Goal: Task Accomplishment & Management: Manage account settings

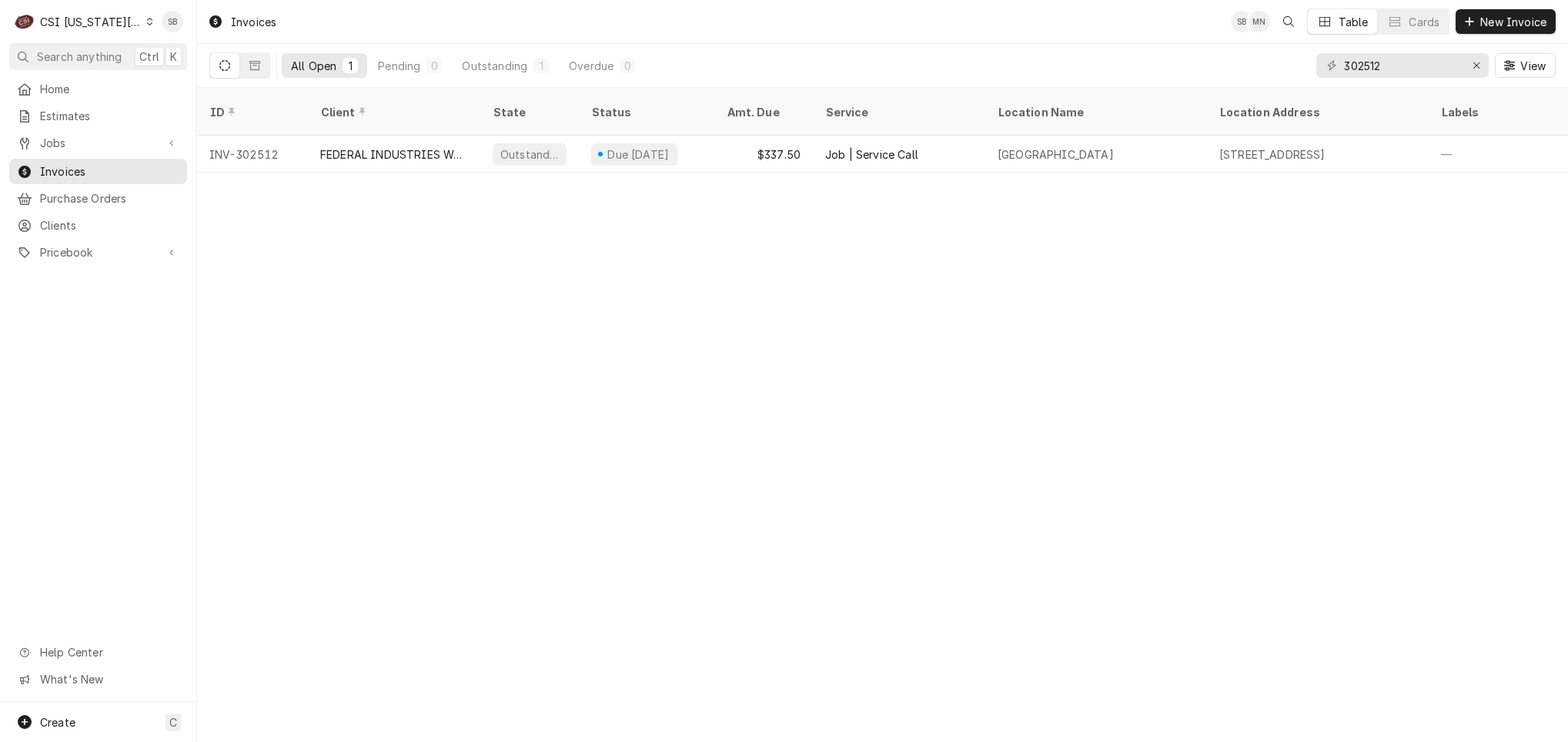
click at [1369, 65] on input "302512" at bounding box center [1402, 65] width 115 height 25
click at [111, 16] on div "CSI Kansas City" at bounding box center [91, 22] width 102 height 16
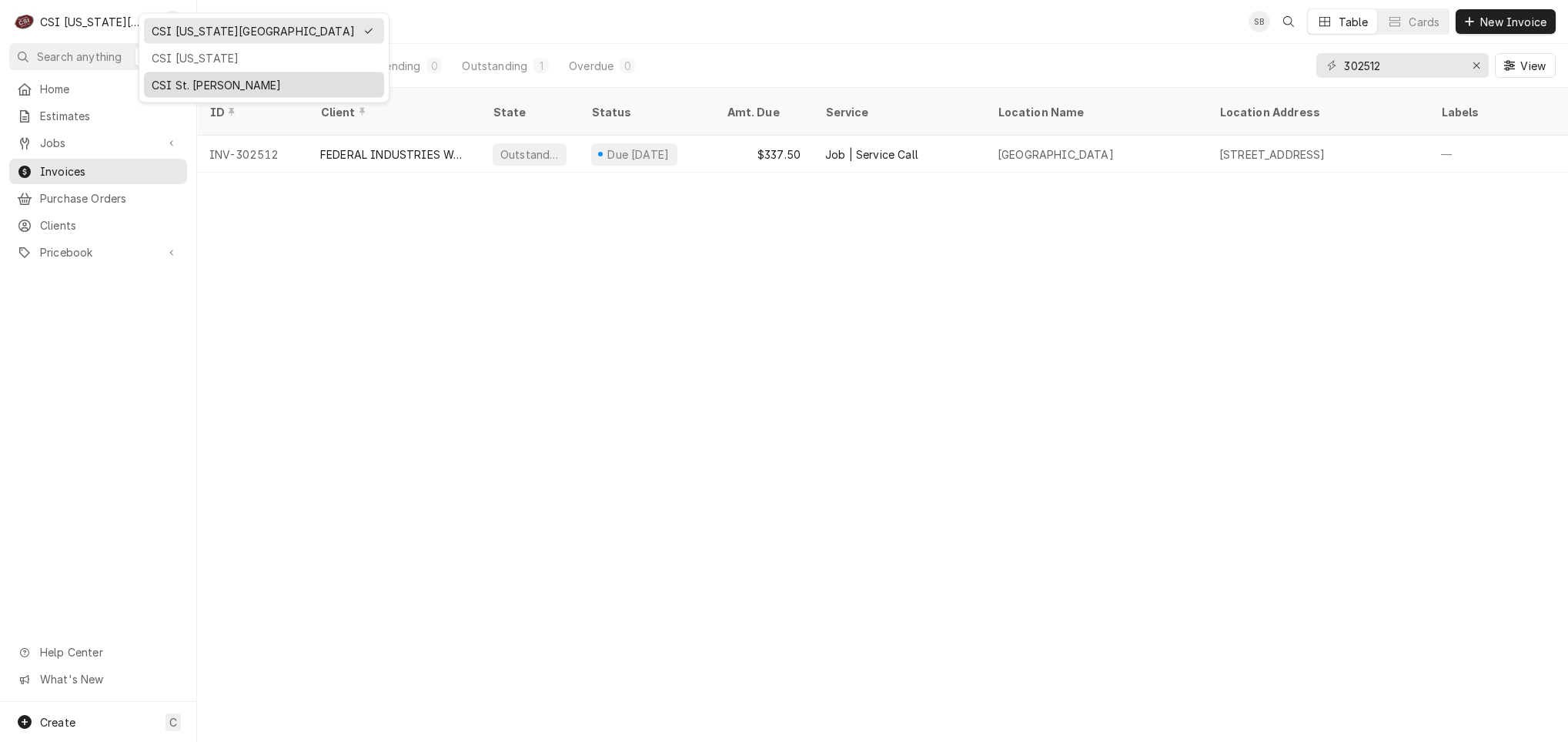
click at [160, 81] on div "CSI St. [PERSON_NAME]" at bounding box center [264, 85] width 224 height 16
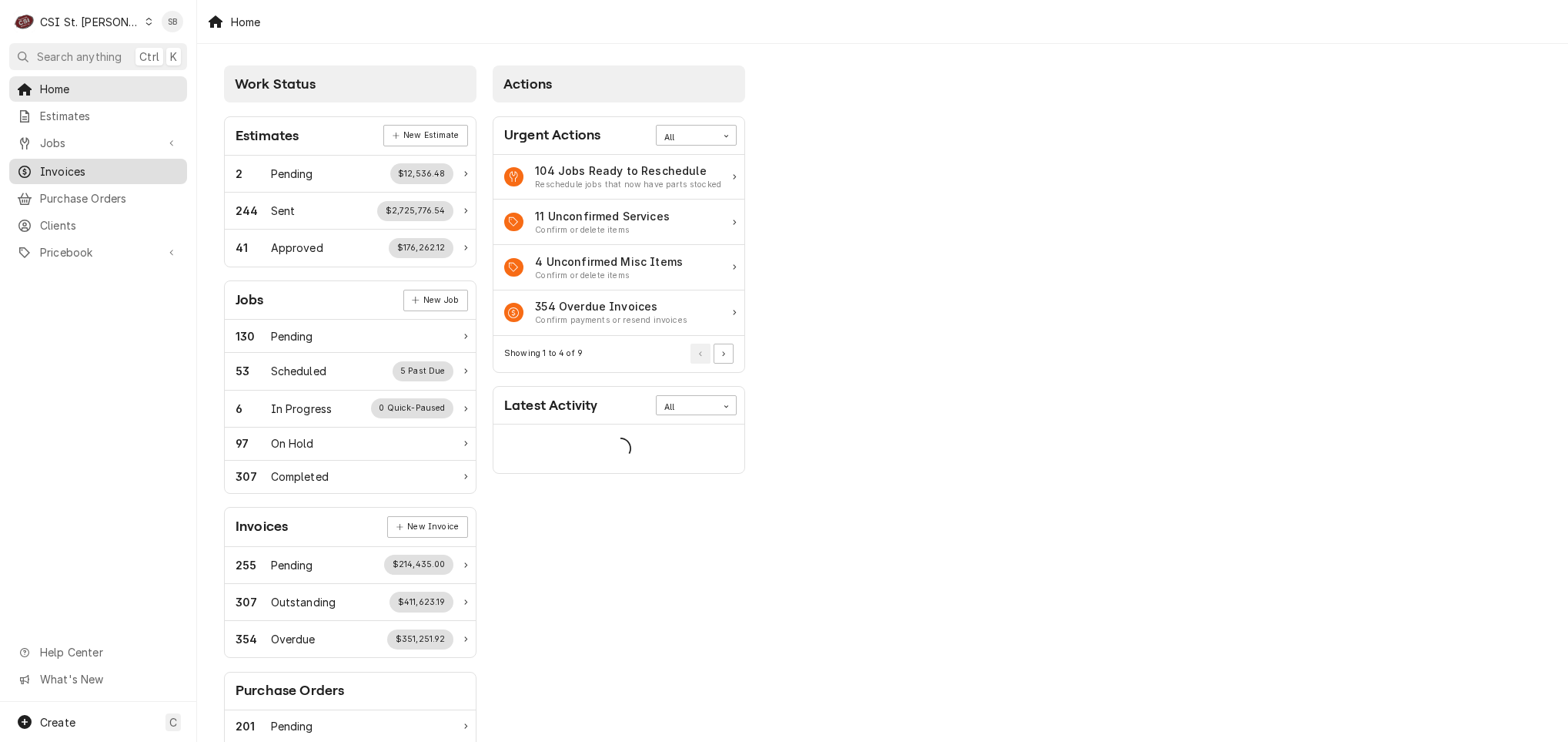
click at [61, 172] on span "Invoices" at bounding box center [110, 172] width 139 height 16
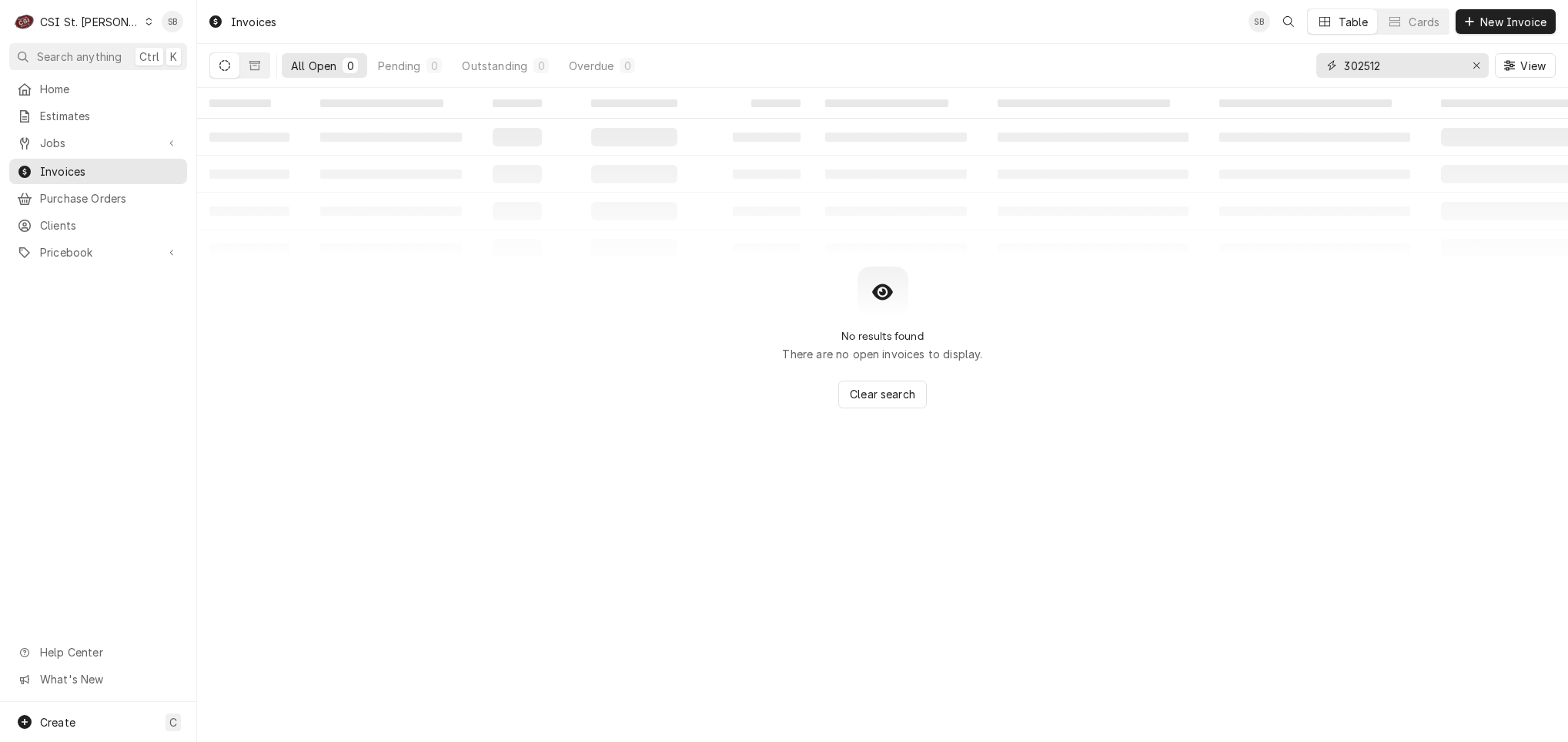
click at [1370, 63] on input "302512" at bounding box center [1402, 65] width 115 height 25
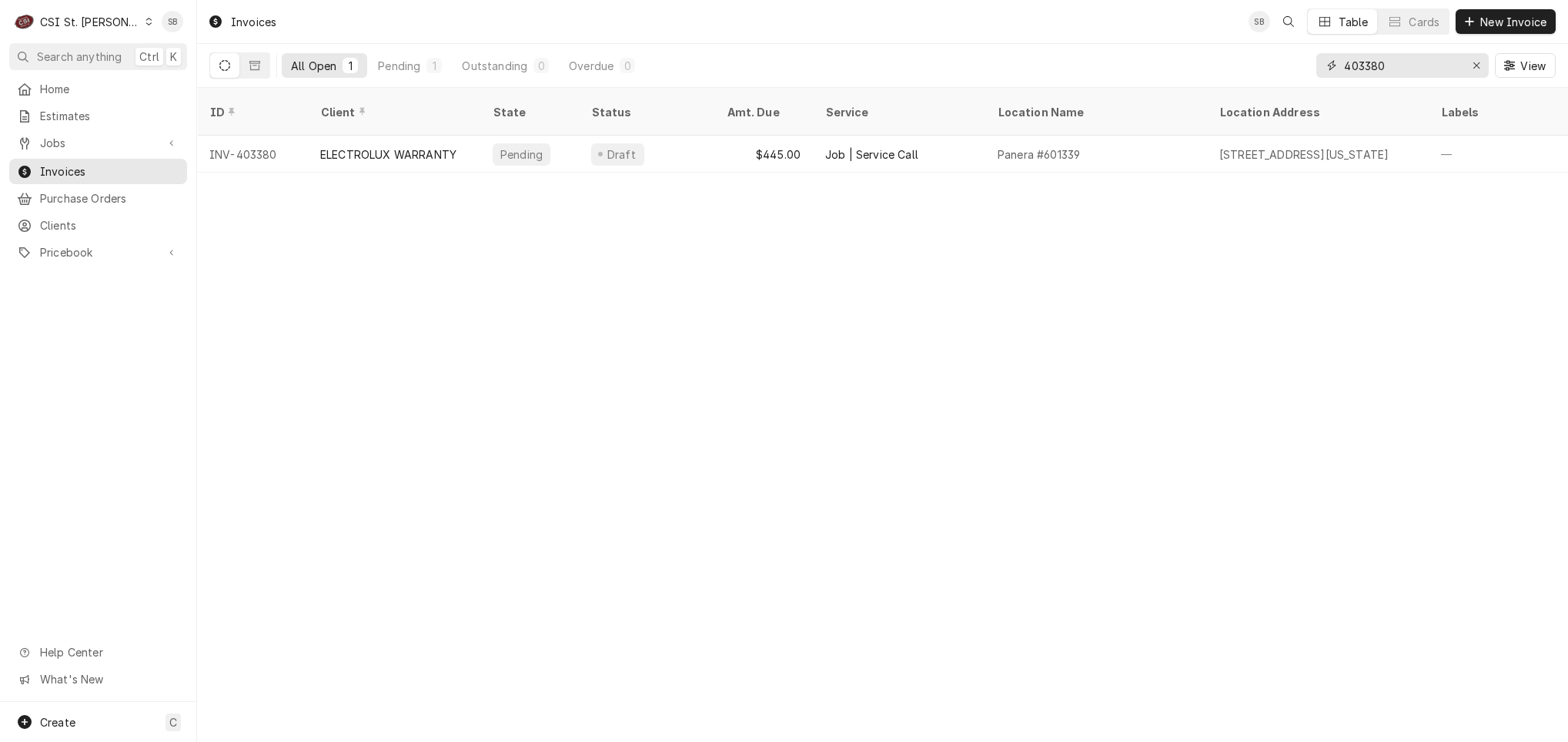
type input "403380"
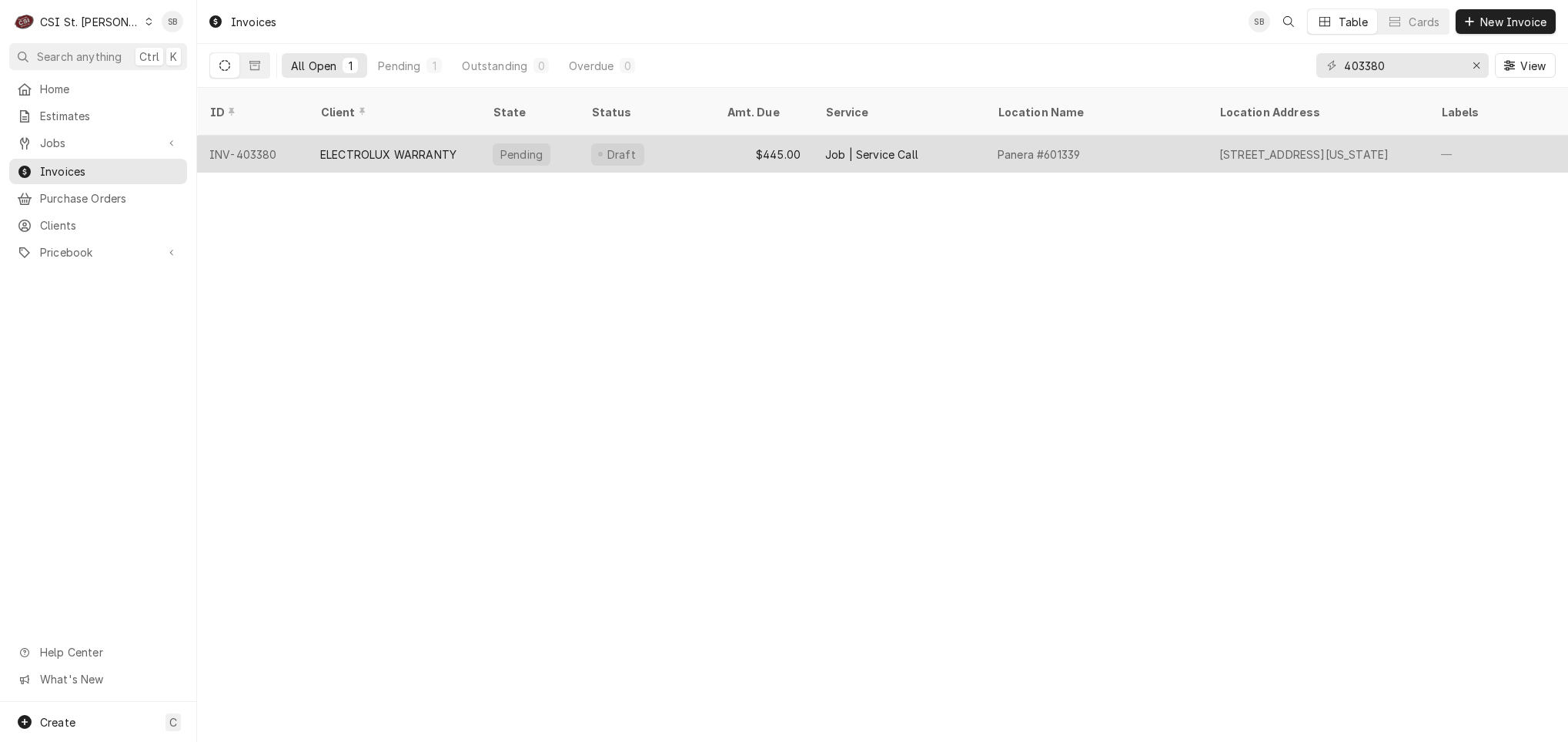
click at [389, 146] on div "ELECTROLUX WARRANTY" at bounding box center [388, 154] width 136 height 16
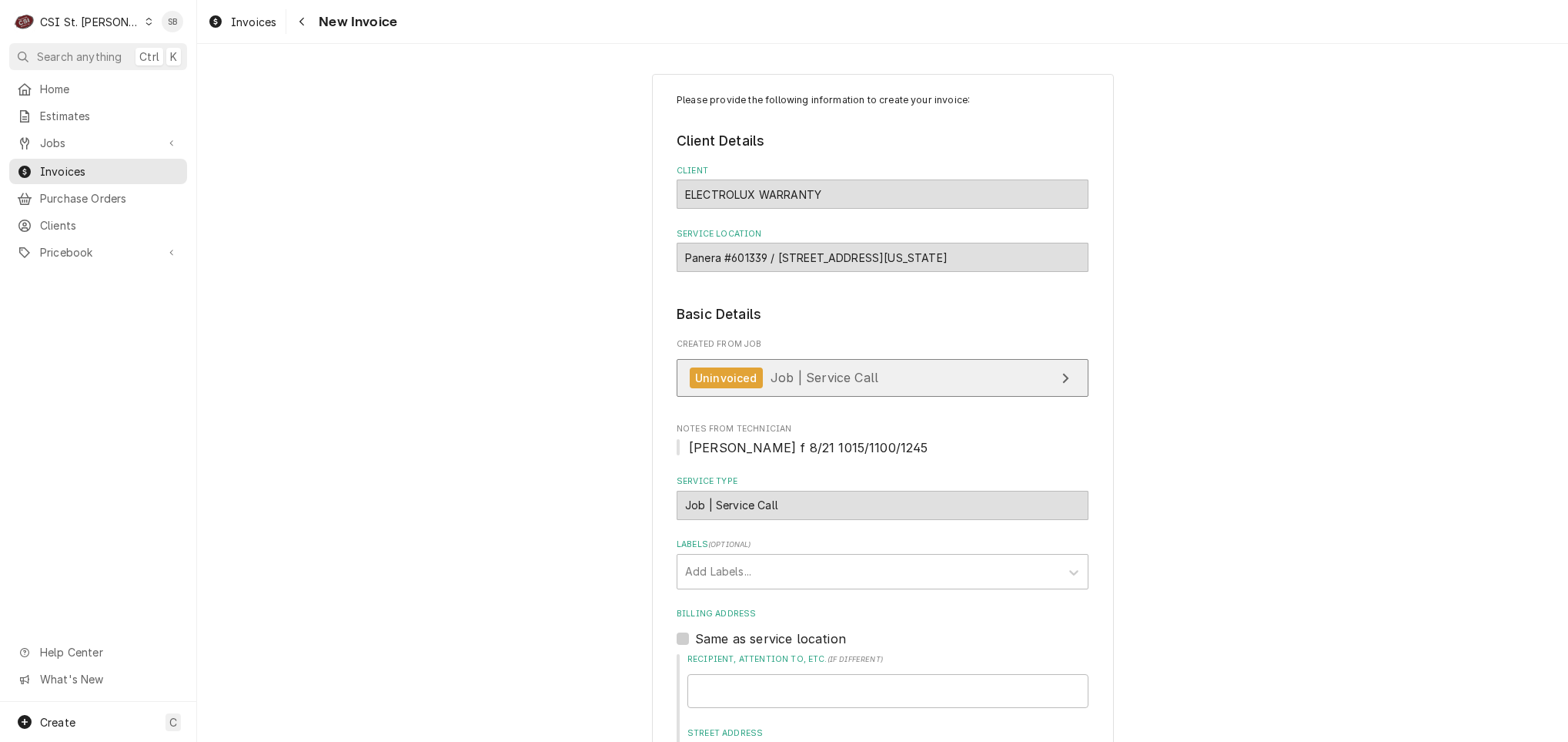
click at [770, 385] on span "Job | Service Call" at bounding box center [824, 377] width 107 height 15
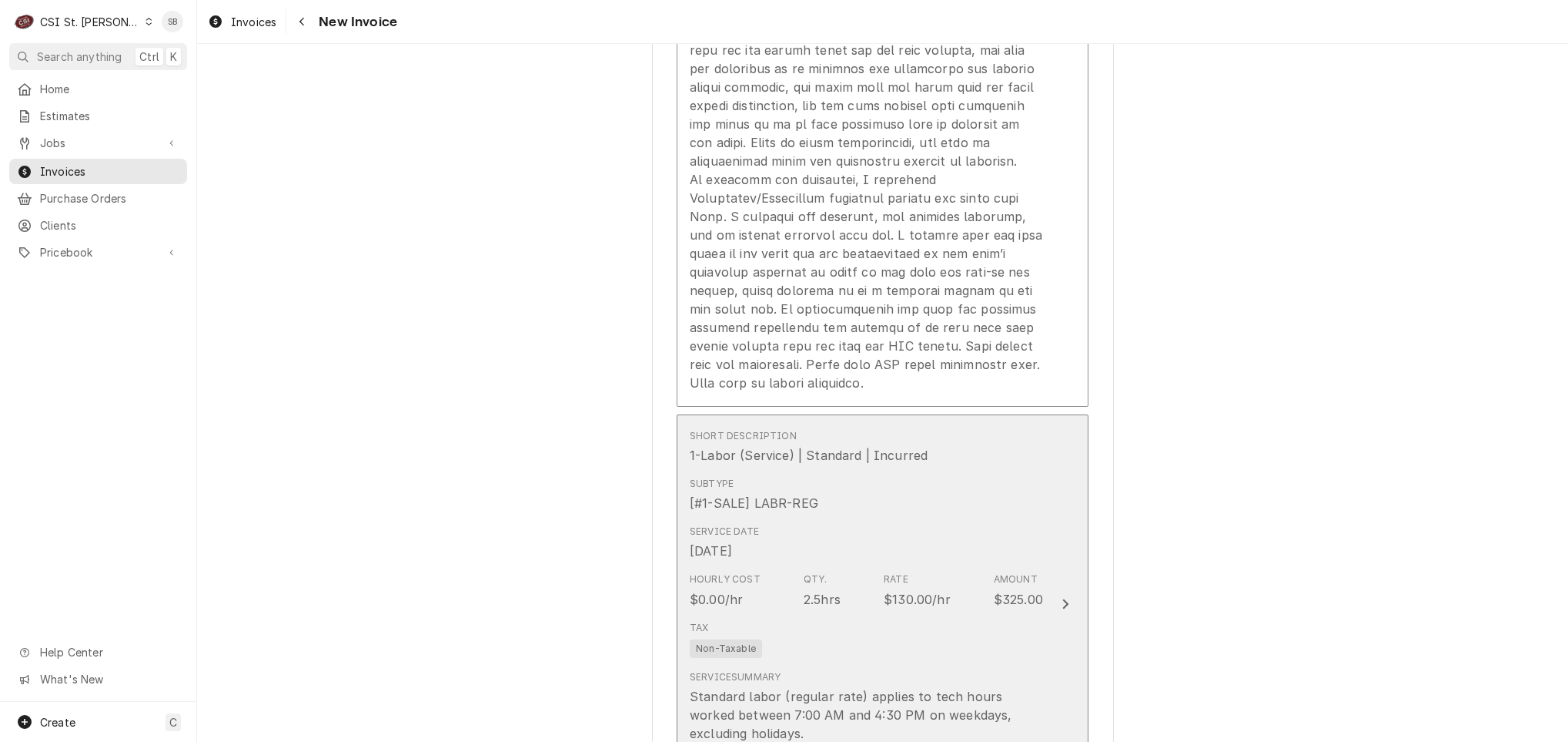
scroll to position [3235, 0]
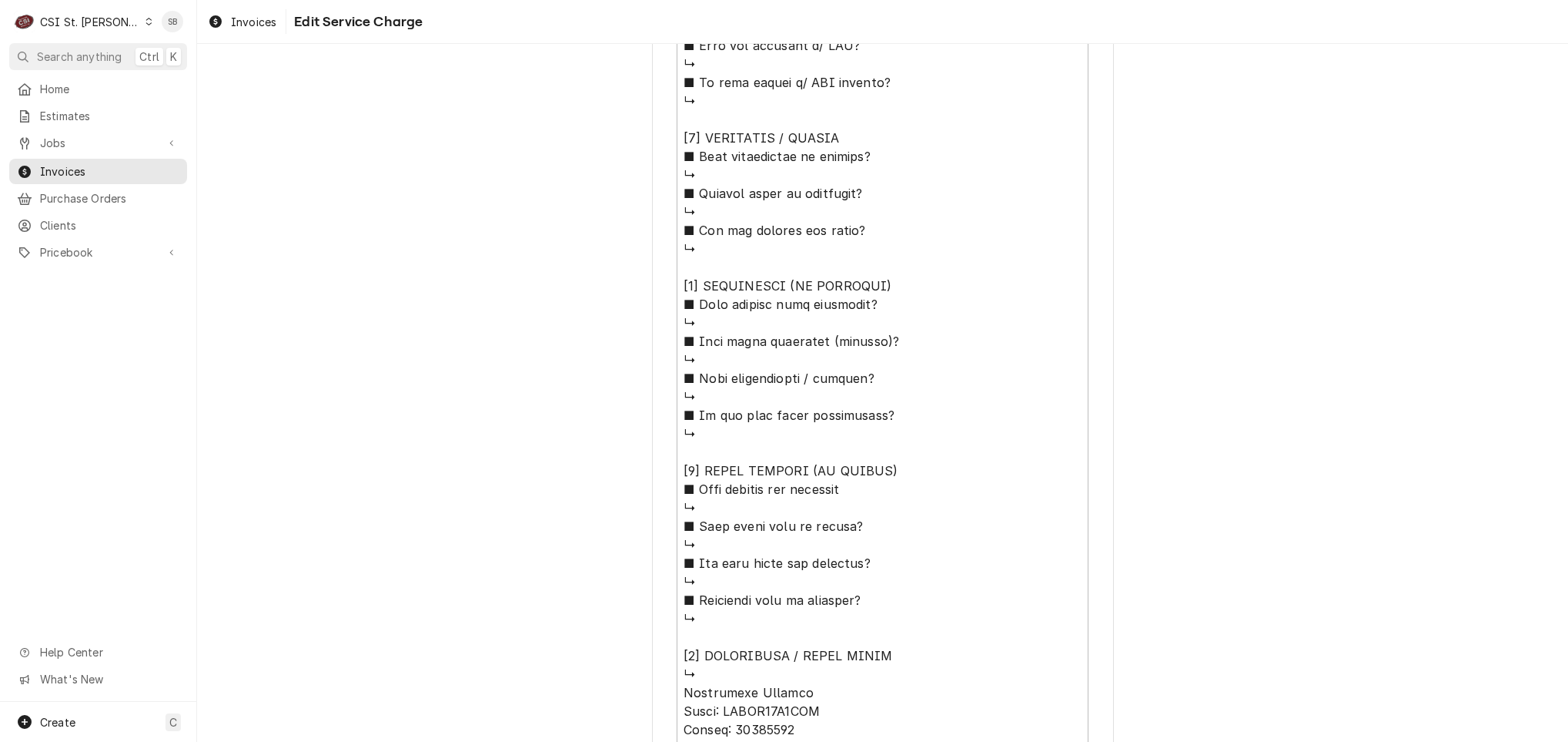
scroll to position [18, 0]
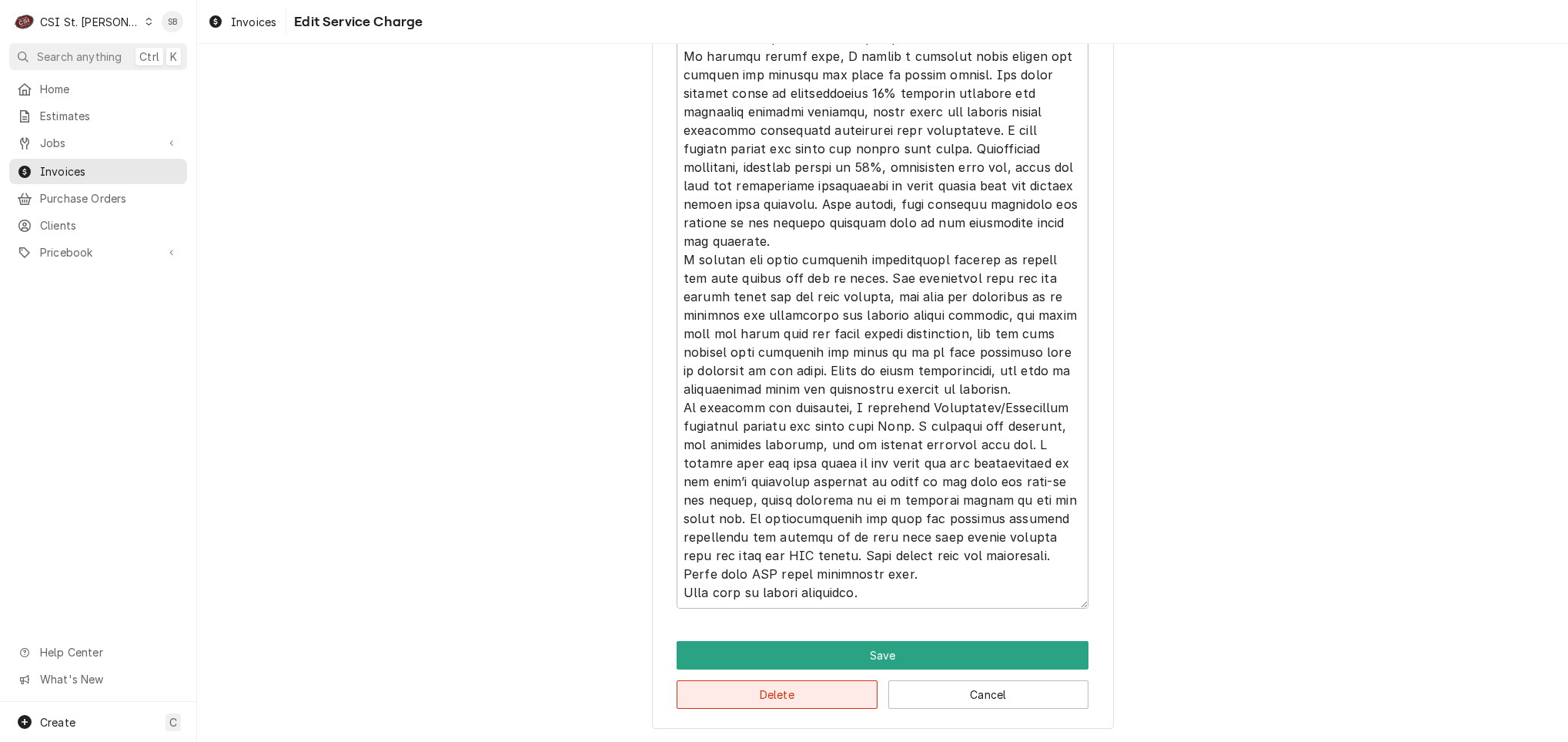
click at [787, 706] on button "Delete" at bounding box center [777, 695] width 201 height 29
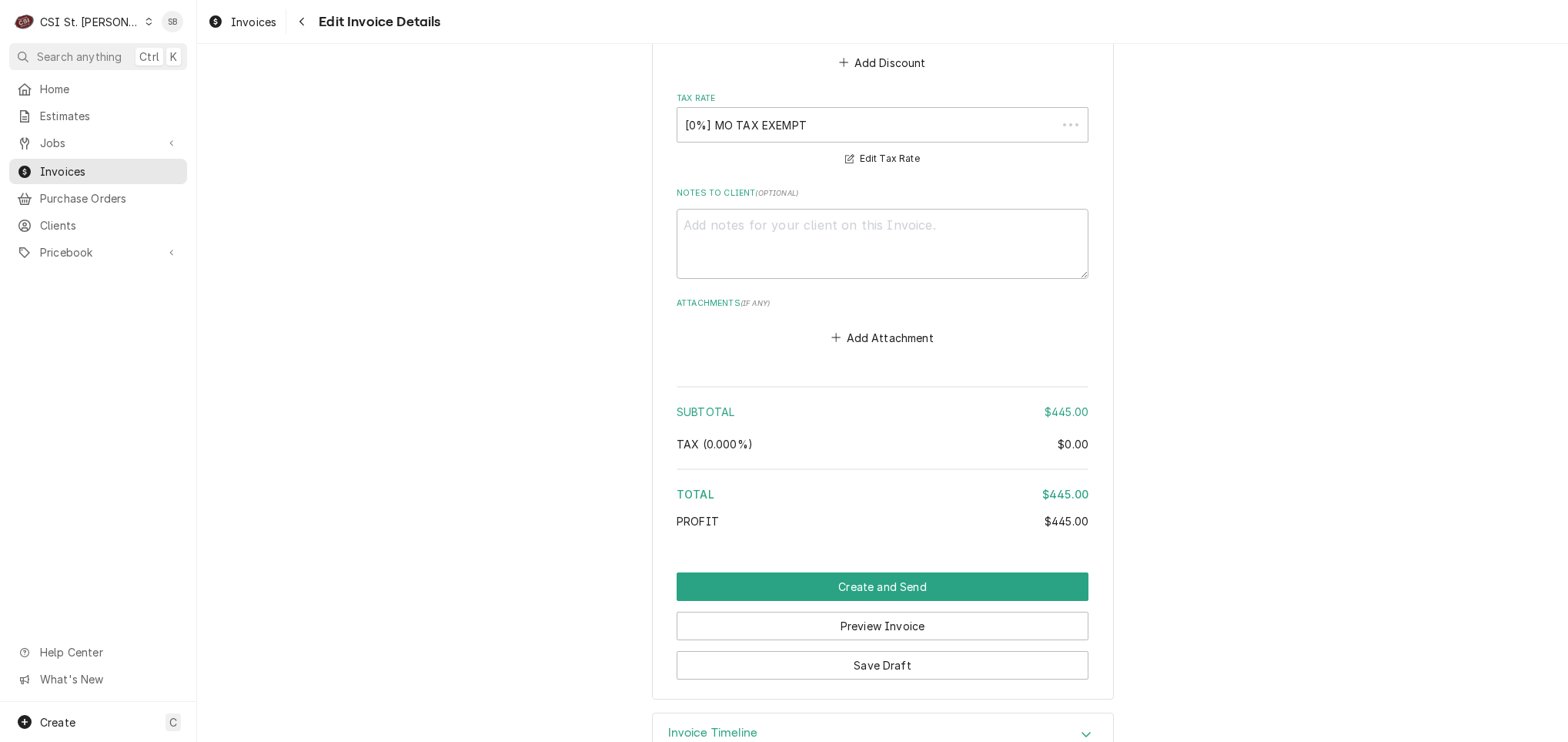
scroll to position [2173, 0]
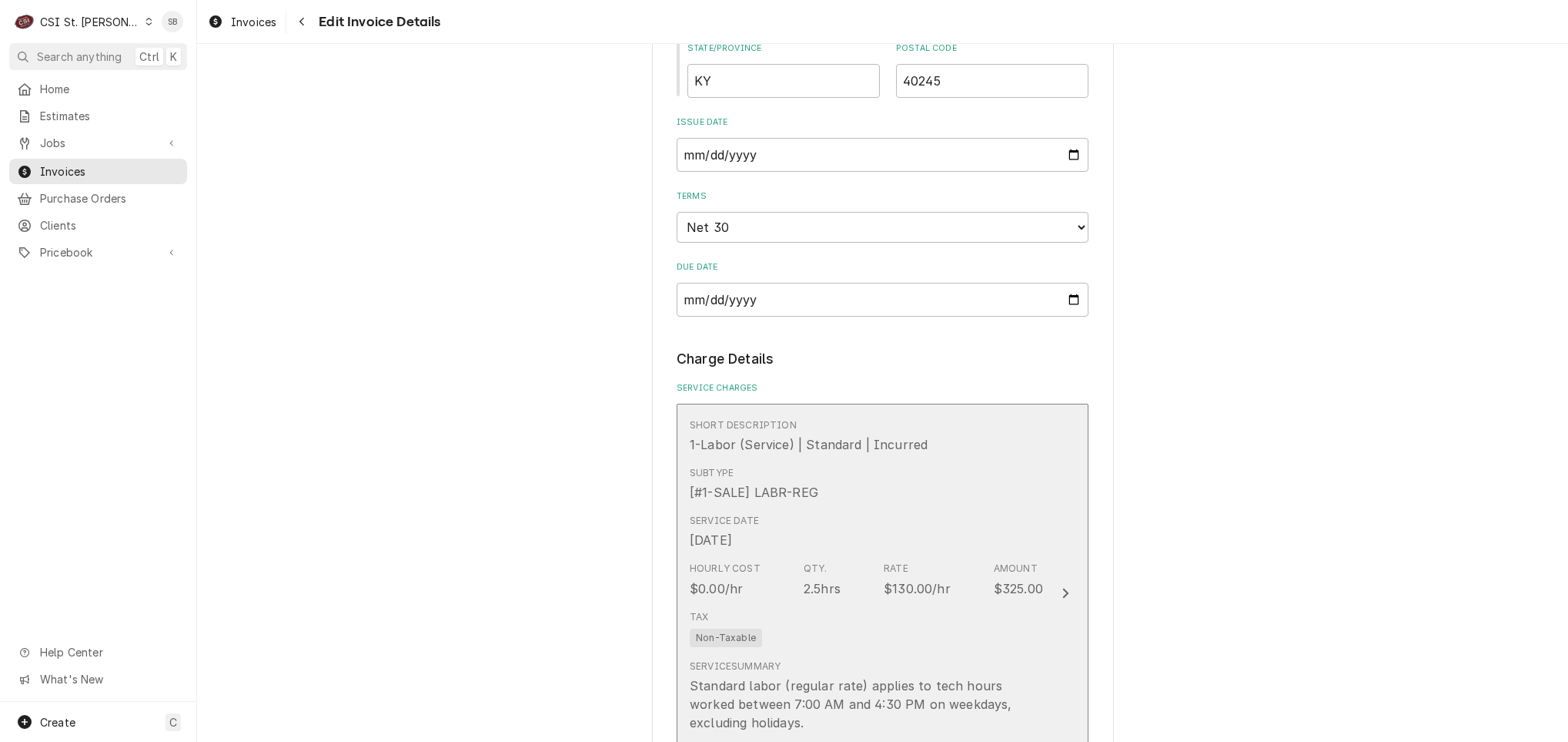
click at [726, 449] on div "1-Labor (Service) | Standard | Incurred" at bounding box center [808, 444] width 238 height 18
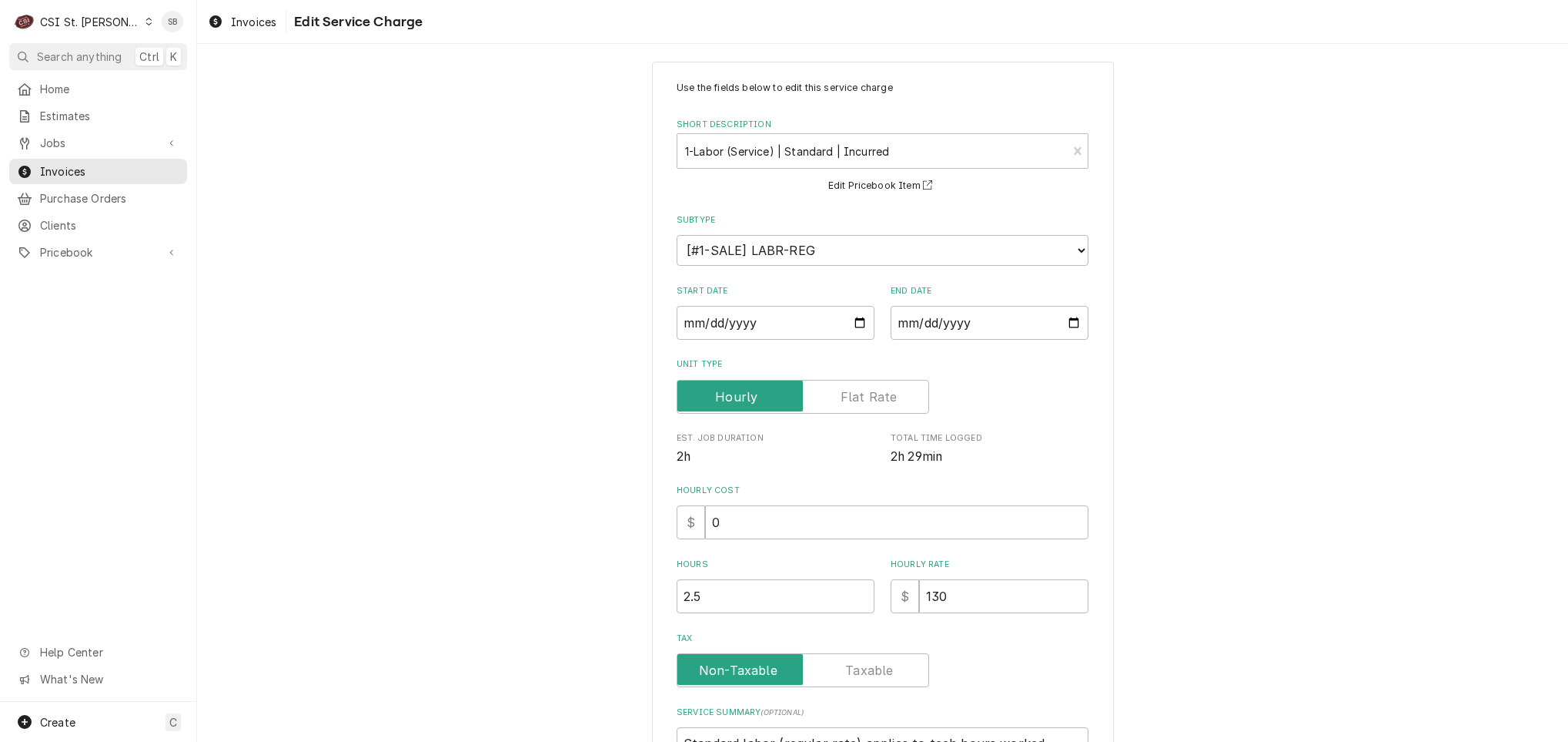
scroll to position [221, 0]
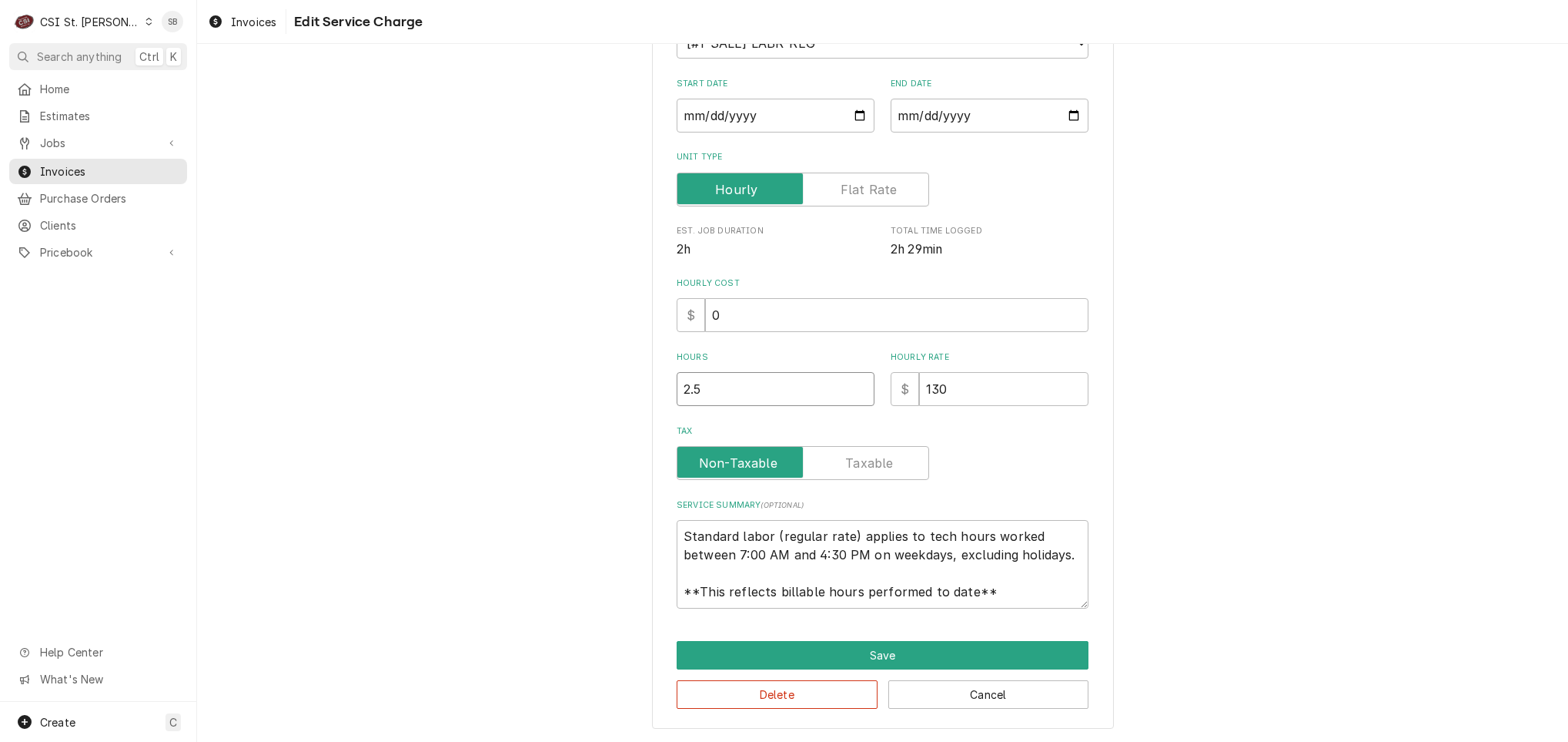
drag, startPoint x: 635, startPoint y: 381, endPoint x: 603, endPoint y: 382, distance: 32.0
click at [614, 382] on div "Use the fields below to edit this service charge Short Description 1-Labor (Ser…" at bounding box center [883, 291] width 1371 height 902
type textarea "x"
type input "1"
type textarea "x"
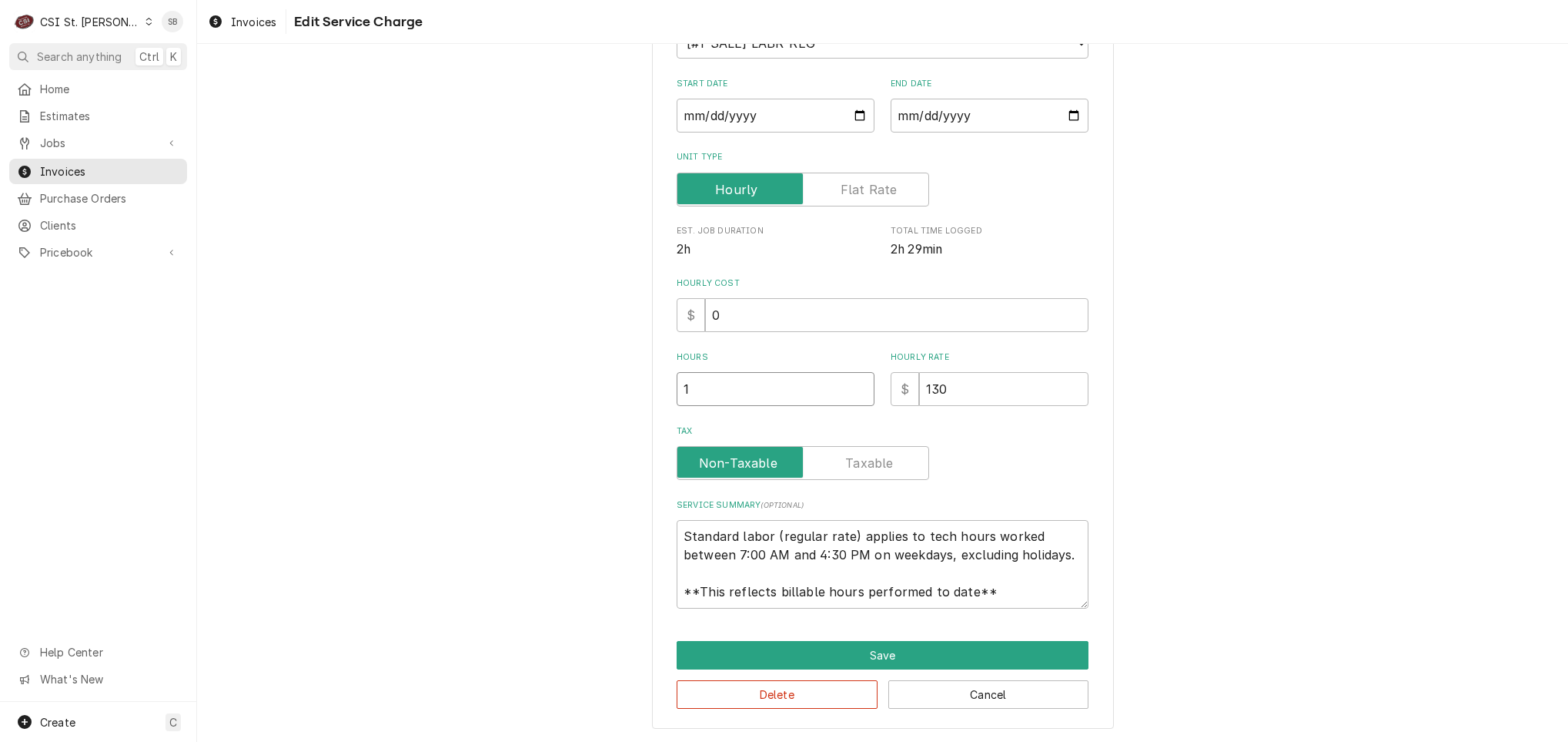
type input "1.7"
type textarea "x"
type input "1.75"
drag, startPoint x: 673, startPoint y: 525, endPoint x: 1133, endPoint y: 622, distance: 470.1
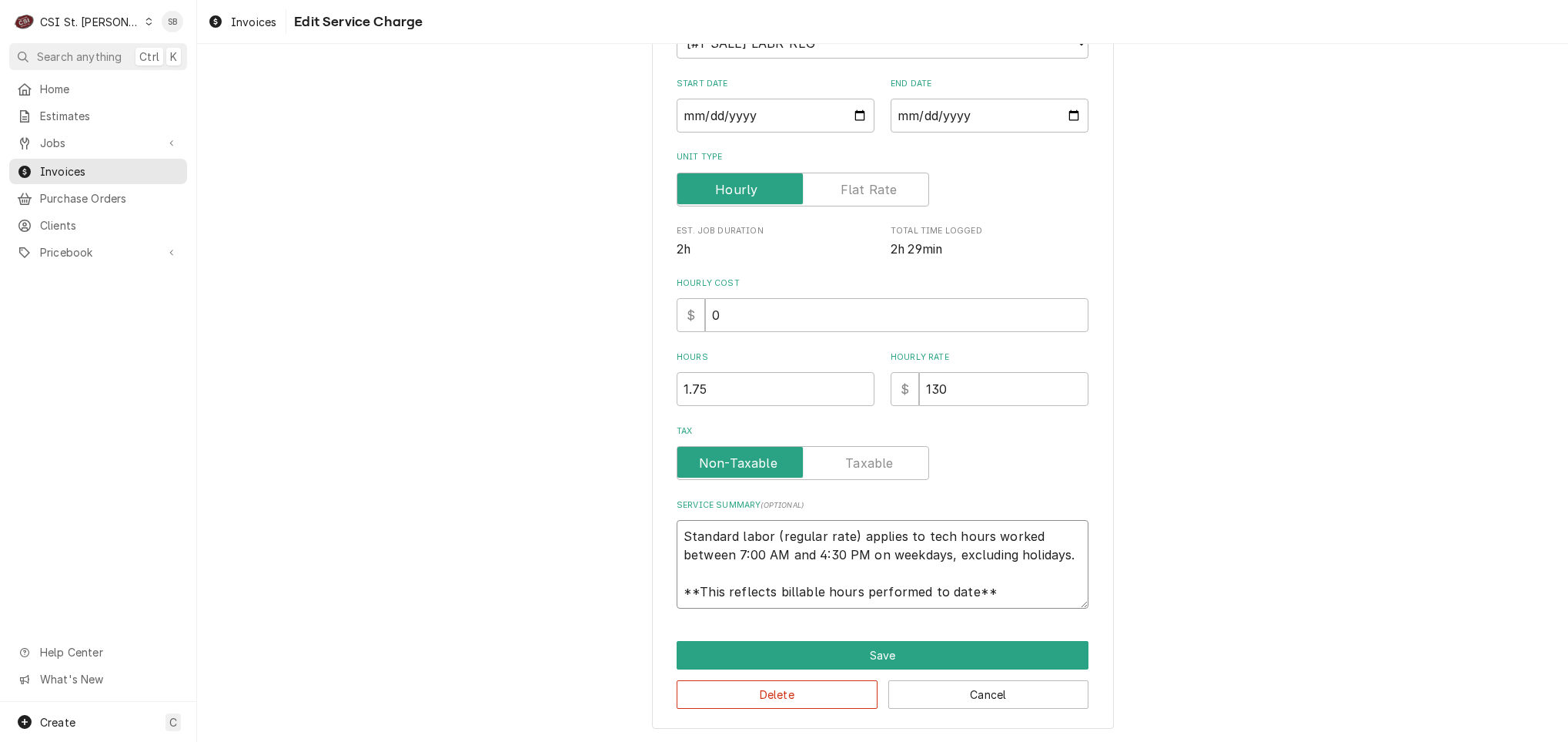
click at [1133, 622] on div "Use the fields below to edit this service charge Short Description 1-Labor (Ser…" at bounding box center [883, 291] width 1371 height 902
paste textarea "On 08/21, technician inspected a Kelvinator freezer reported to be freezing up.…"
type textarea "x"
type textarea "On 08/21, technician inspected a Kelvinator freezer reported to be freezing up.…"
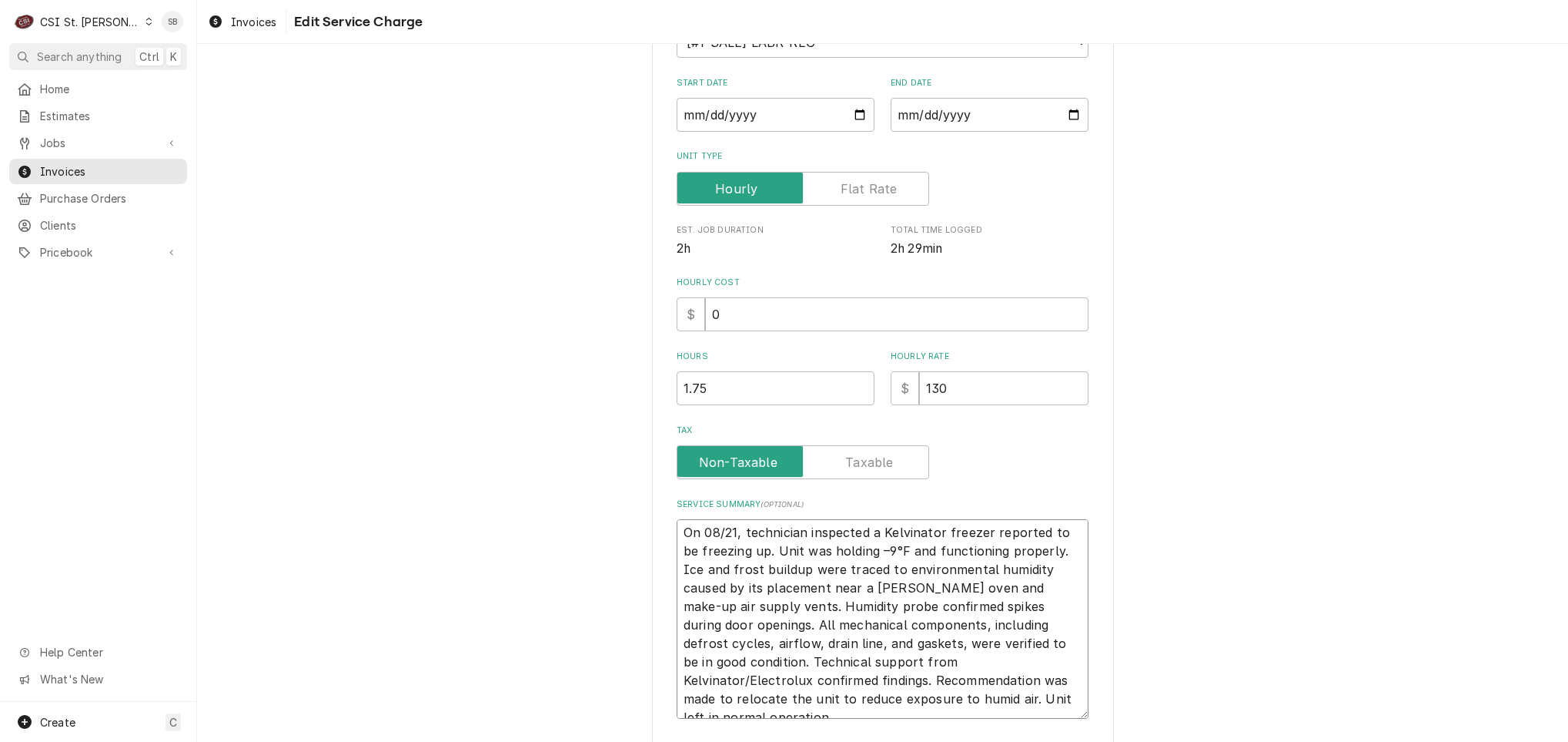
scroll to position [0, 0]
click at [684, 539] on textarea "On 08/21, technician inspected a Kelvinator freezer reported to be freezing up.…" at bounding box center [883, 618] width 412 height 200
type textarea "x"
type textarea "On 08/21, technician inspected a Kelvinator freezer reported to be freezing up.…"
type textarea "x"
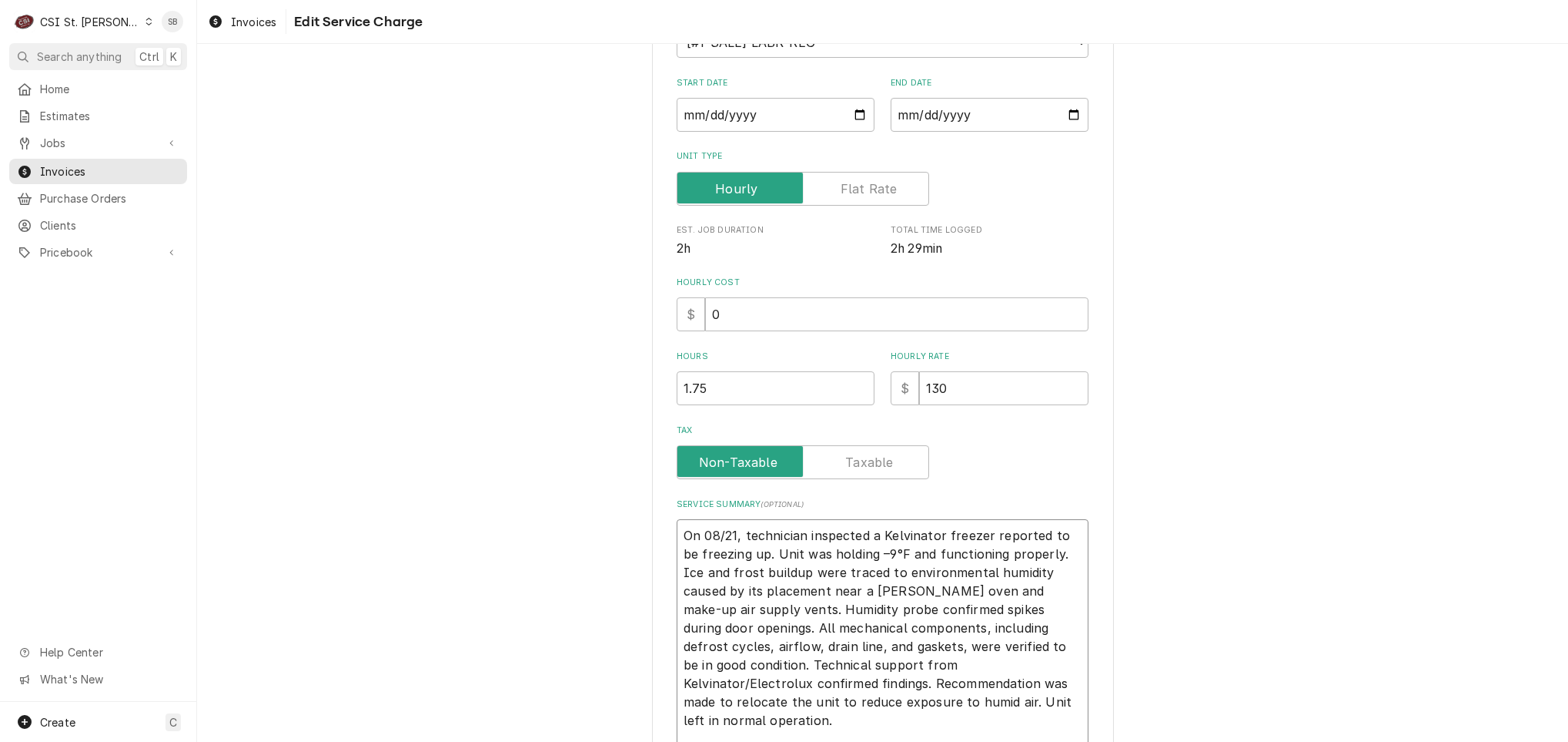
type textarea "On 08/21, technician inspected a Kelvinator freezer reported to be freezing up.…"
click at [721, 527] on textarea "On 08/21, technician inspected a Kelvinator freezer reported to be freezing up.…" at bounding box center [883, 637] width 412 height 237
type textarea "x"
type textarea "B On 08/21, technician inspected a Kelvinator freezer reported to be freezing u…"
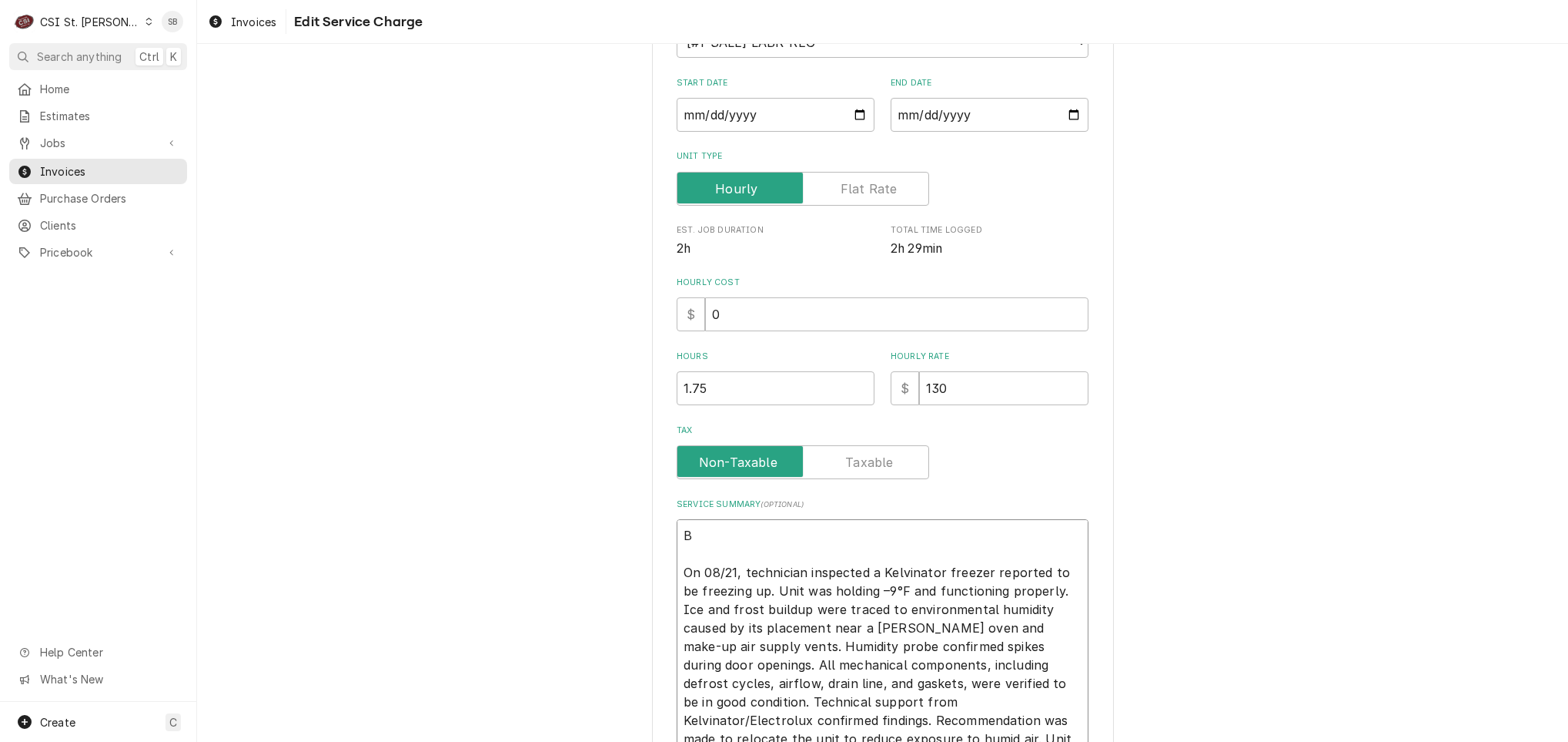
type textarea "x"
type textarea "Br On 08/21, technician inspected a Kelvinator freezer reported to be freezing …"
type textarea "x"
type textarea "B On 08/21, technician inspected a Kelvinator freezer reported to be freezing u…"
type textarea "x"
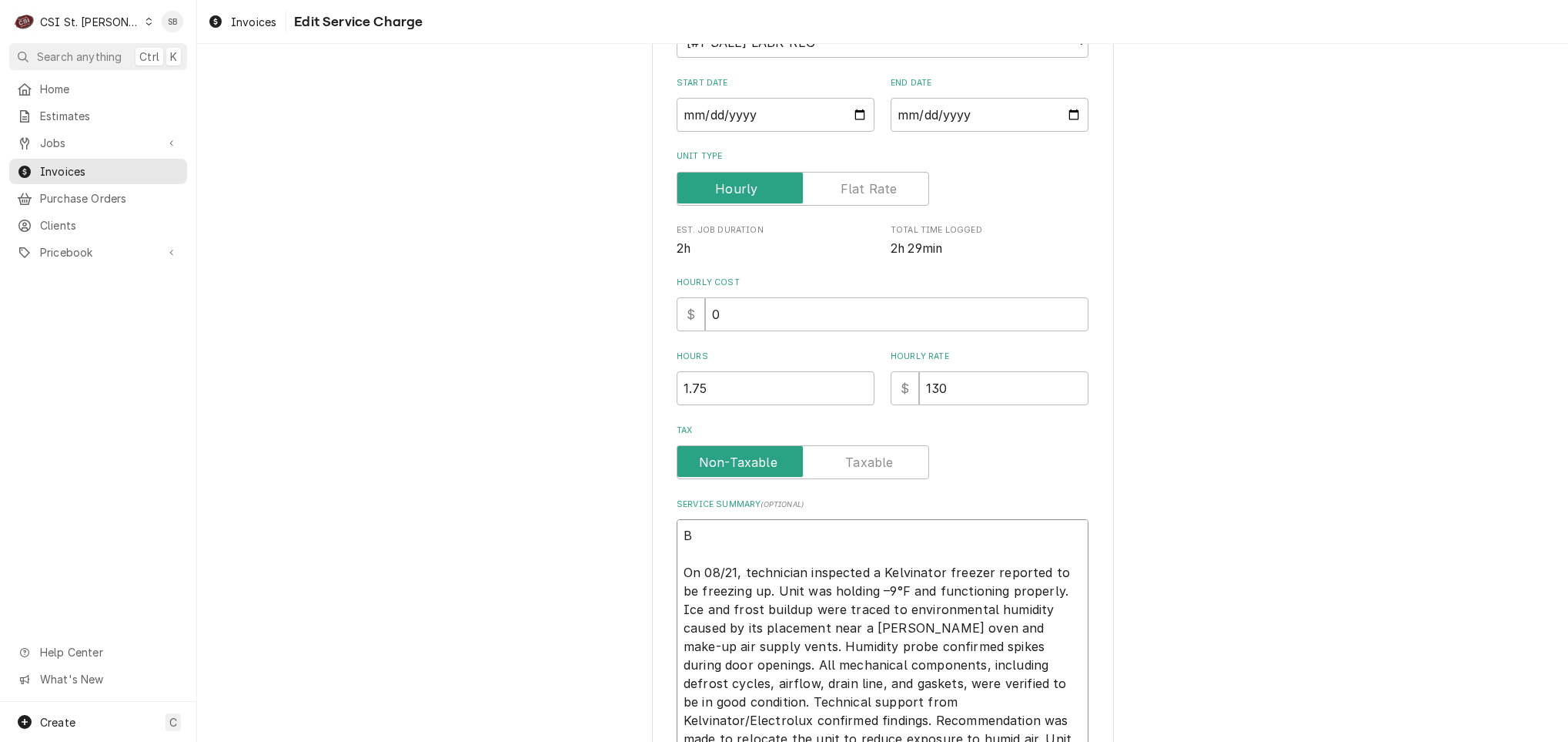
type textarea "Br On 08/21, technician inspected a Kelvinator freezer reported to be freezing …"
type textarea "x"
type textarea "Bra On 08/21, technician inspected a Kelvinator freezer reported to be freezing…"
type textarea "x"
type textarea "Bram On 08/21, technician inspected a Kelvinator freezer reported to be freezin…"
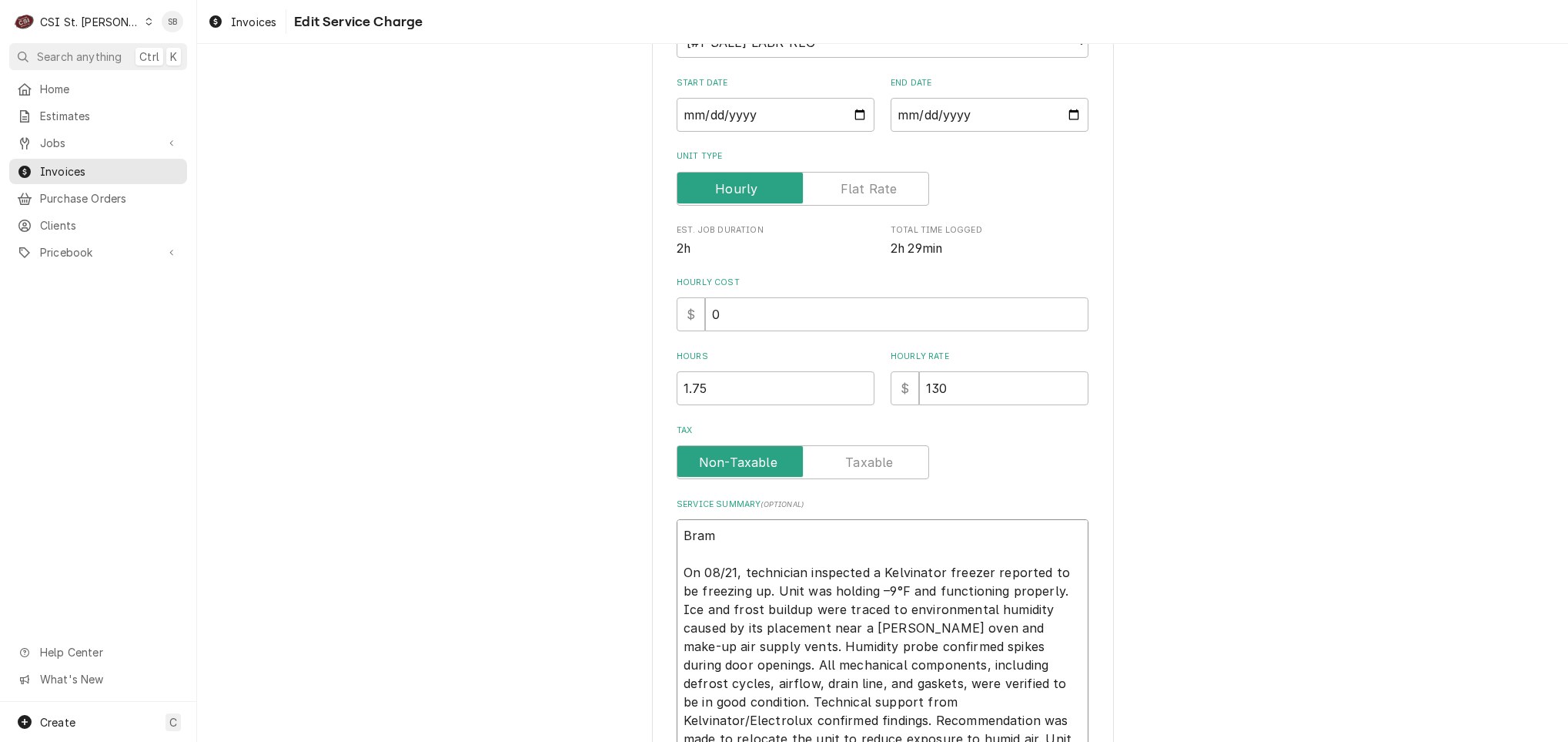
type textarea "x"
type textarea "Bra On 08/21, technician inspected a Kelvinator freezer reported to be freezing…"
type textarea "x"
type textarea "Bran On 08/21, technician inspected a Kelvinator freezer reported to be freezin…"
type textarea "x"
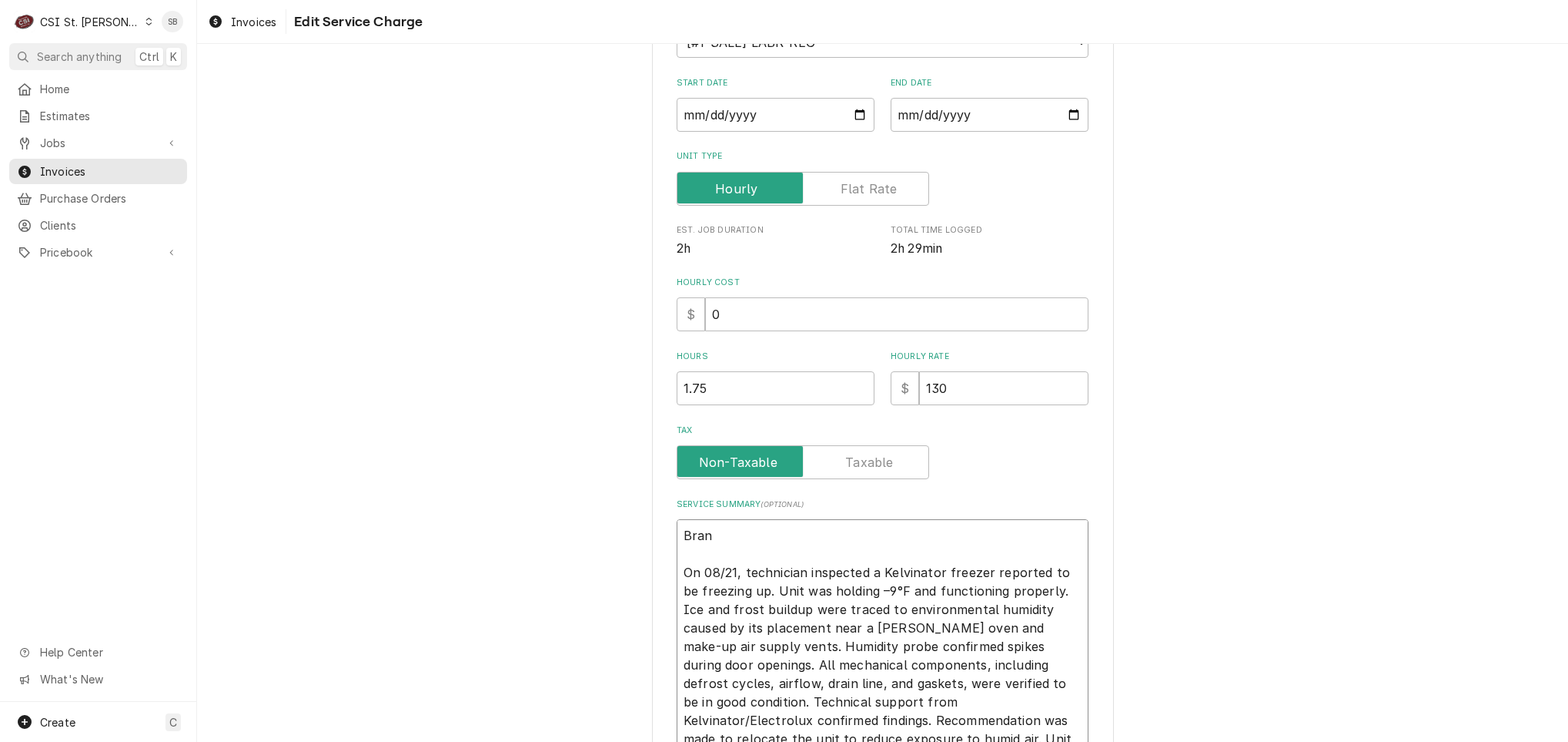
type textarea "Brand On 08/21, technician inspected a Kelvinator freezer reported to be freezi…"
type textarea "x"
type textarea "Brand: On 08/21, technician inspected a Kelvinator freezer reported to be freez…"
type textarea "x"
type textarea "Brand: On 08/21, technician inspected a Kelvinator freezer reported to be freez…"
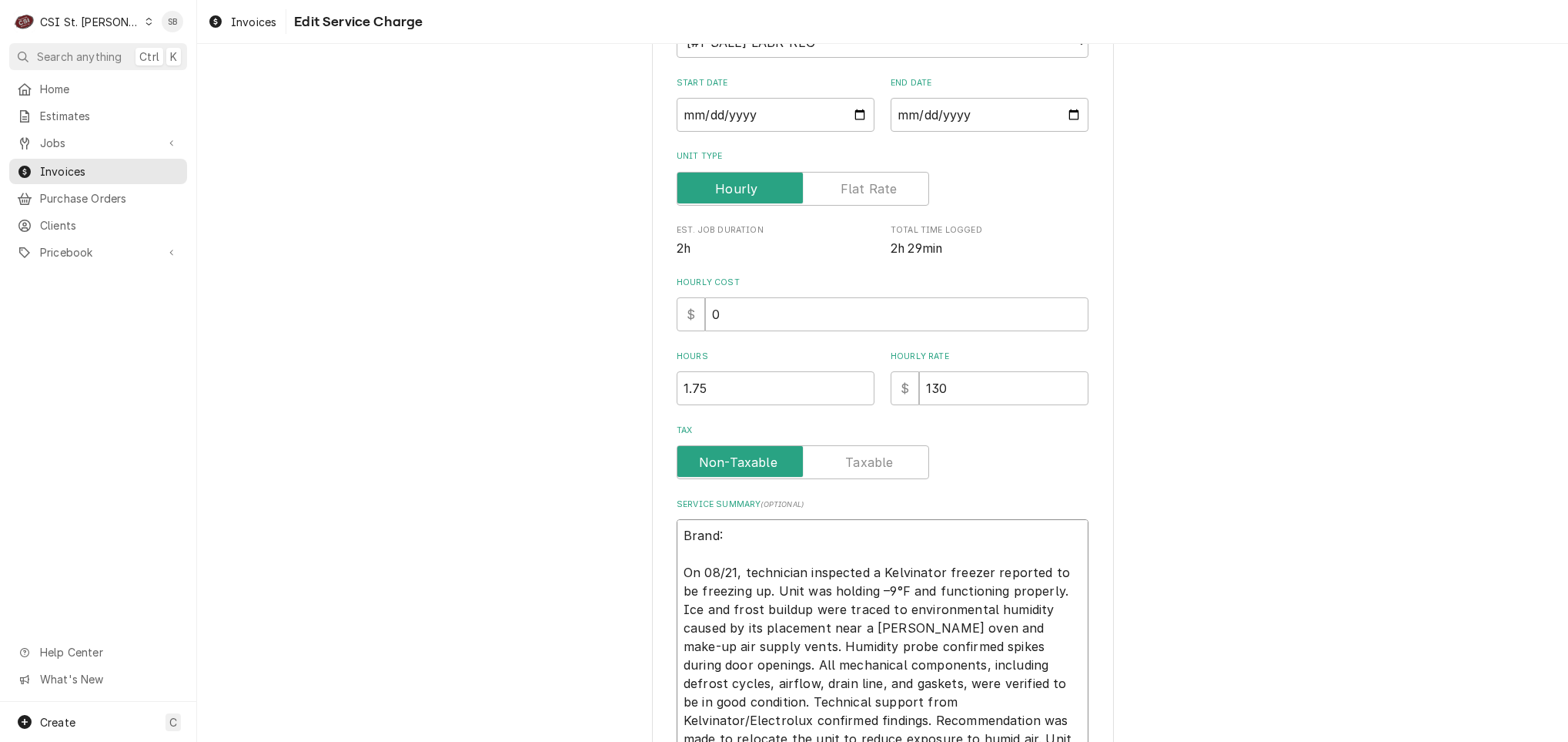
paste textarea "Kelvinator Freezer Model: KCHRI54R2DFE Serial: 41520042"
type textarea "x"
type textarea "Brand: Kelvinator Freezer Model: KCHRI54R2DFE Serial: 41520042 On 08/21, techni…"
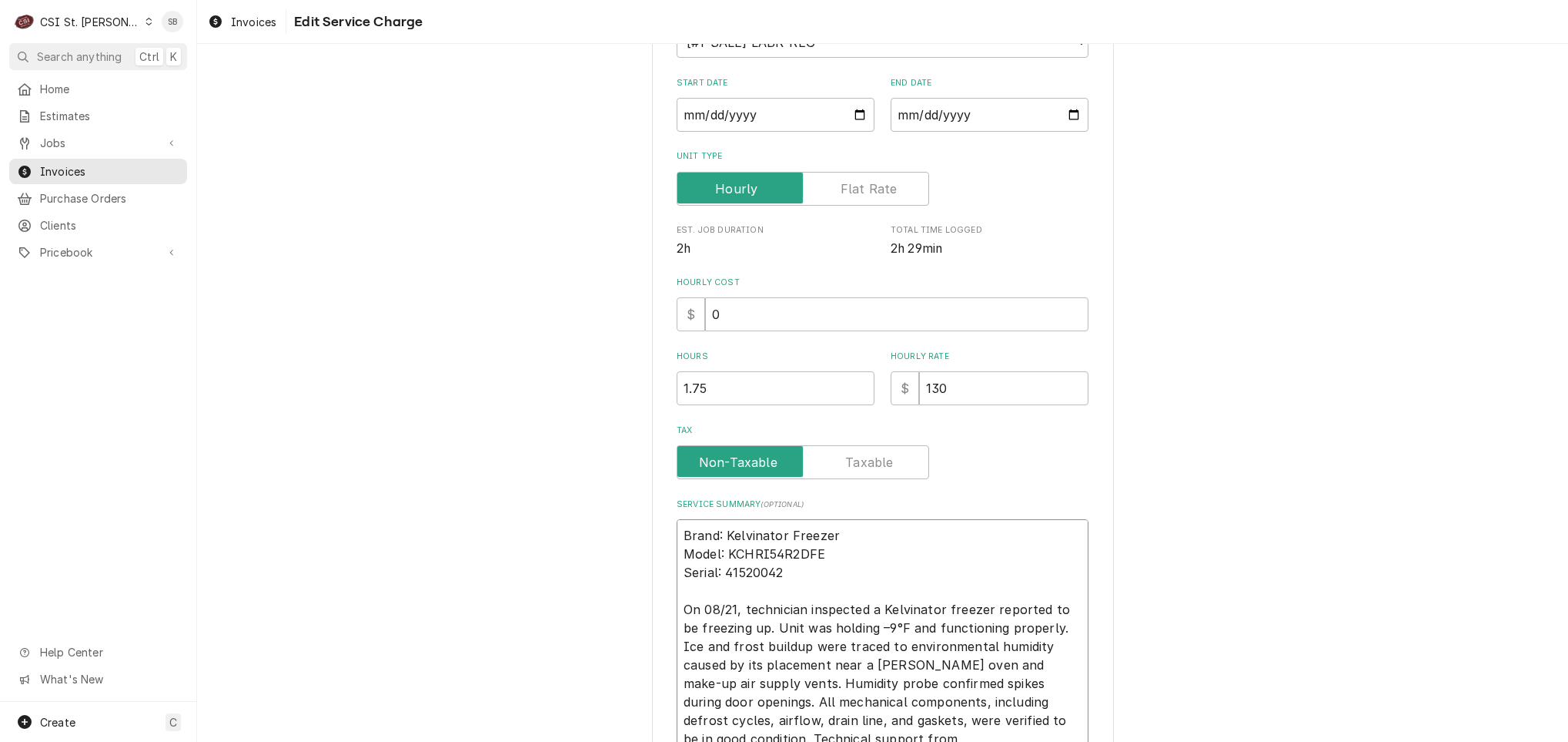
drag, startPoint x: 782, startPoint y: 528, endPoint x: 674, endPoint y: 558, distance: 112.1
click at [677, 557] on textarea "Brand: Kelvinator Freezer Model: KCHRI54R2DFE Serial: 41520042 On 08/21, techni…" at bounding box center [883, 655] width 412 height 274
type textarea "x"
type textarea "Brand: Kelvinator Model: KCHRI54R2DFE Serial: 41520042 On 08/21, technician ins…"
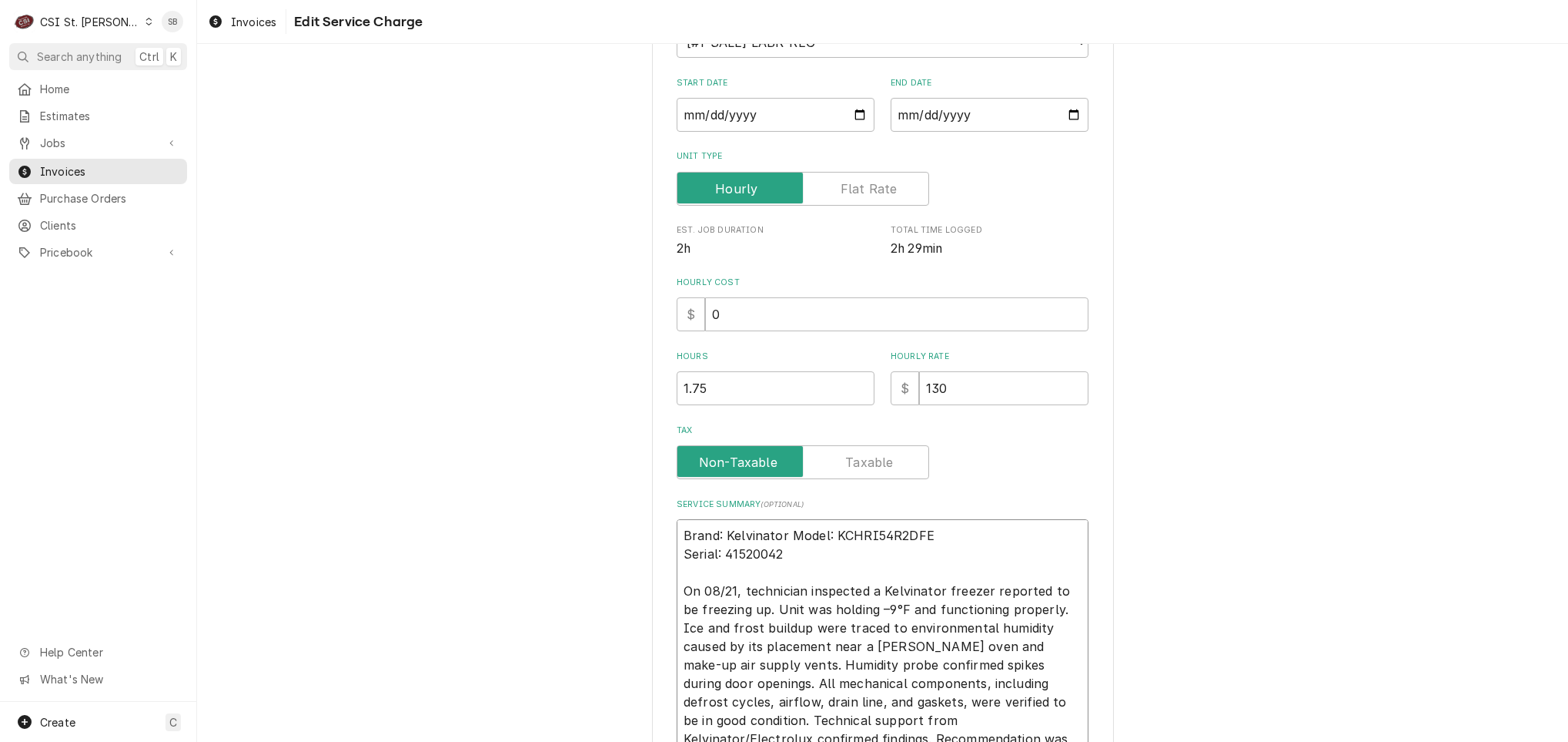
type textarea "x"
type textarea "Brand: Kelvinator /Model: KCHRI54R2DFE Serial: 41520042 On 08/21, technician in…"
type textarea "x"
type textarea "Brand: Kelvinator / Model: KCHRI54R2DFE Serial: 41520042 On 08/21, technician i…"
click at [677, 555] on textarea "Brand: Kelvinator / Model: KCHRI54R2DFE Serial: 41520042 On 08/21, technician i…" at bounding box center [883, 647] width 412 height 255
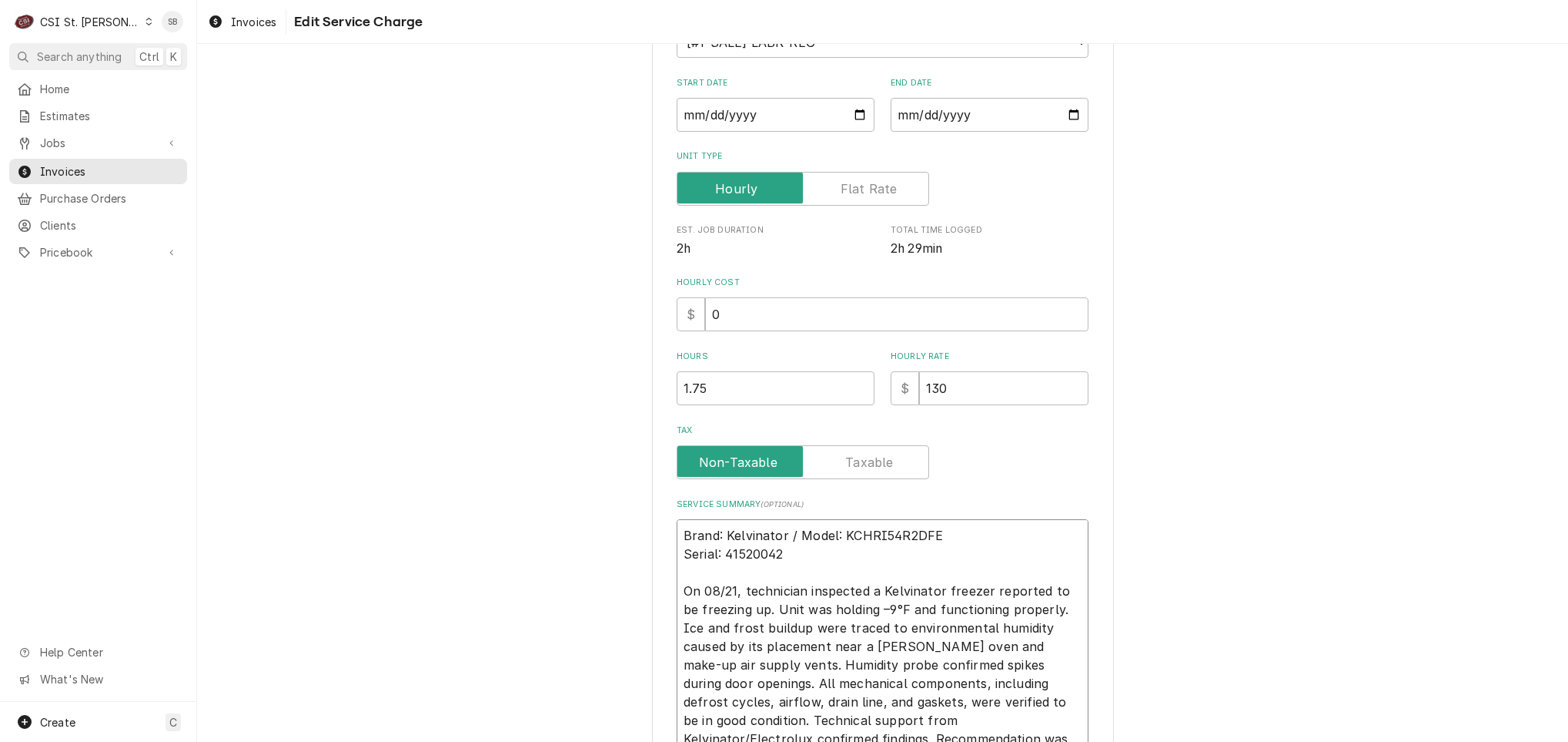
type textarea "x"
type textarea "Brand: Kelvinator / Model: KCHRI54R2DFESerial: 41520042 On 08/21, technician in…"
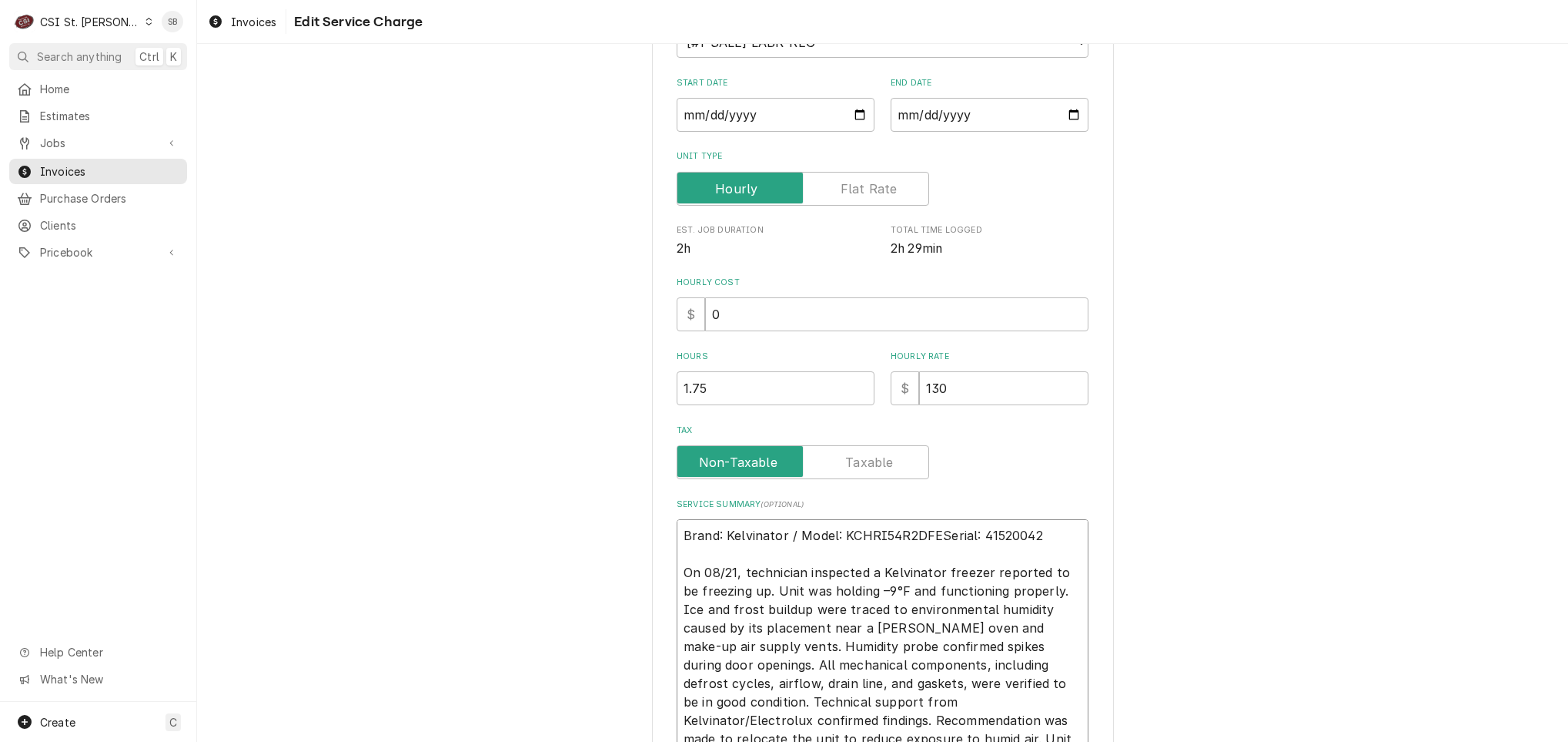
type textarea "x"
type textarea "Brand: Kelvinator / Model: KCHRI54R2DFE Serial: 41520042 On 08/21, technician i…"
type textarea "x"
type textarea "Brand: Kelvinator / Model: KCHRI54R2DFE /Serial: 41520042 On 08/21, technician …"
type textarea "x"
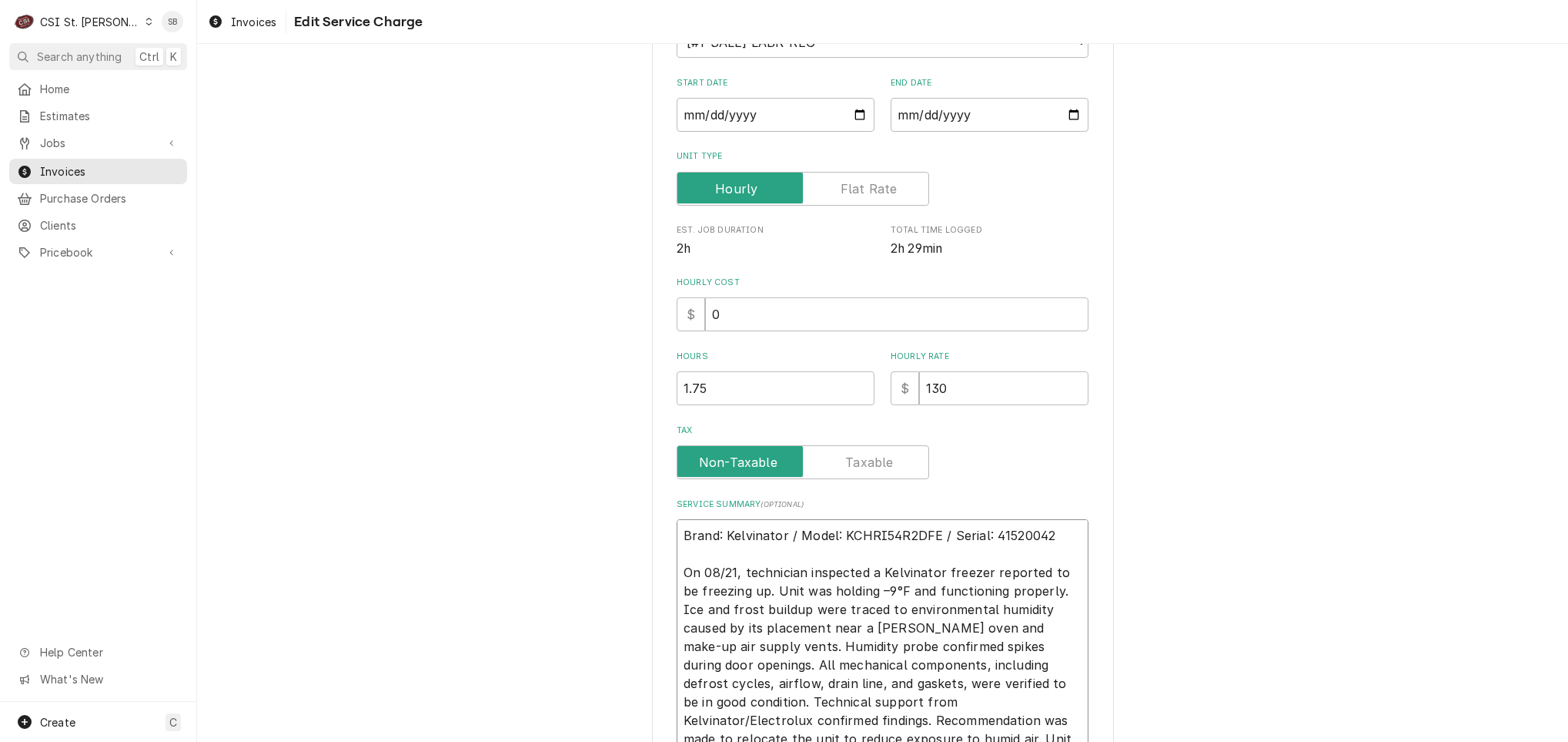
type textarea "Brand: Kelvinator / Model: KCHRI54R2DFE / Serial: 41520042 On 08/21, technician…"
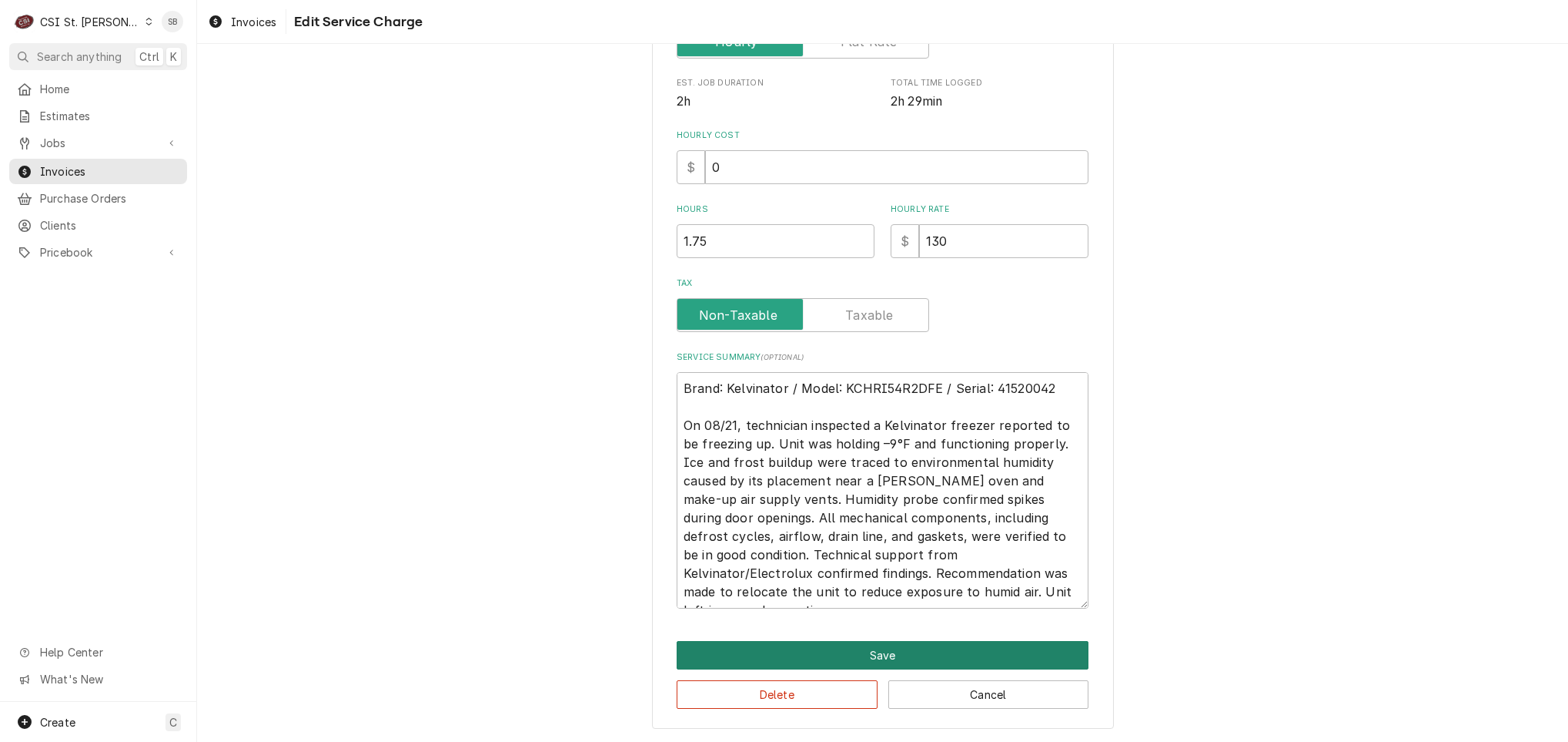
click at [831, 654] on button "Save" at bounding box center [883, 655] width 412 height 29
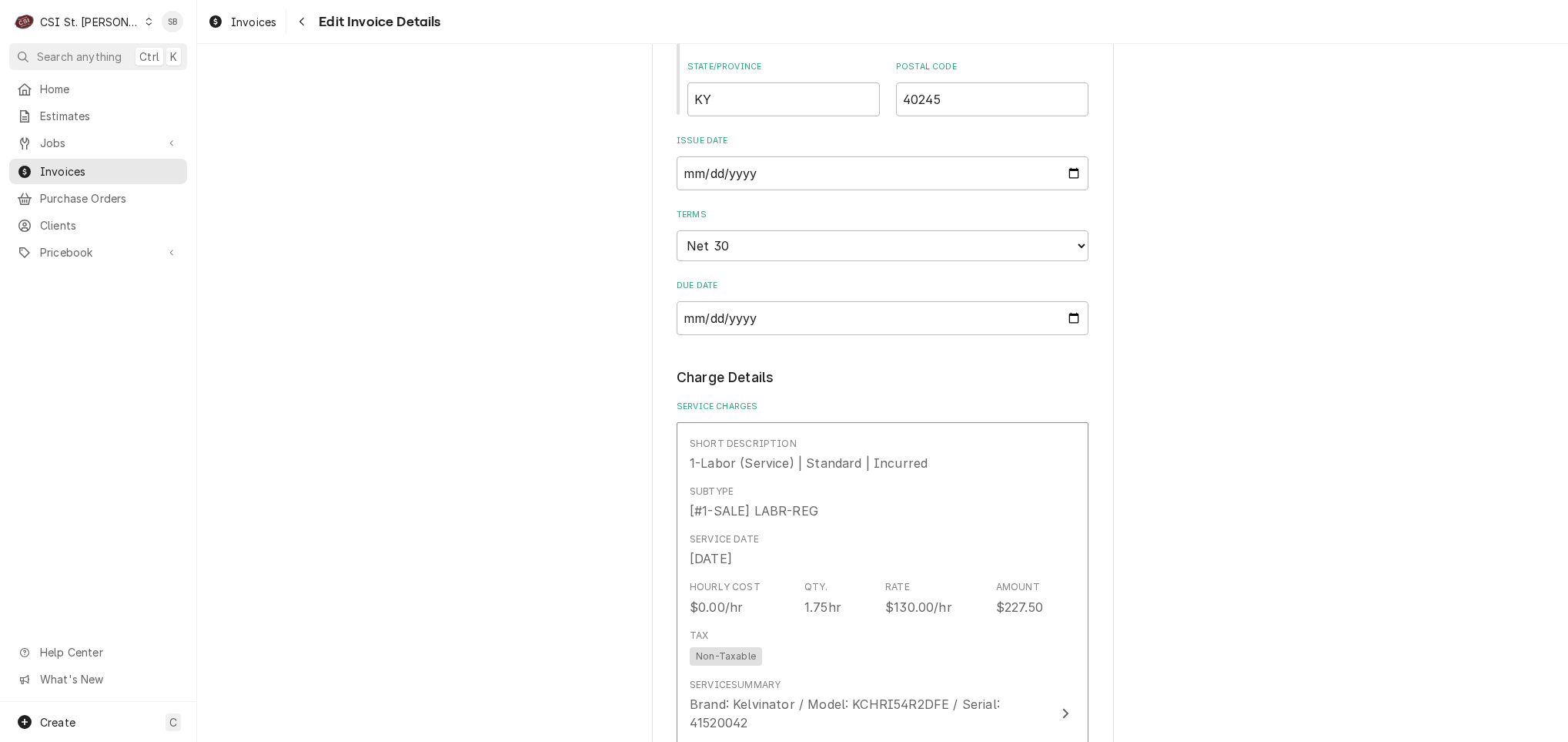
scroll to position [887, 0]
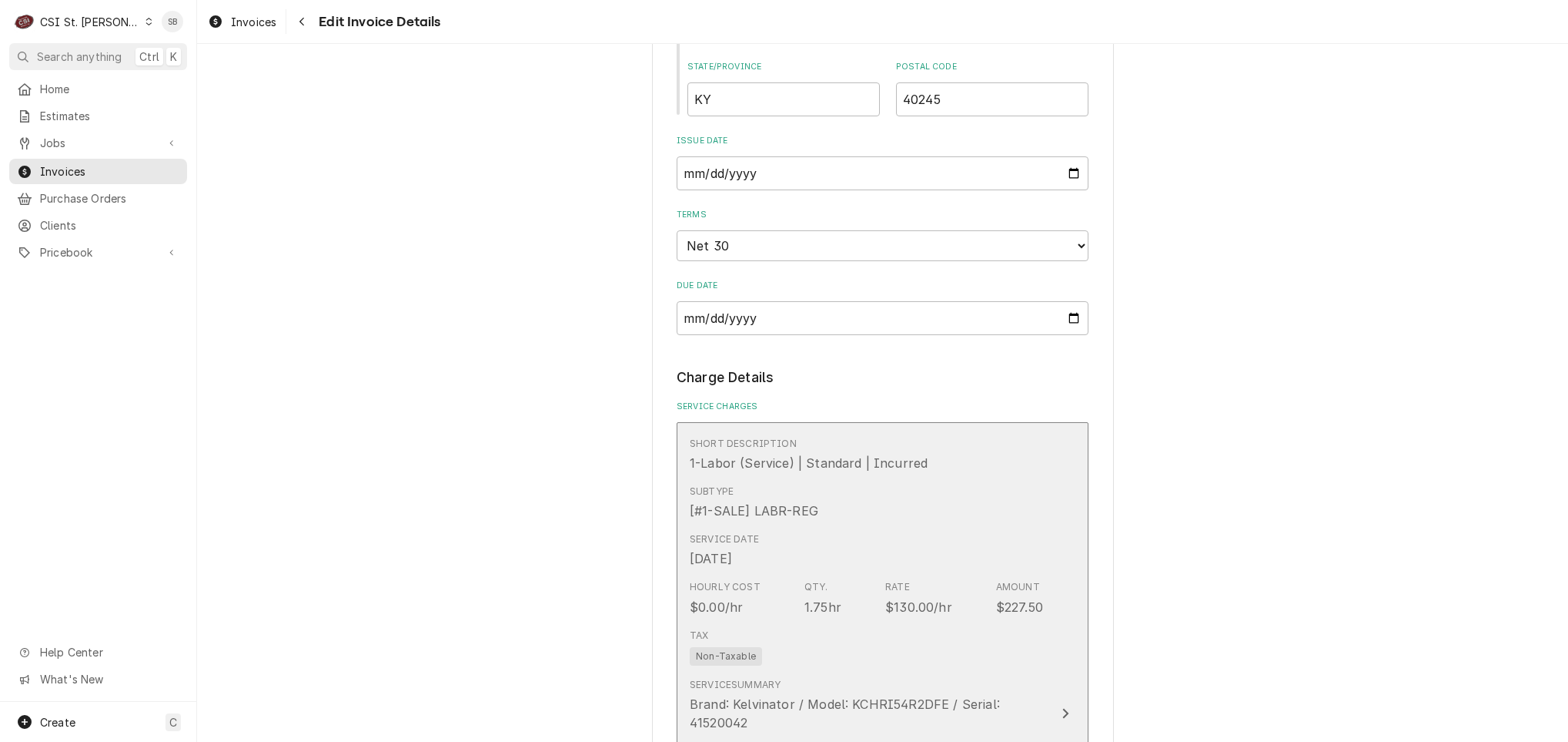
click at [843, 478] on div "Short Description 1-Labor (Service) | Standard | Incurred" at bounding box center [866, 455] width 354 height 48
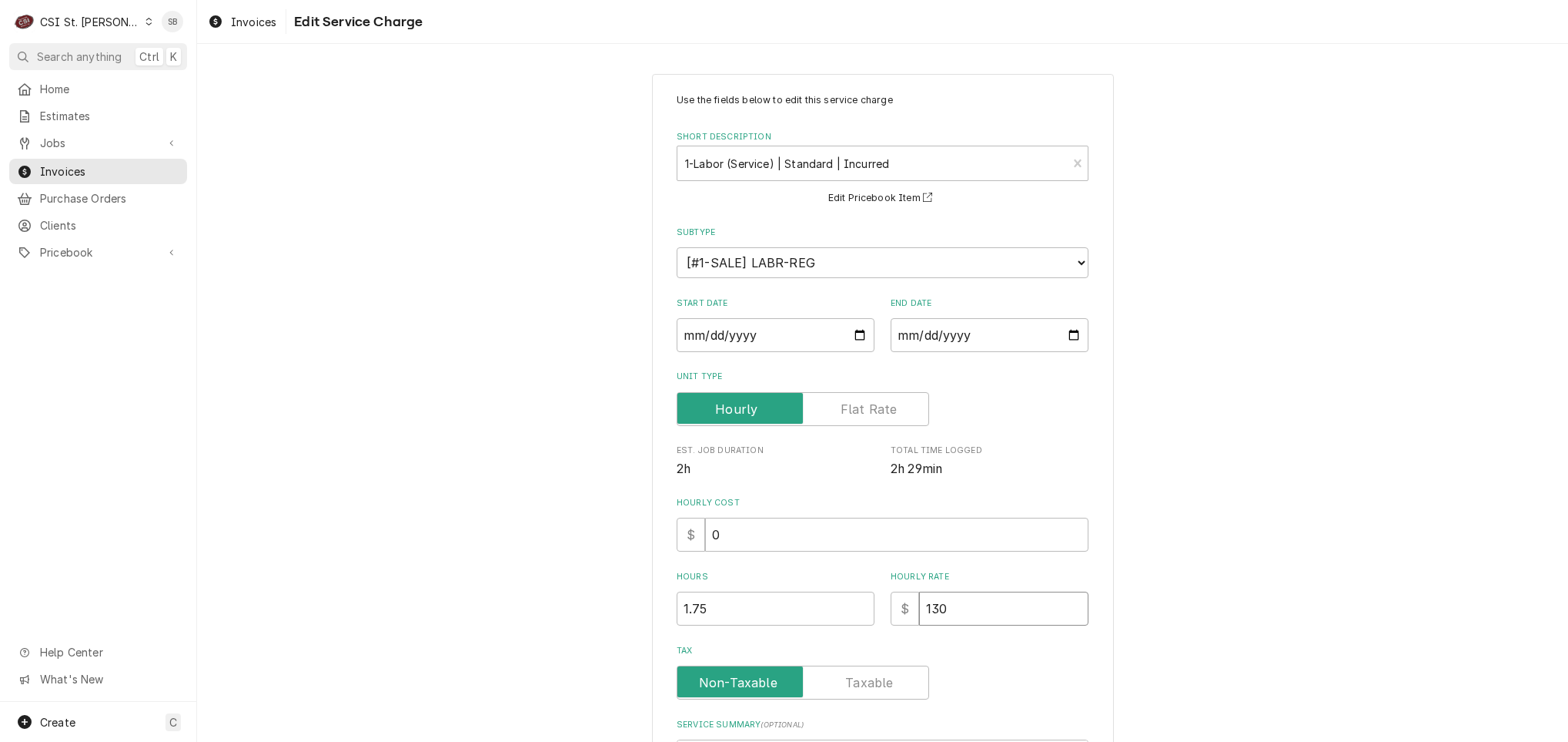
click at [863, 609] on div "Hours 1.75 Hourly Rate $ 130" at bounding box center [883, 598] width 412 height 55
type textarea "x"
type input "1"
type textarea "x"
type input "12"
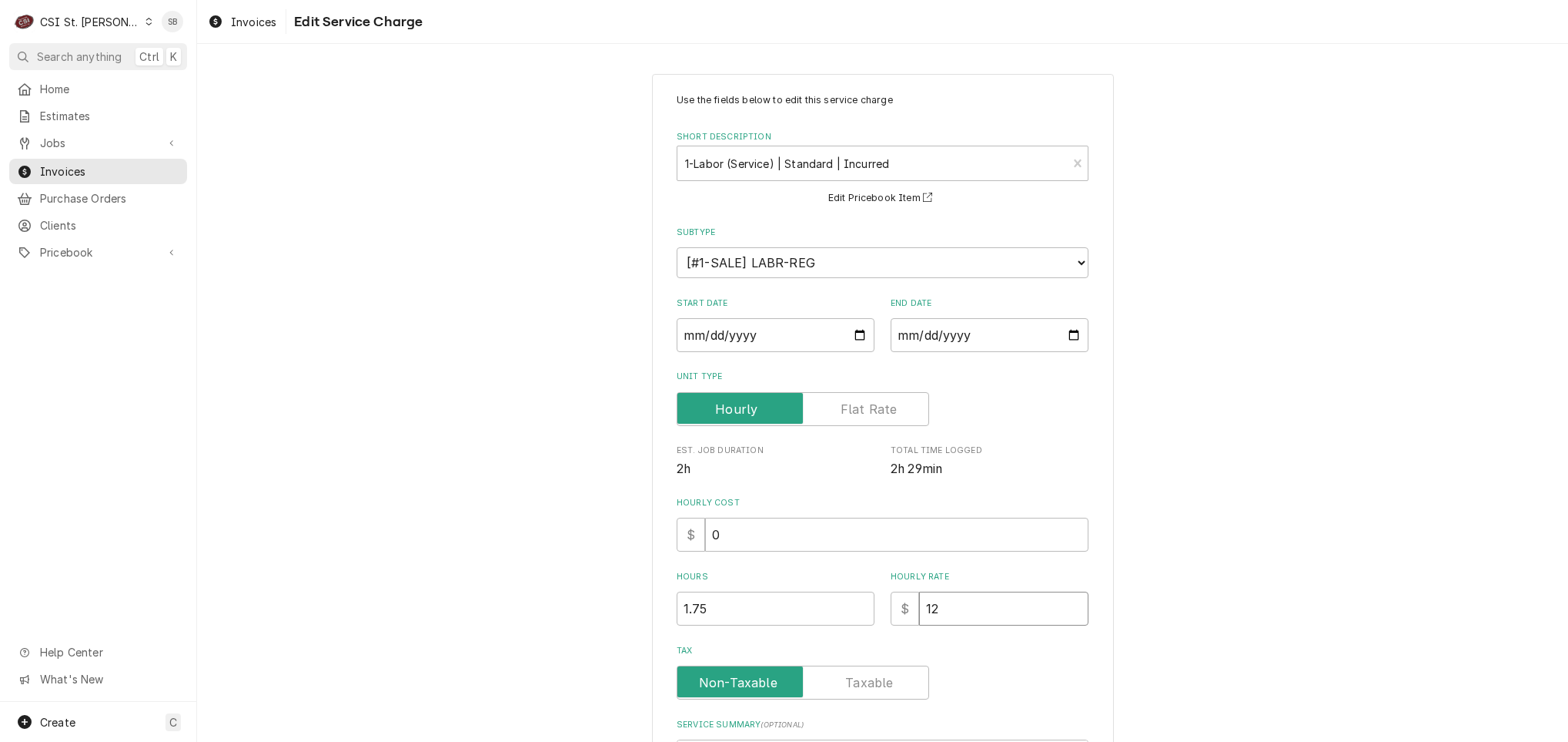
type textarea "x"
type input "125"
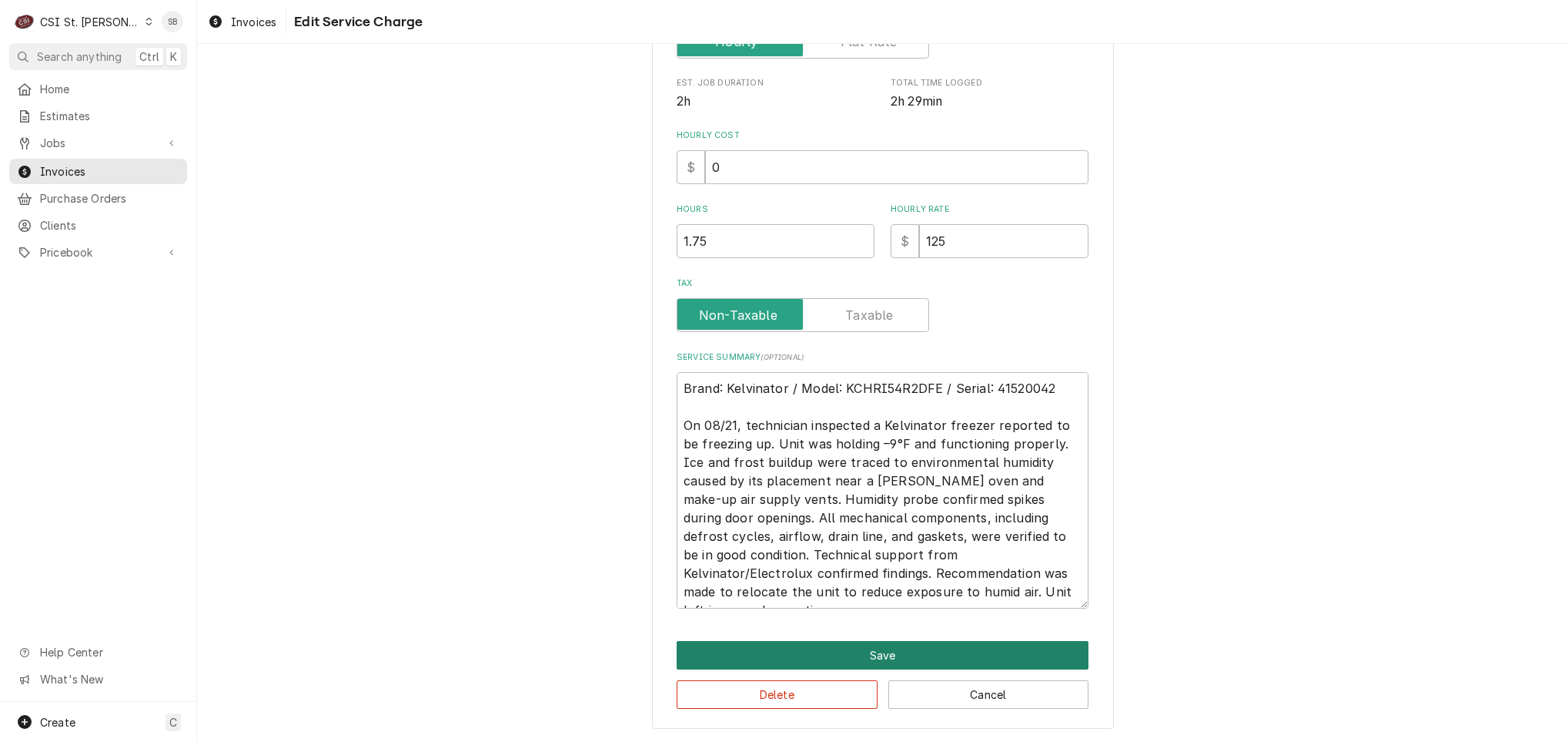
click at [878, 657] on button "Save" at bounding box center [883, 655] width 412 height 29
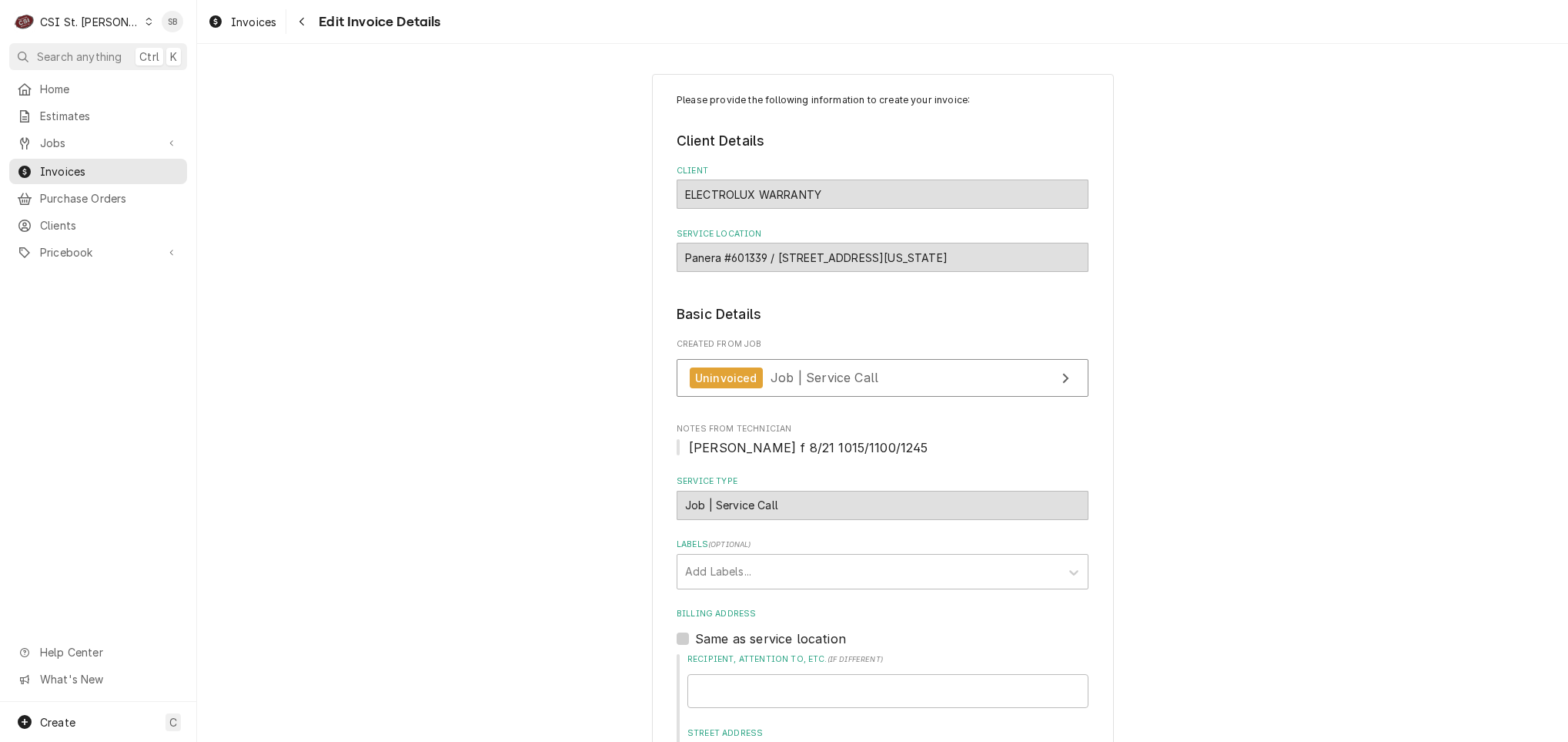
drag, startPoint x: 774, startPoint y: 259, endPoint x: 1020, endPoint y: 266, distance: 246.1
click at [1020, 266] on div "Panera #601339 / 880 Country Corners Shop Center, Washington, MO 63090" at bounding box center [883, 257] width 412 height 29
drag, startPoint x: 1020, startPoint y: 266, endPoint x: 989, endPoint y: 262, distance: 31.3
copy div "880 Country Corners Shop Center, Washington,"
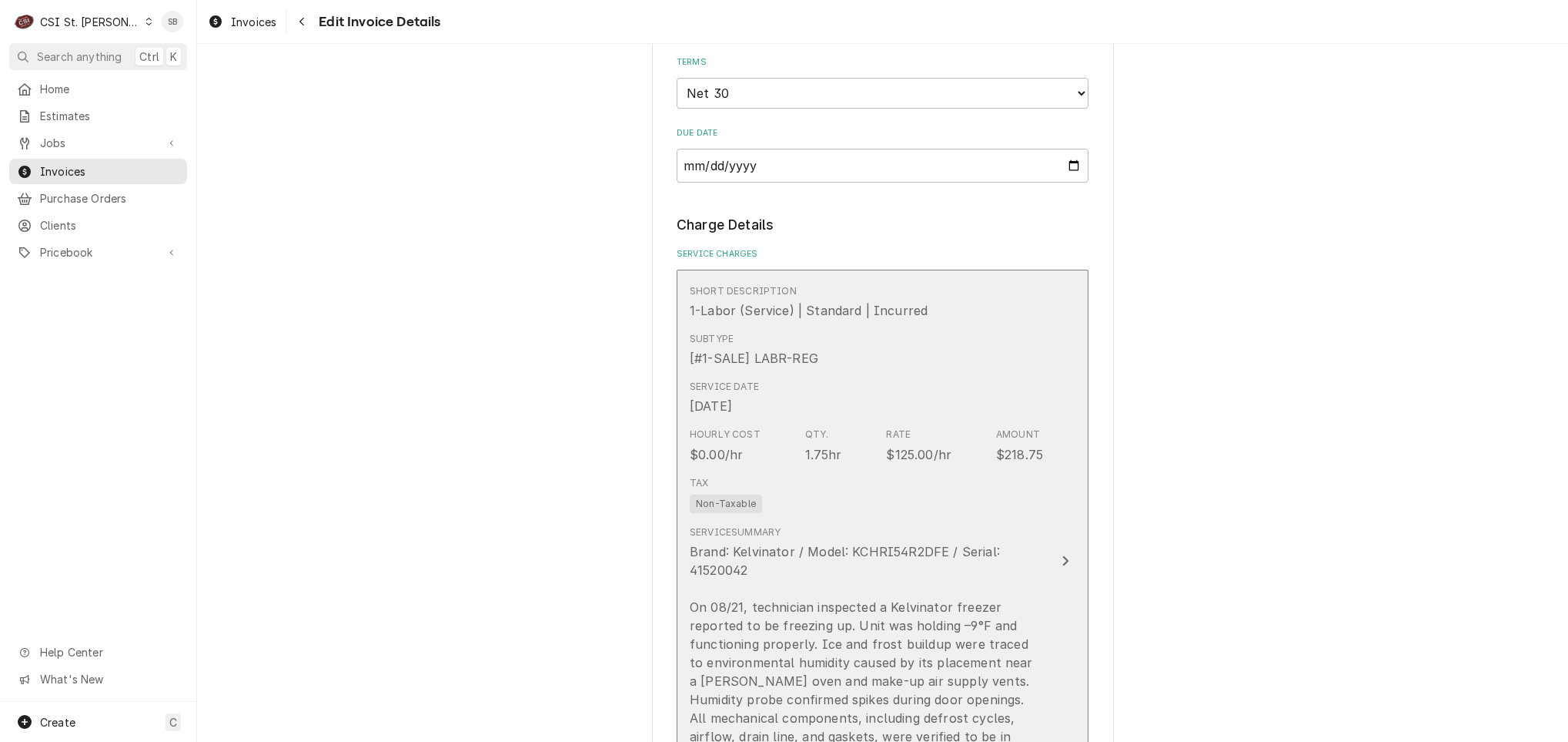
scroll to position [1733, 0]
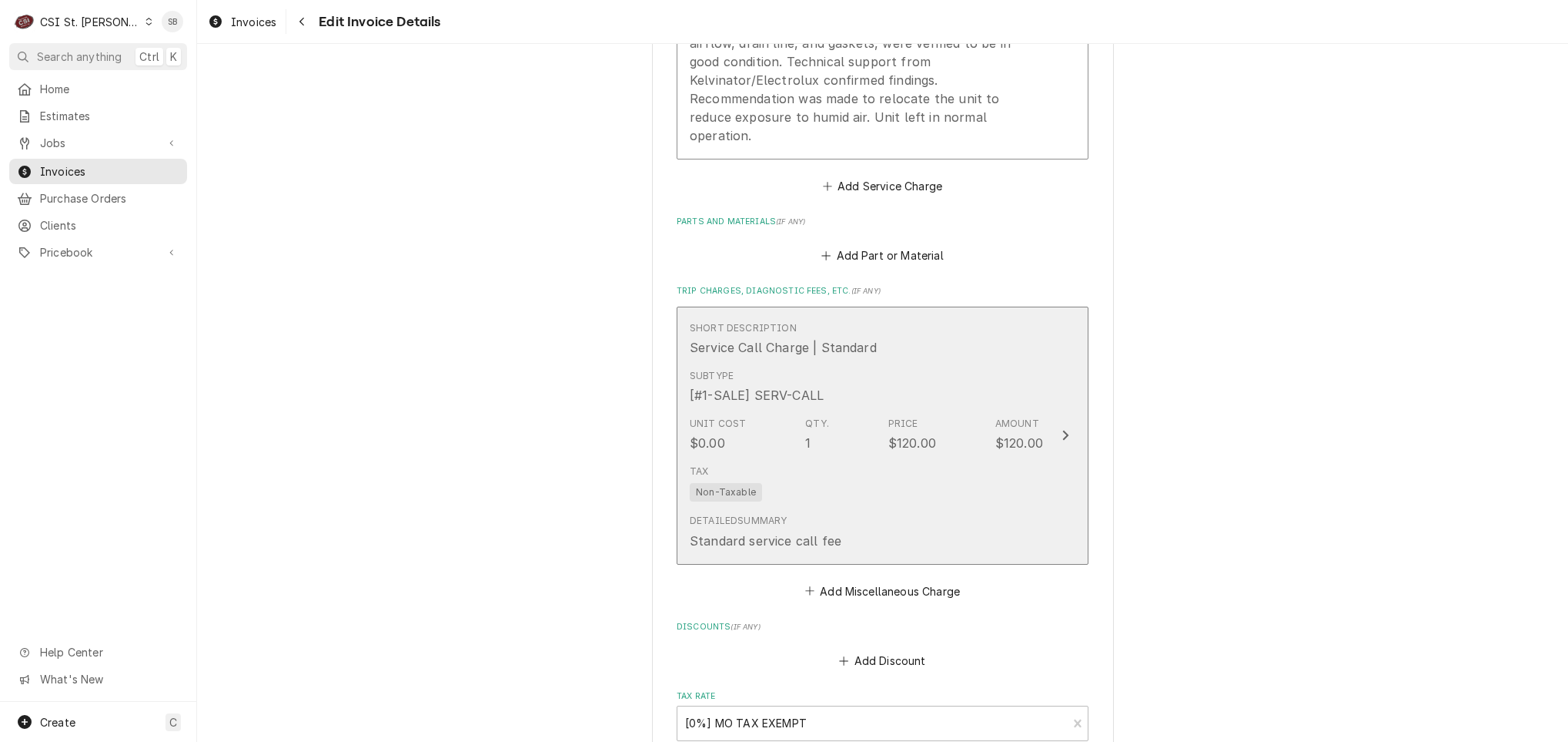
click at [701, 417] on div "Unit Cost" at bounding box center [717, 424] width 56 height 14
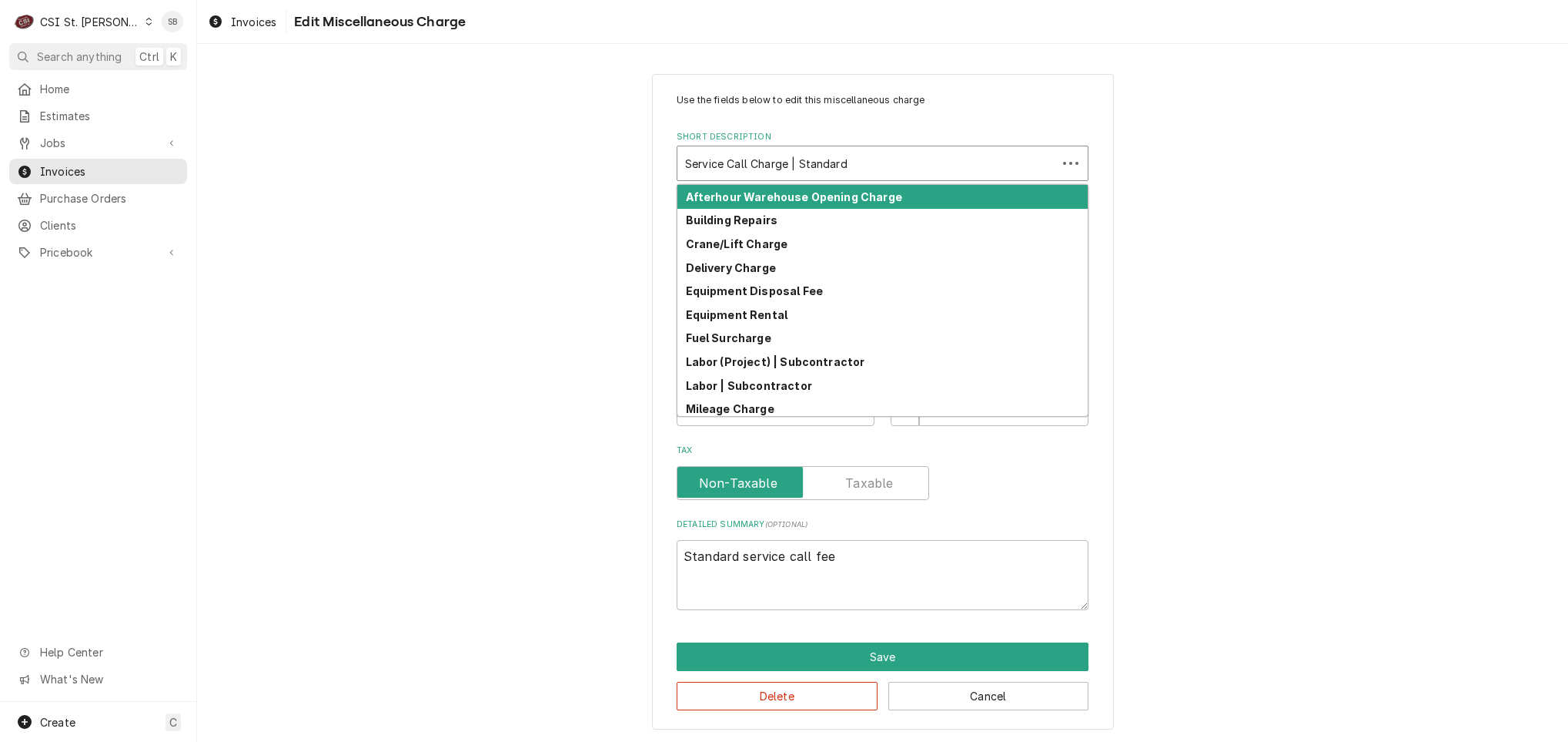
type textarea "x"
click at [738, 173] on div "Short Description" at bounding box center [867, 163] width 364 height 28
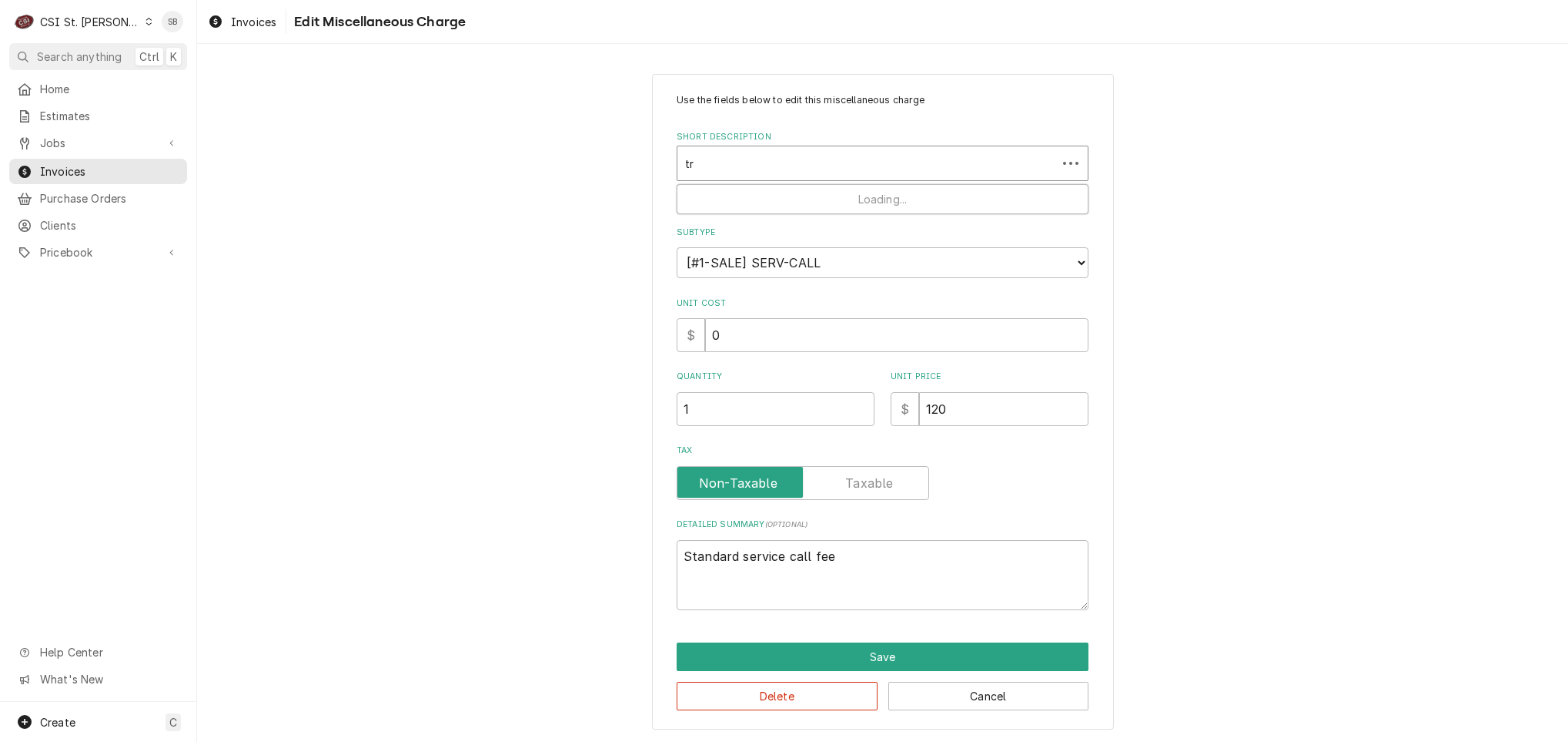
type input "tra"
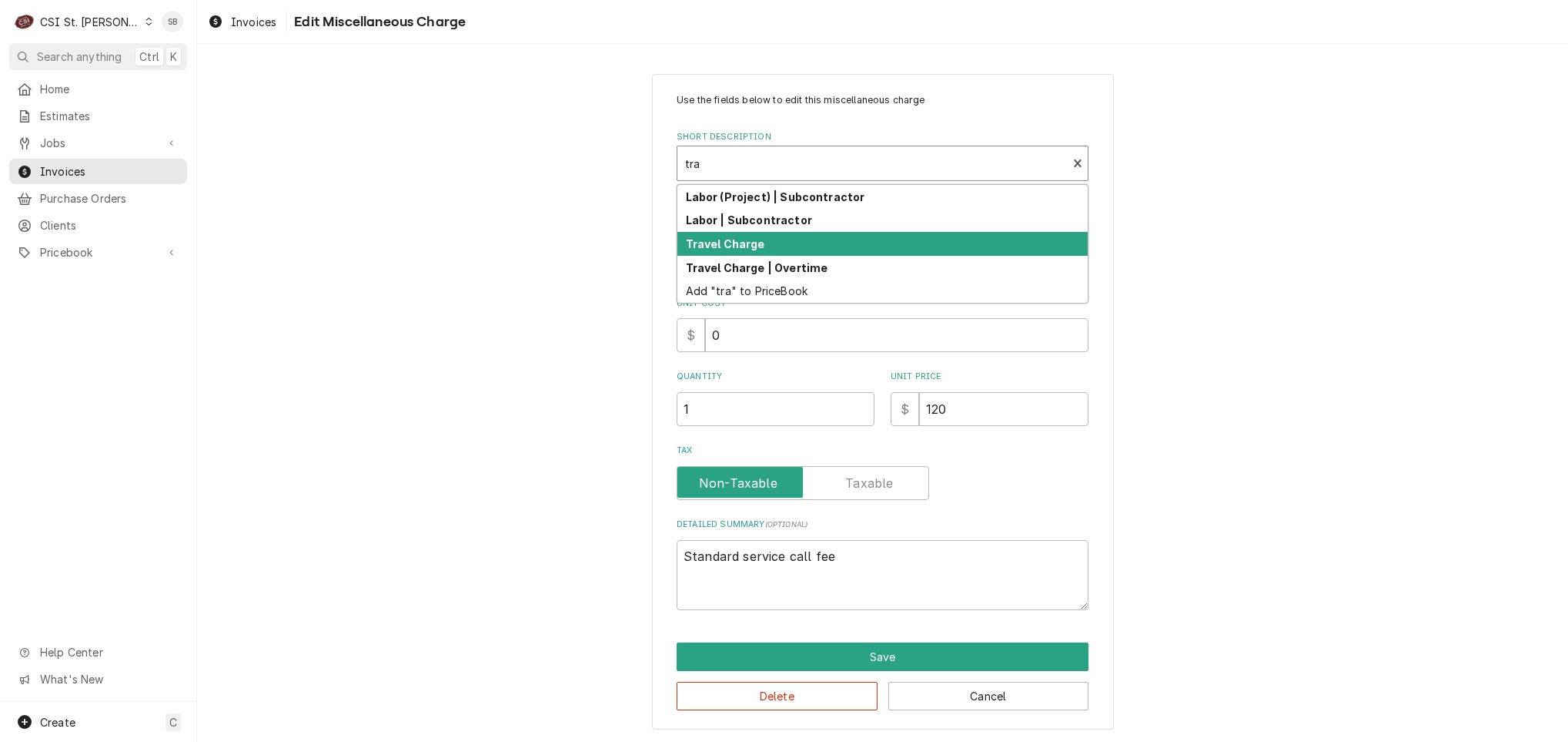
click at [730, 245] on strong "Travel Charge" at bounding box center [725, 244] width 79 height 13
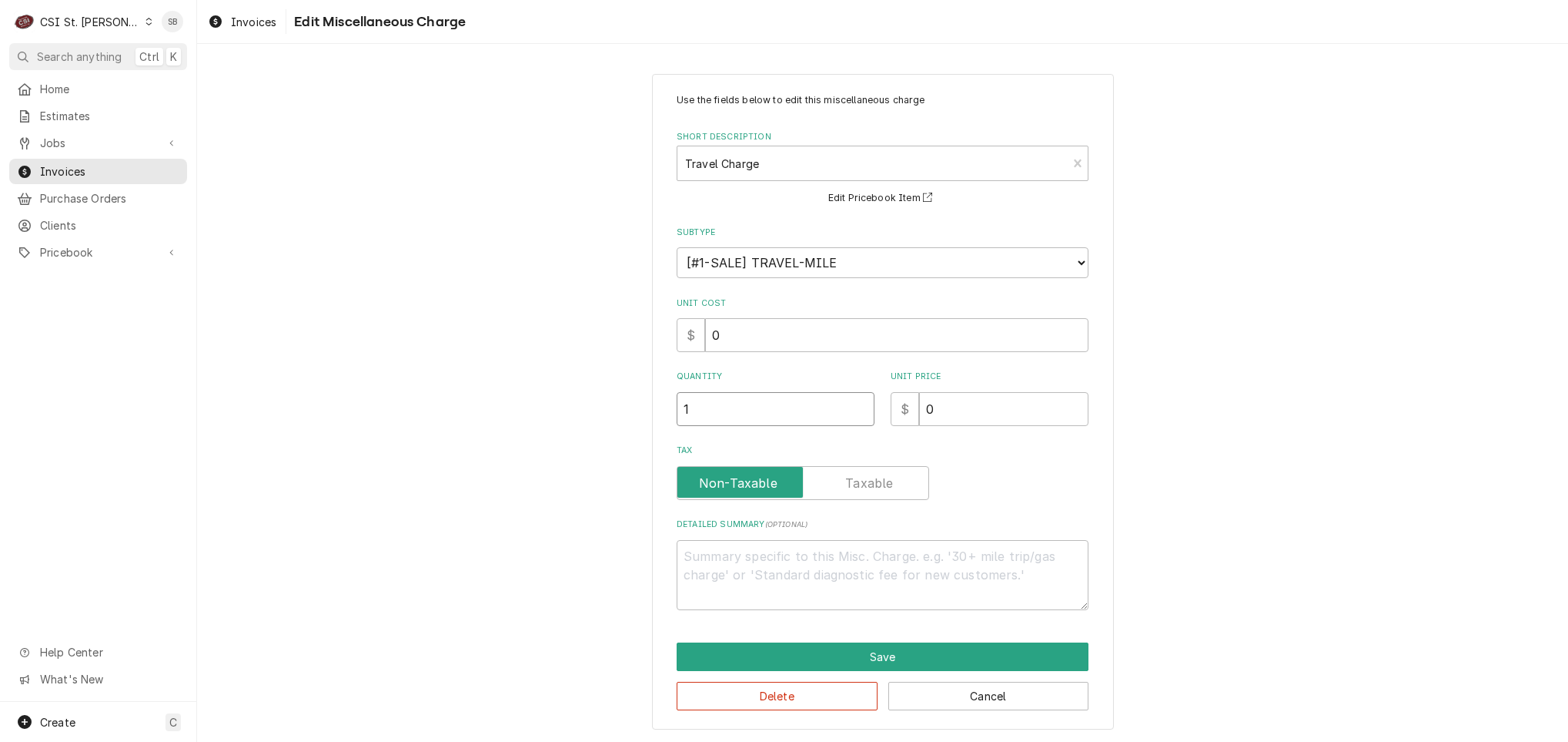
click at [793, 416] on input "1" at bounding box center [775, 409] width 198 height 34
type textarea "x"
type input "1.5"
drag, startPoint x: 952, startPoint y: 415, endPoint x: 843, endPoint y: 425, distance: 109.5
click at [860, 425] on div "Quantity 1.5 Unit Price $ 0" at bounding box center [883, 398] width 412 height 55
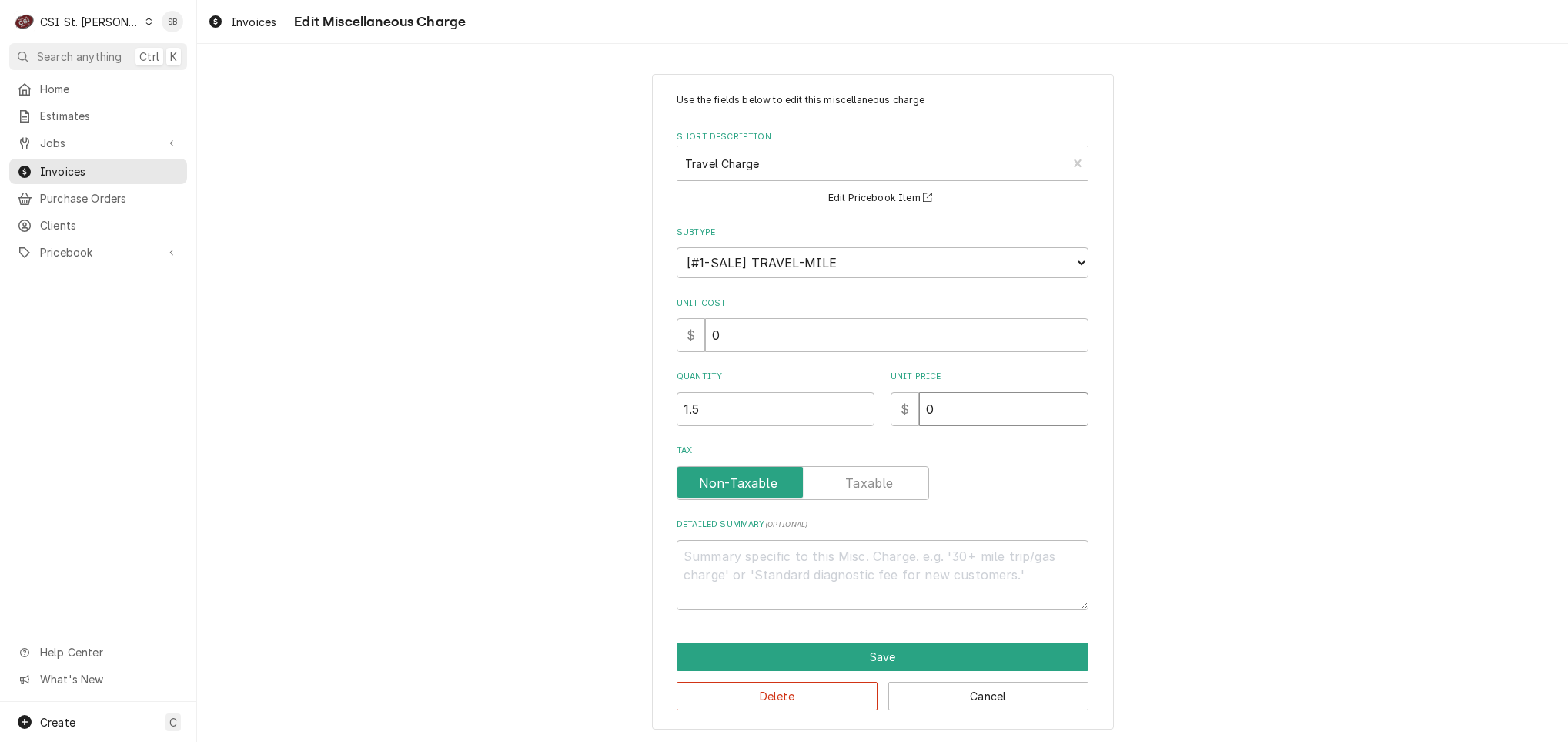
type textarea "x"
type input "1"
type textarea "x"
type input "12"
type textarea "x"
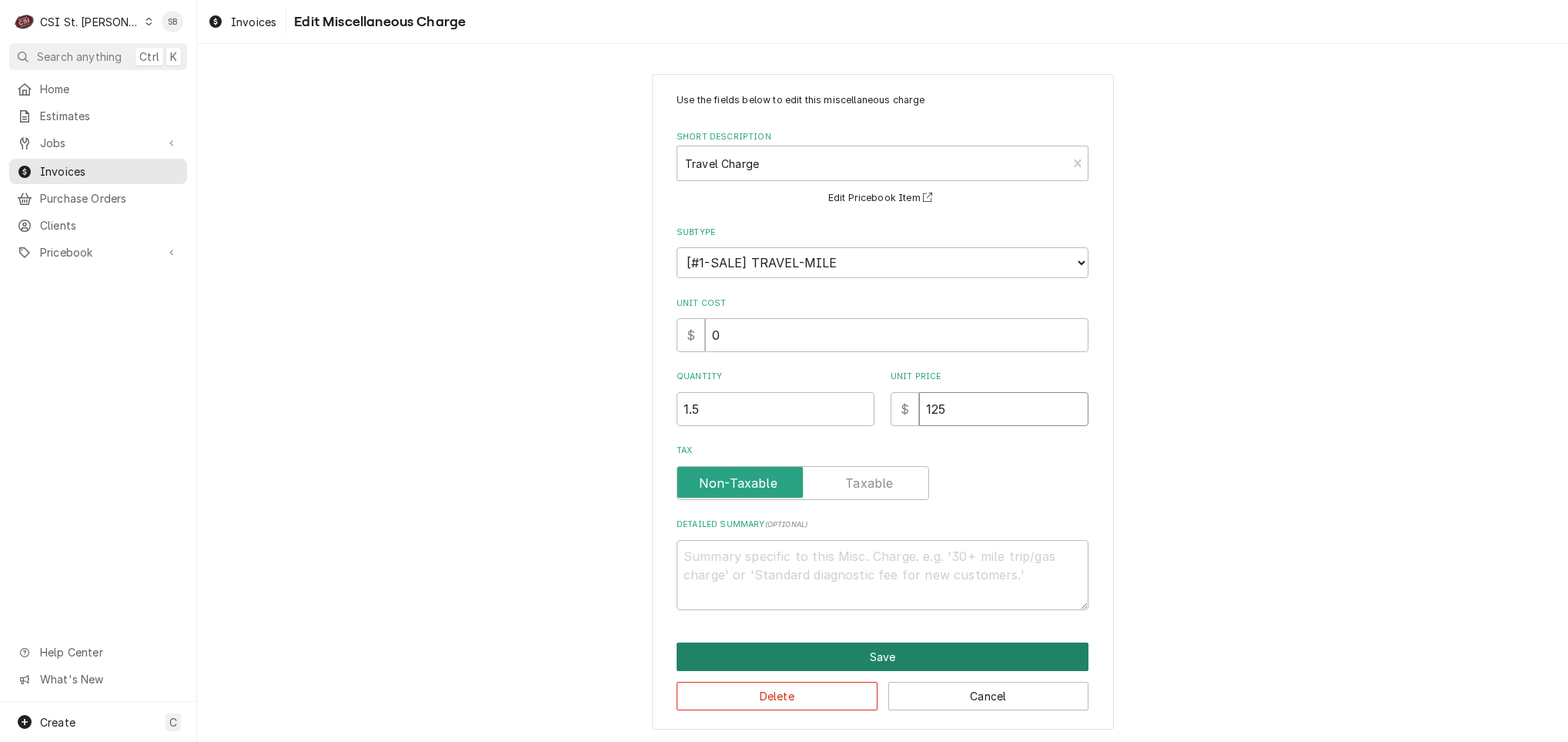
type input "125"
click at [862, 651] on button "Save" at bounding box center [883, 657] width 412 height 29
type textarea "x"
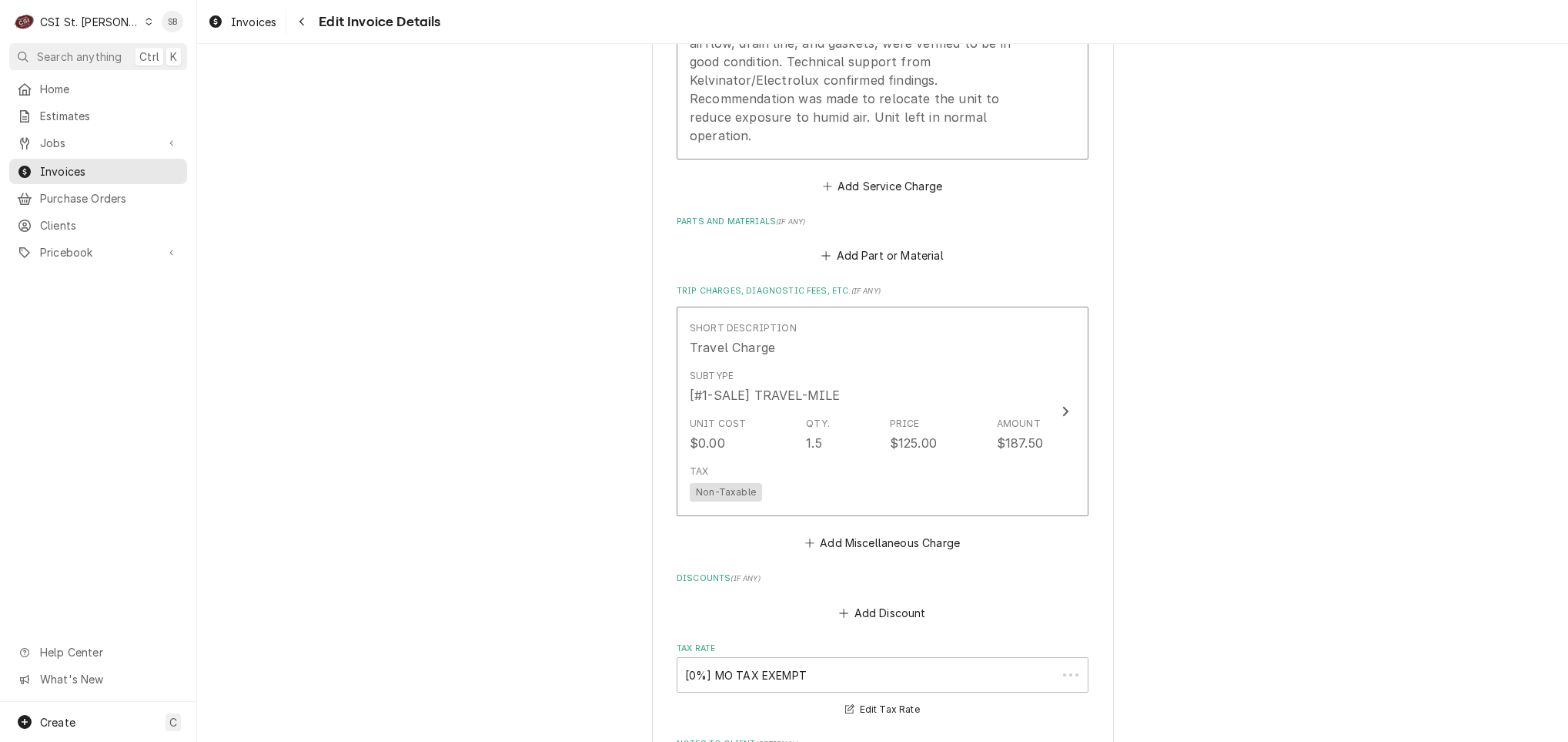
scroll to position [1763, 0]
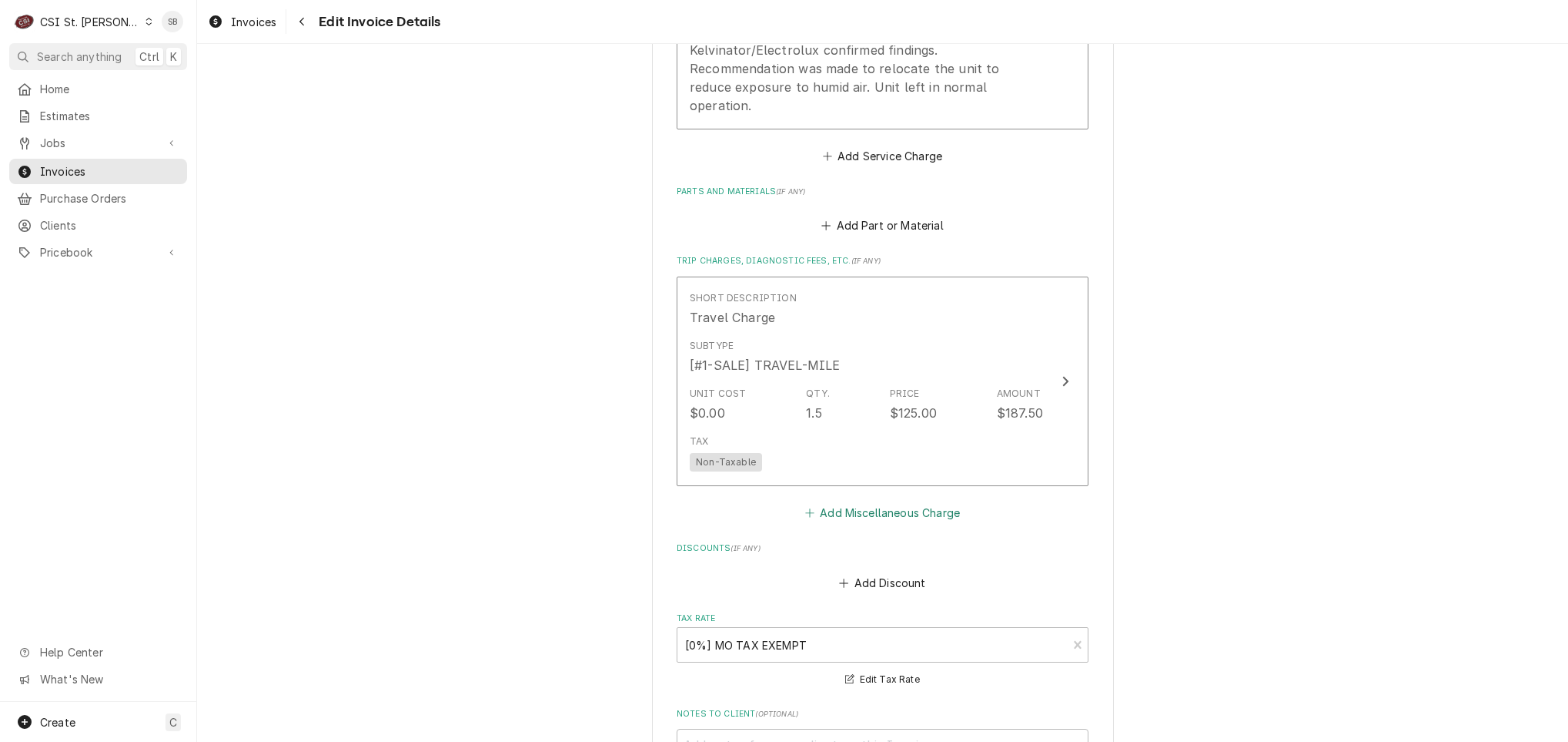
click at [836, 502] on button "Add Miscellaneous Charge" at bounding box center [883, 513] width 160 height 22
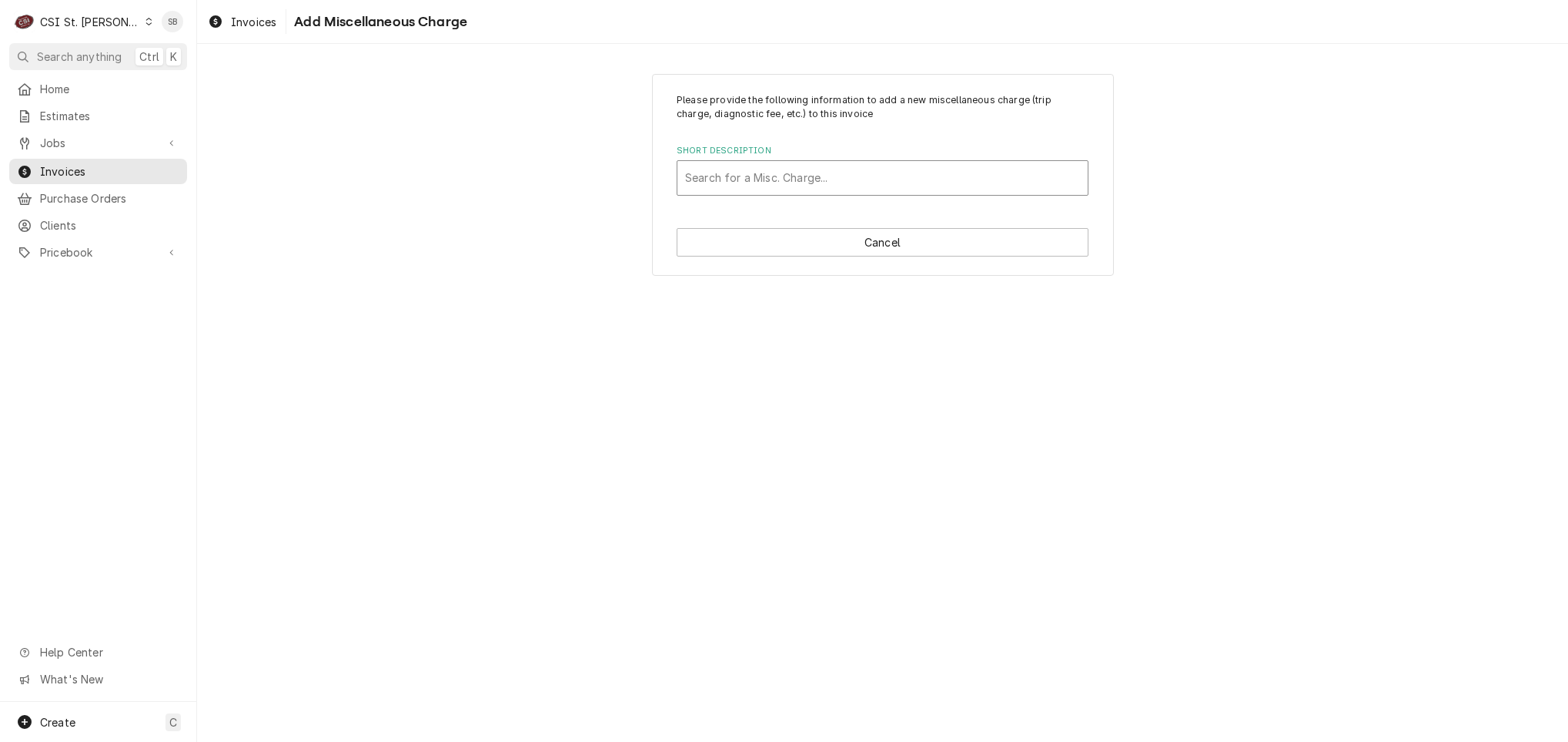
click at [842, 184] on div "Short Description" at bounding box center [883, 178] width 395 height 28
type input "mile"
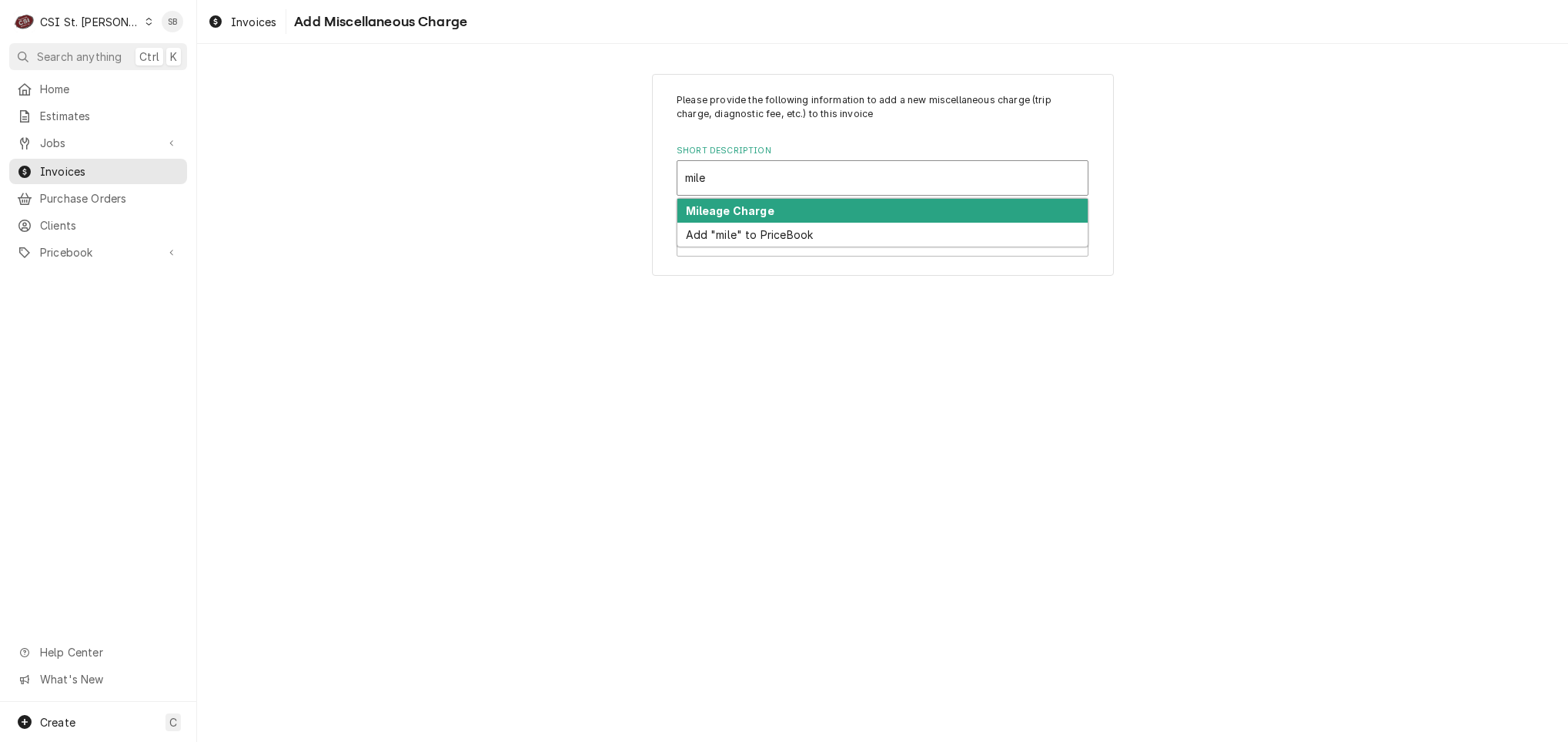
click at [841, 213] on div "Mileage Charge" at bounding box center [883, 211] width 410 height 24
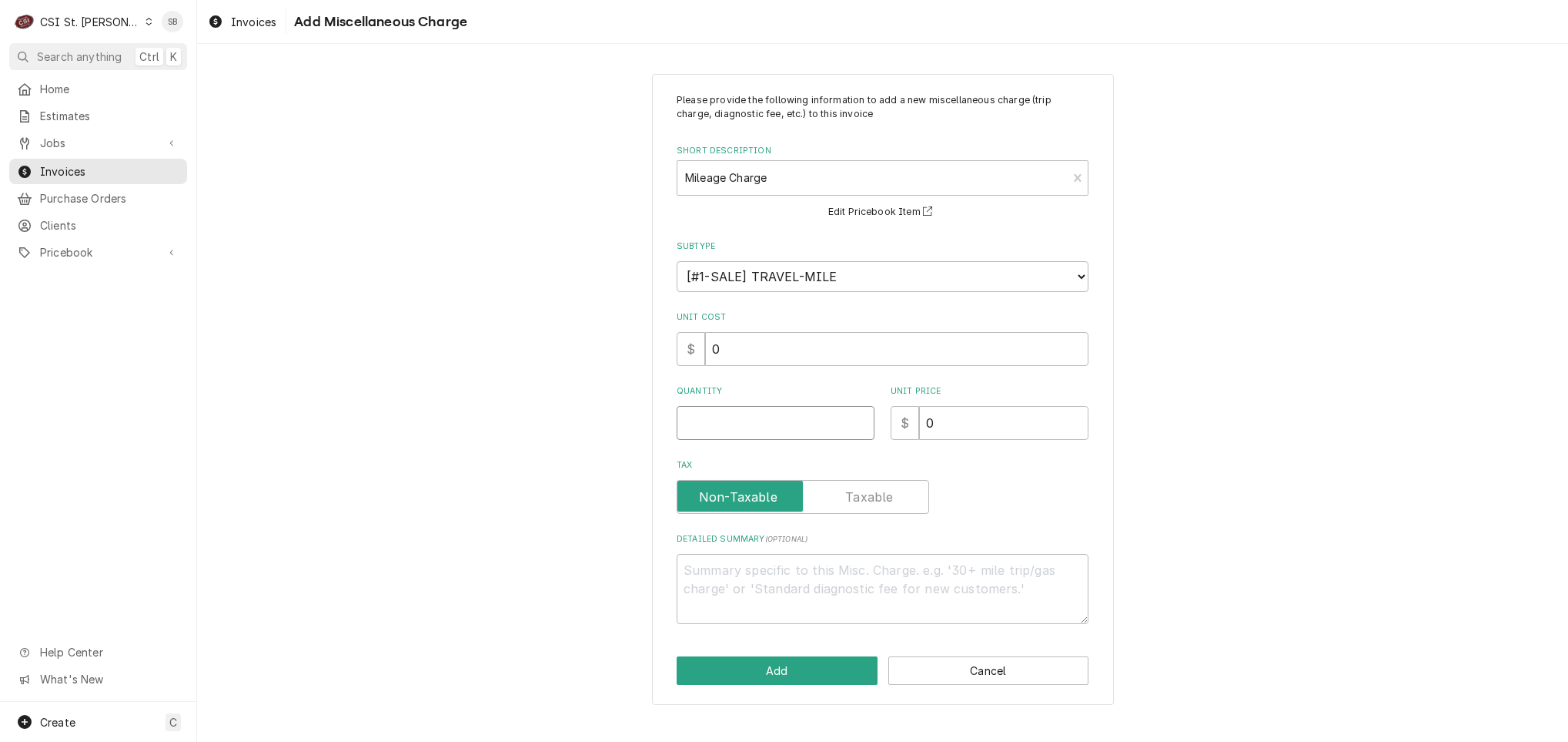
click at [756, 435] on input "Quantity" at bounding box center [775, 423] width 198 height 34
type textarea "x"
type input "7"
type textarea "x"
type input "70"
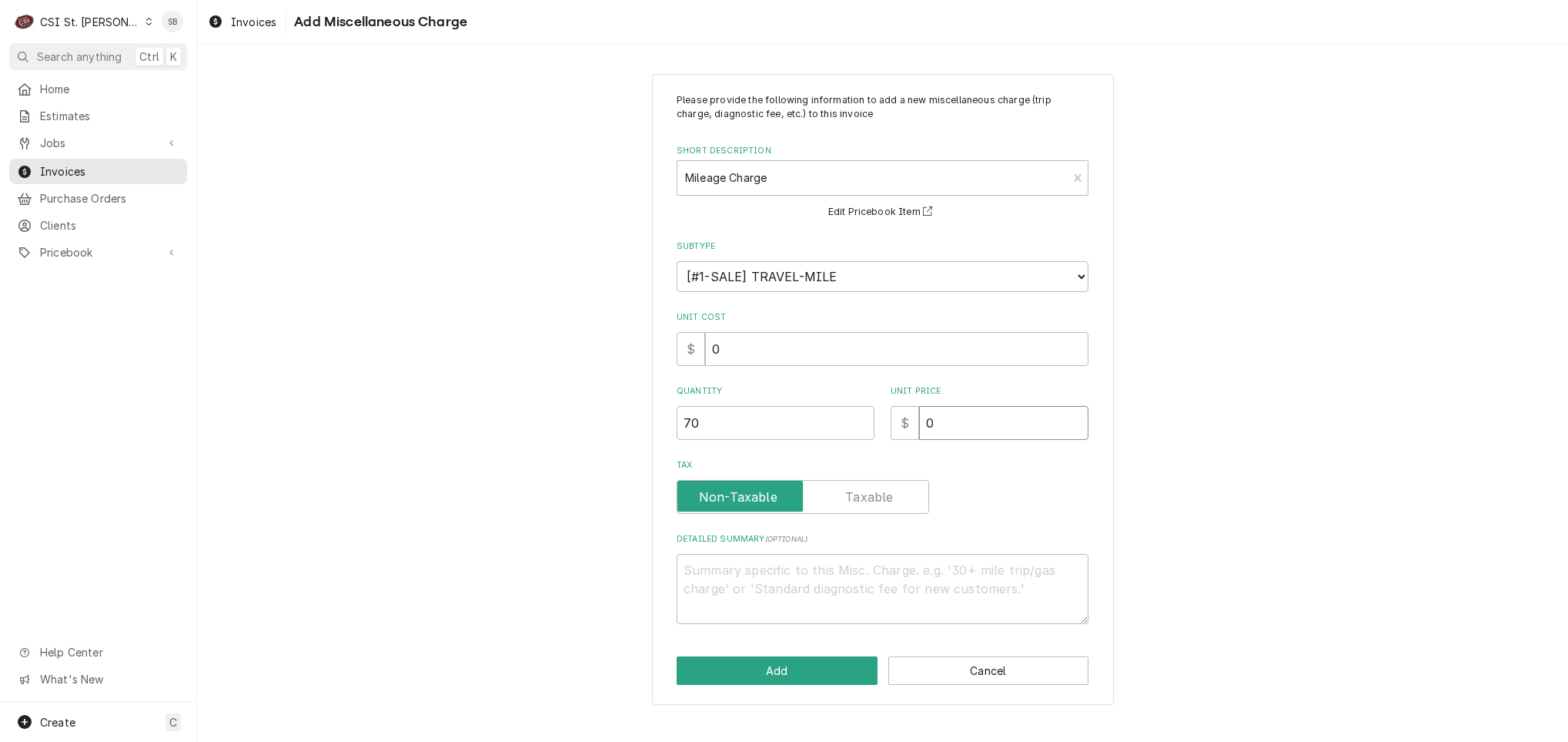
type textarea "x"
type input "1"
type textarea "x"
type input "1.2"
type textarea "x"
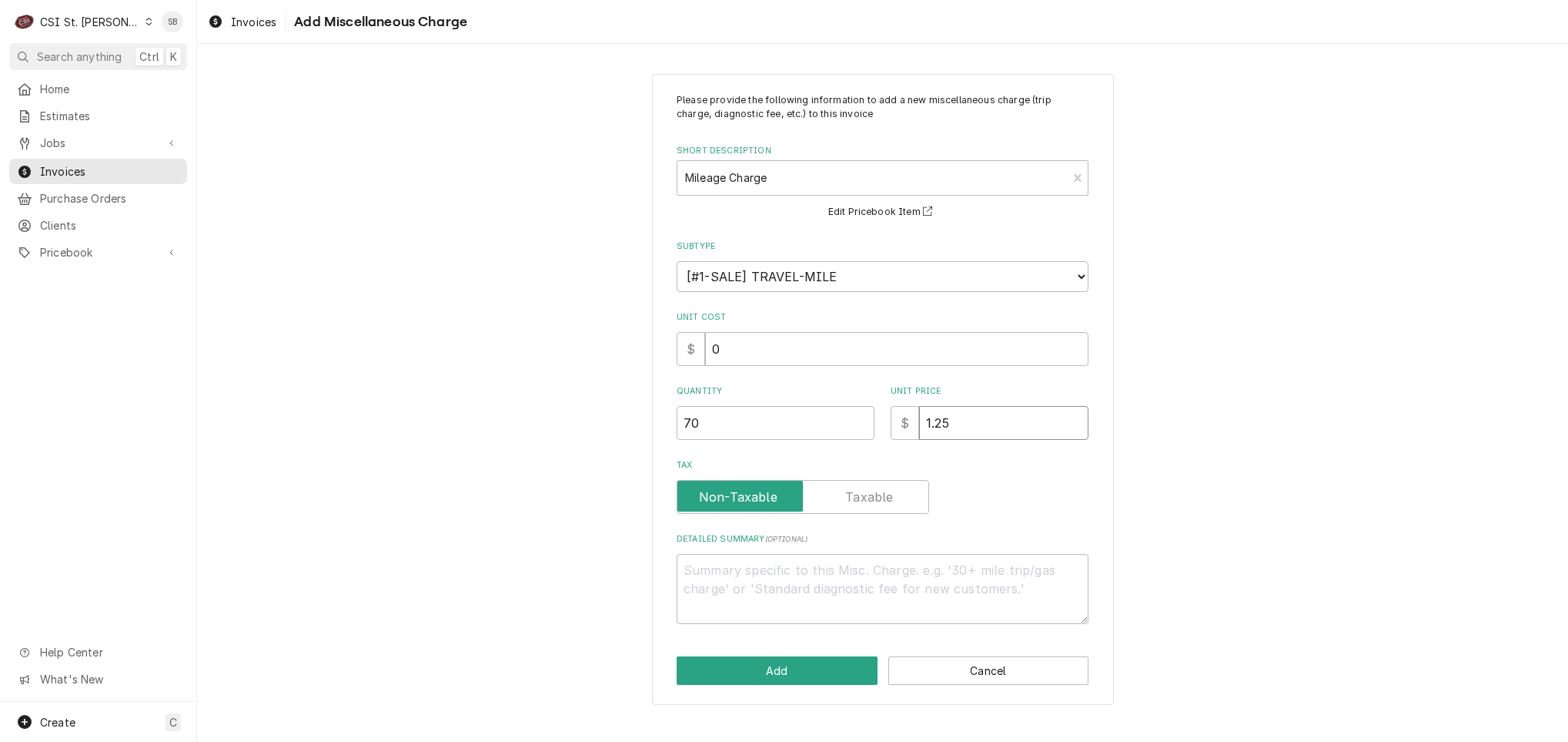
type input "1.25"
click at [794, 669] on button "Add" at bounding box center [777, 671] width 201 height 29
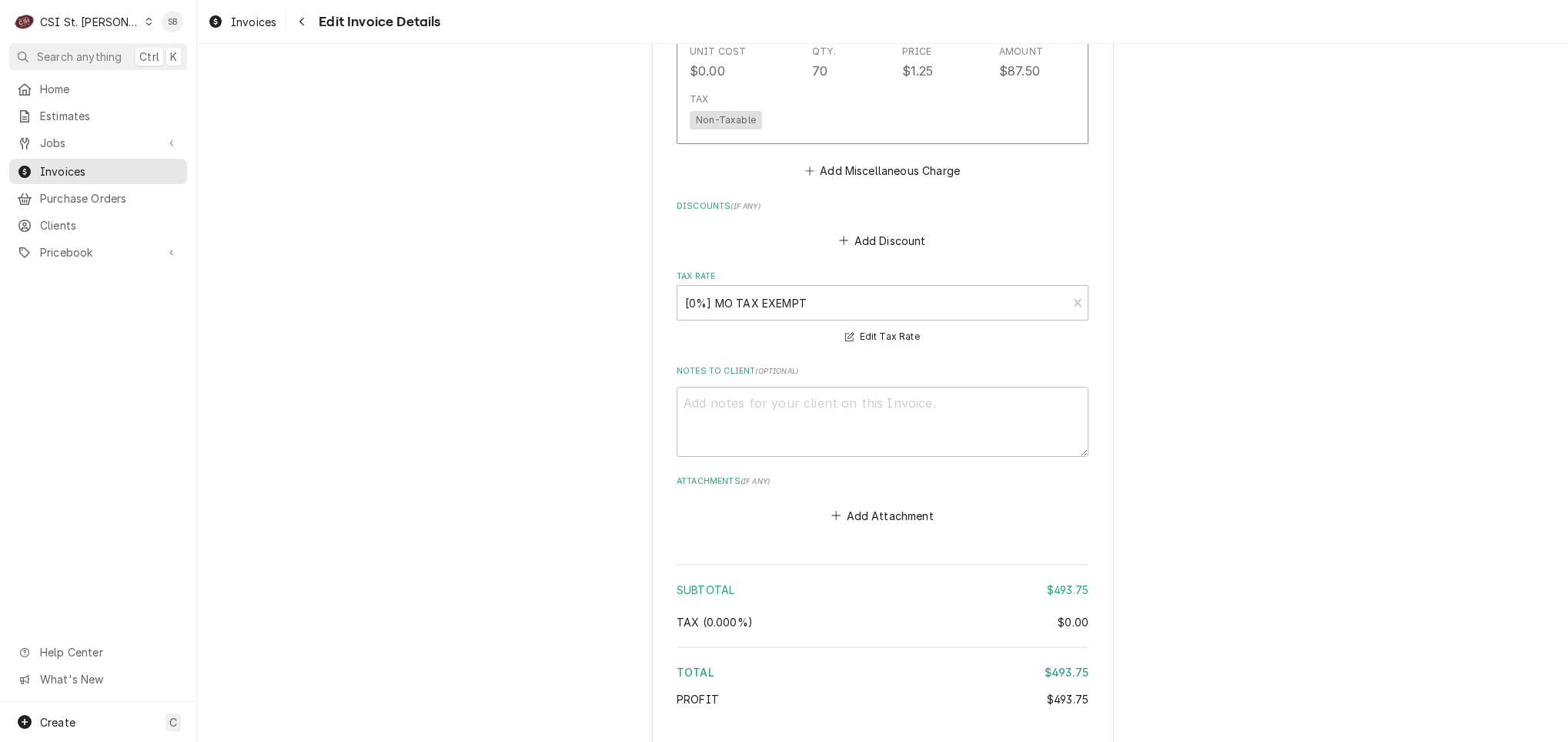
scroll to position [2531, 0]
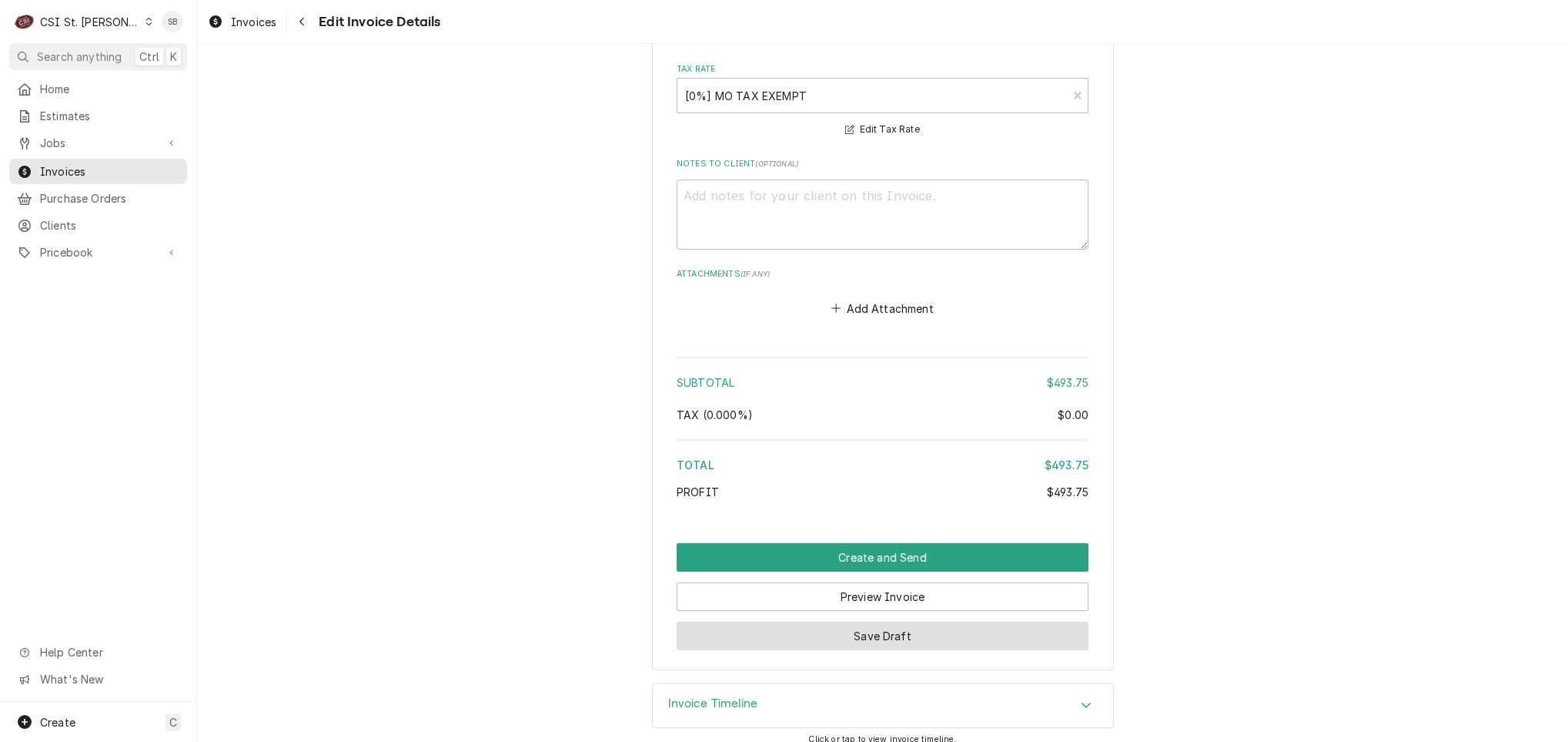
click at [795, 622] on button "Save Draft" at bounding box center [883, 636] width 412 height 29
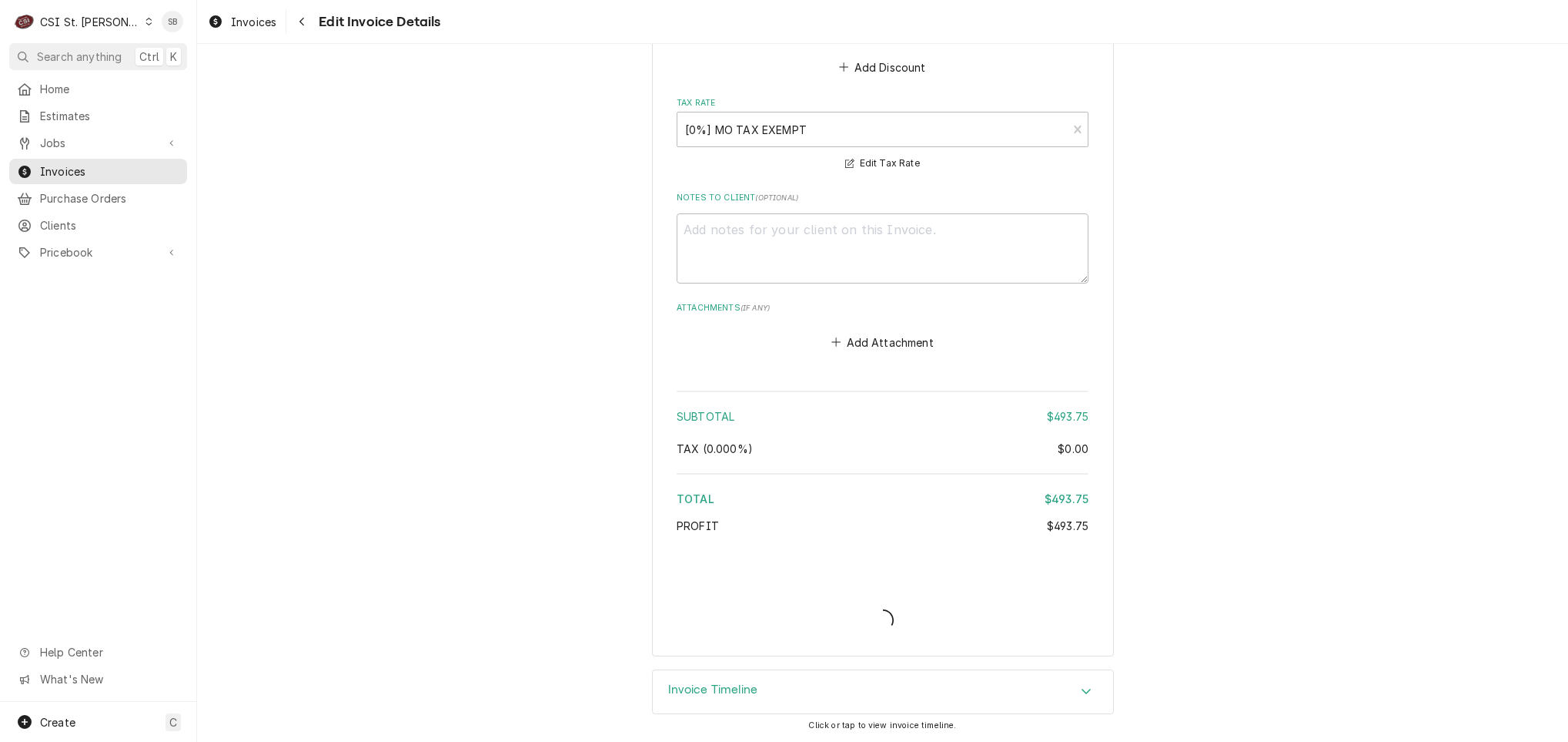
scroll to position [2480, 0]
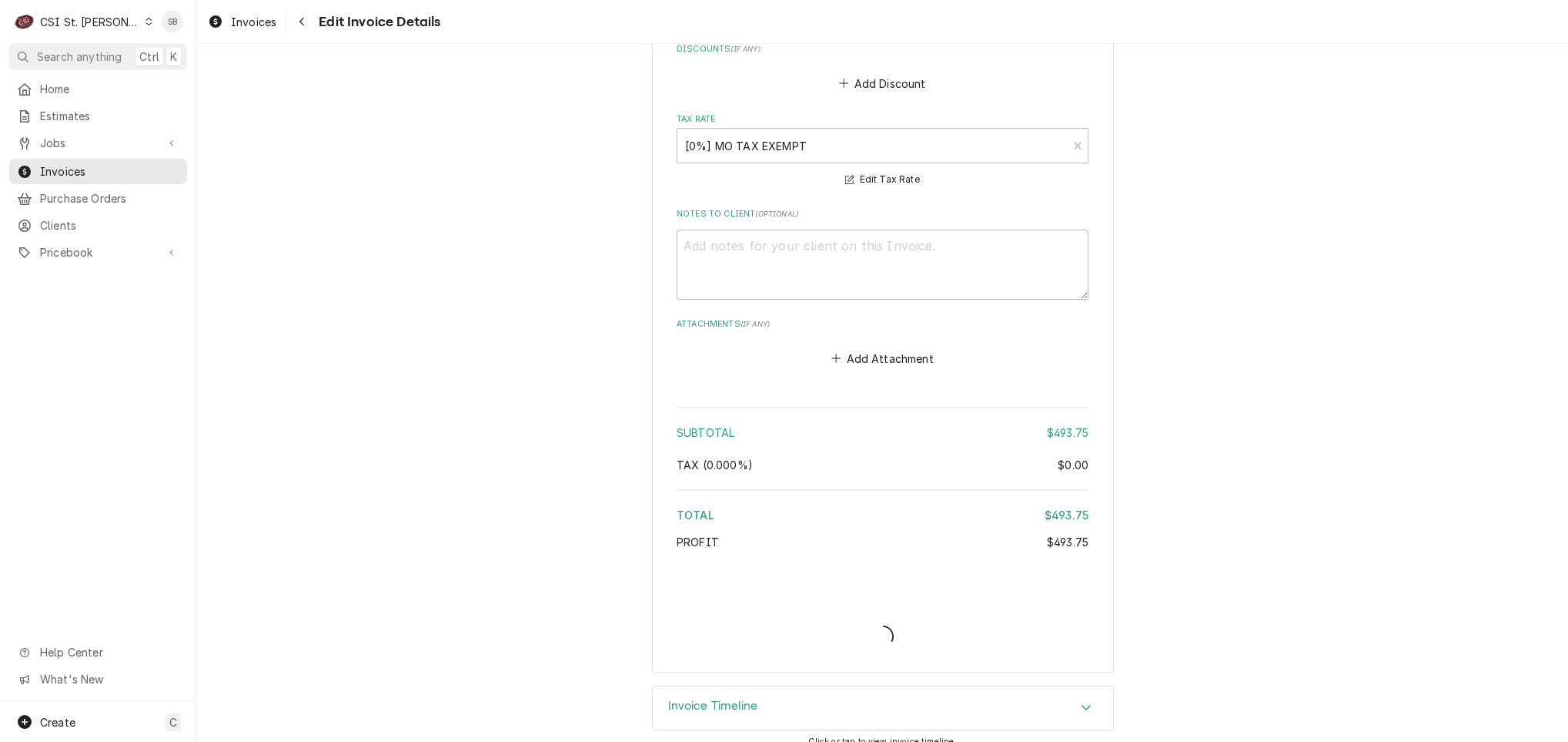
type textarea "x"
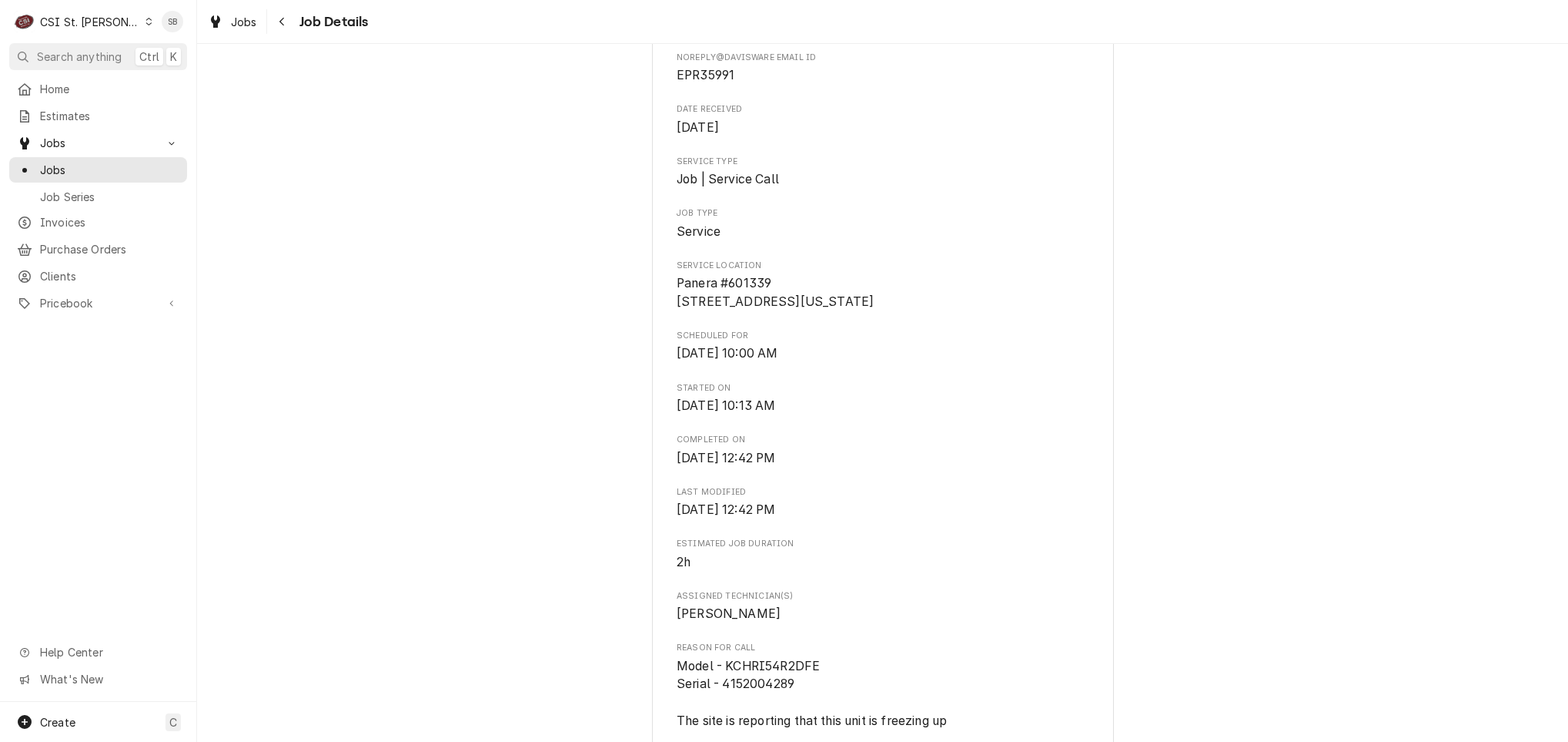
scroll to position [1040, 0]
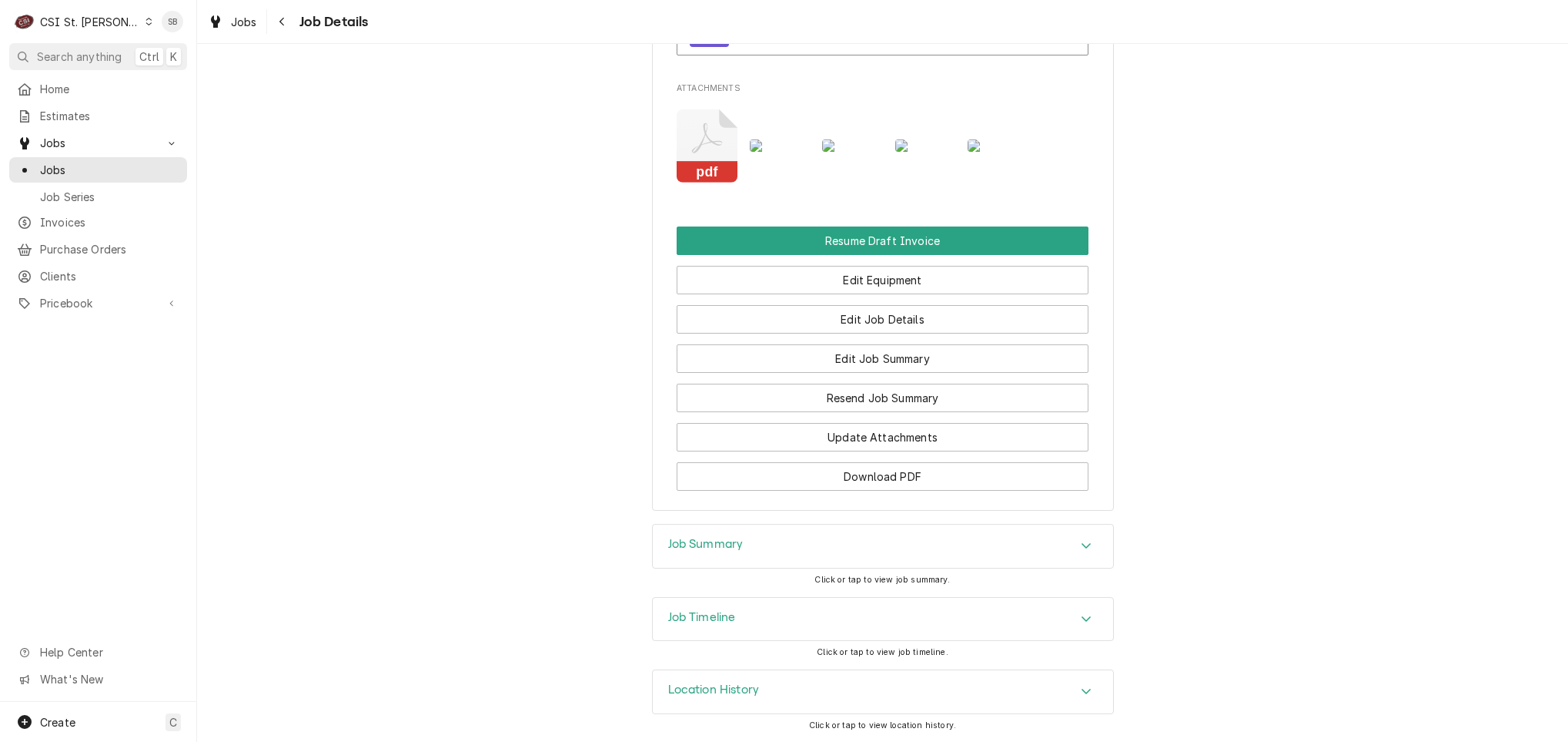
click at [763, 536] on div "Job Summary" at bounding box center [883, 546] width 460 height 43
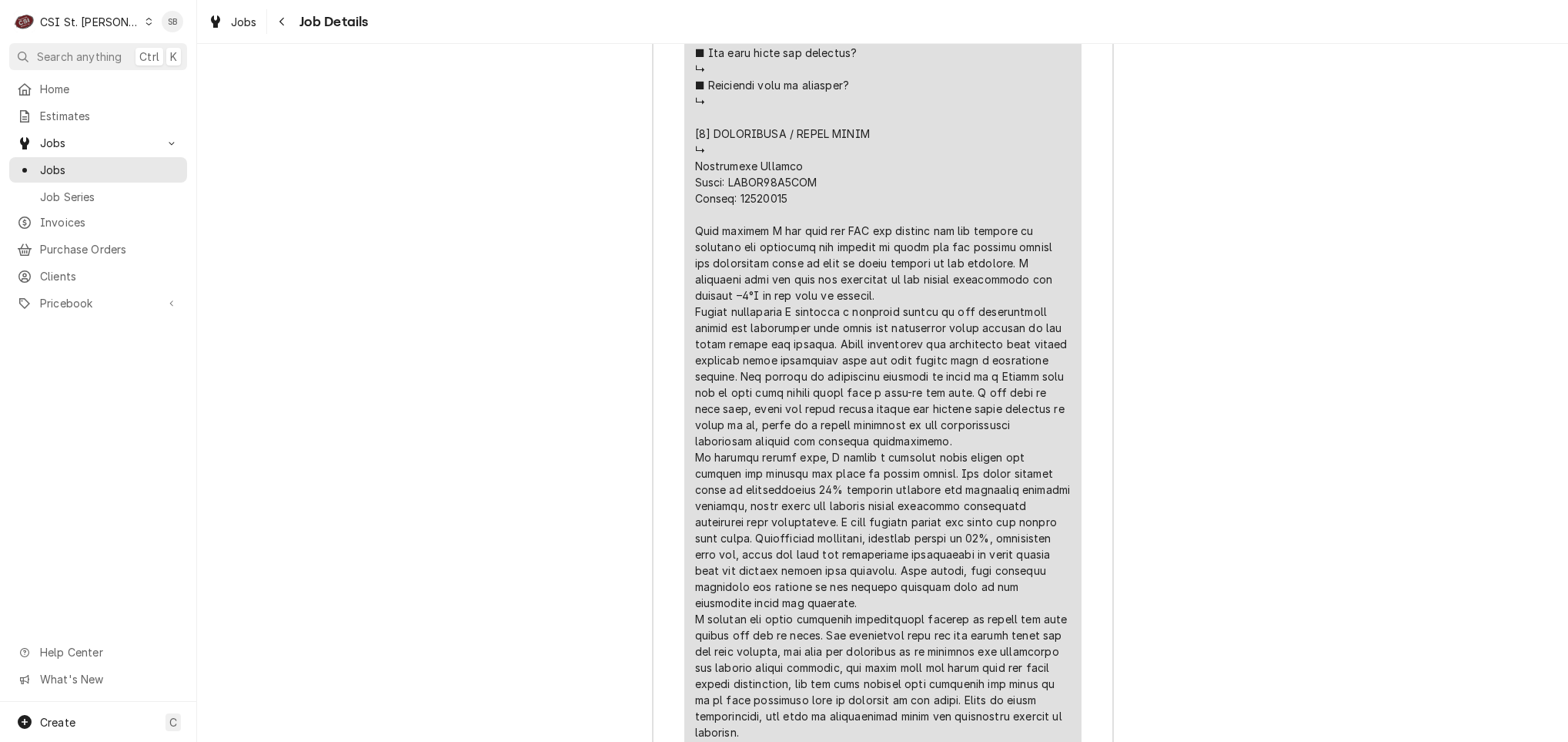
scroll to position [3266, 0]
drag, startPoint x: 853, startPoint y: 638, endPoint x: 677, endPoint y: 328, distance: 356.5
click at [685, 328] on div "Short Description Job | Service Call Subtype [#1-SALE] LABR-REG Service Date Au…" at bounding box center [883, 6] width 398 height 1857
drag, startPoint x: 677, startPoint y: 328, endPoint x: 713, endPoint y: 355, distance: 45.0
drag, startPoint x: 713, startPoint y: 355, endPoint x: 682, endPoint y: 326, distance: 42.4
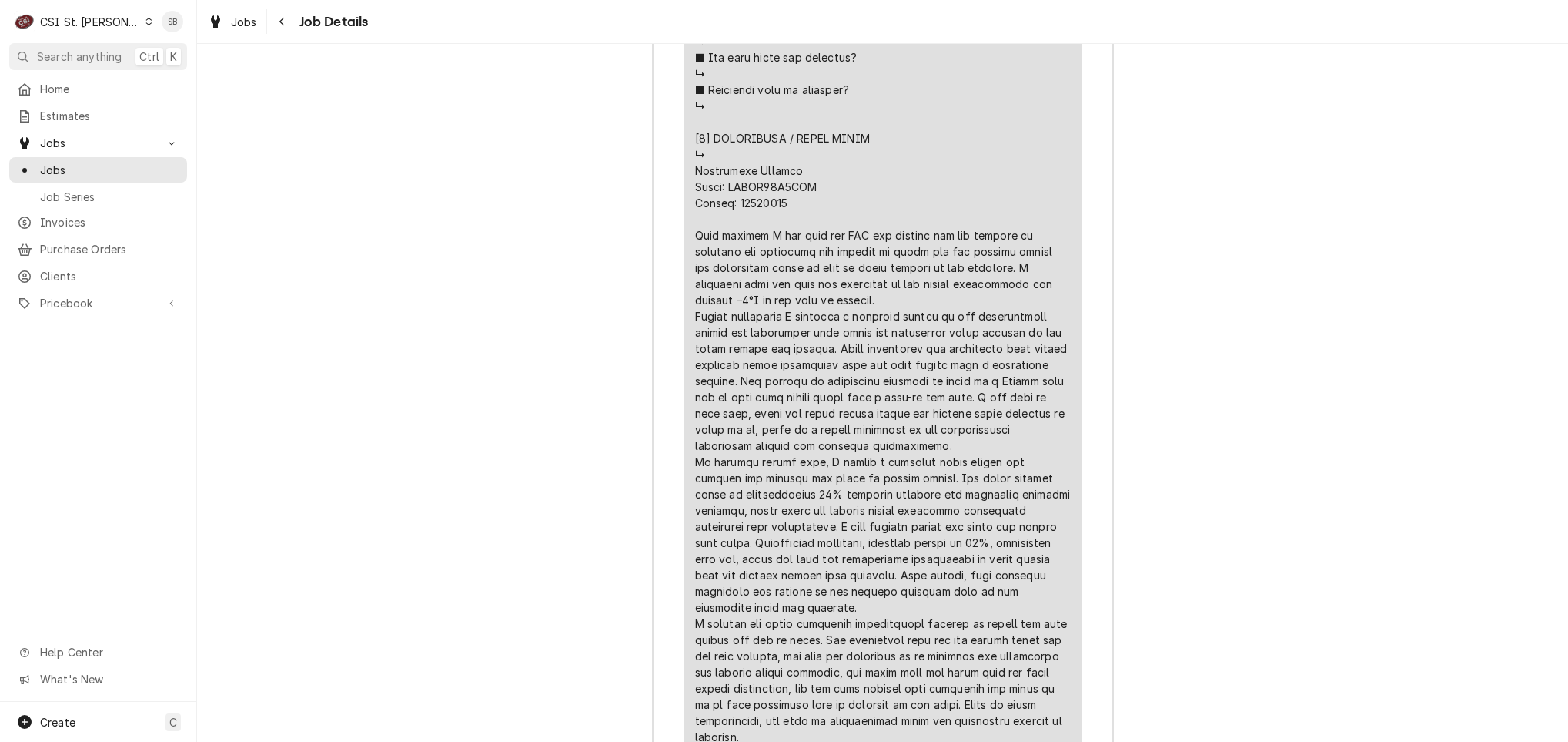
click at [685, 326] on div "Short Description Job | Service Call Subtype [#1-SALE] LABR-REG Service Date Au…" at bounding box center [883, 6] width 398 height 1857
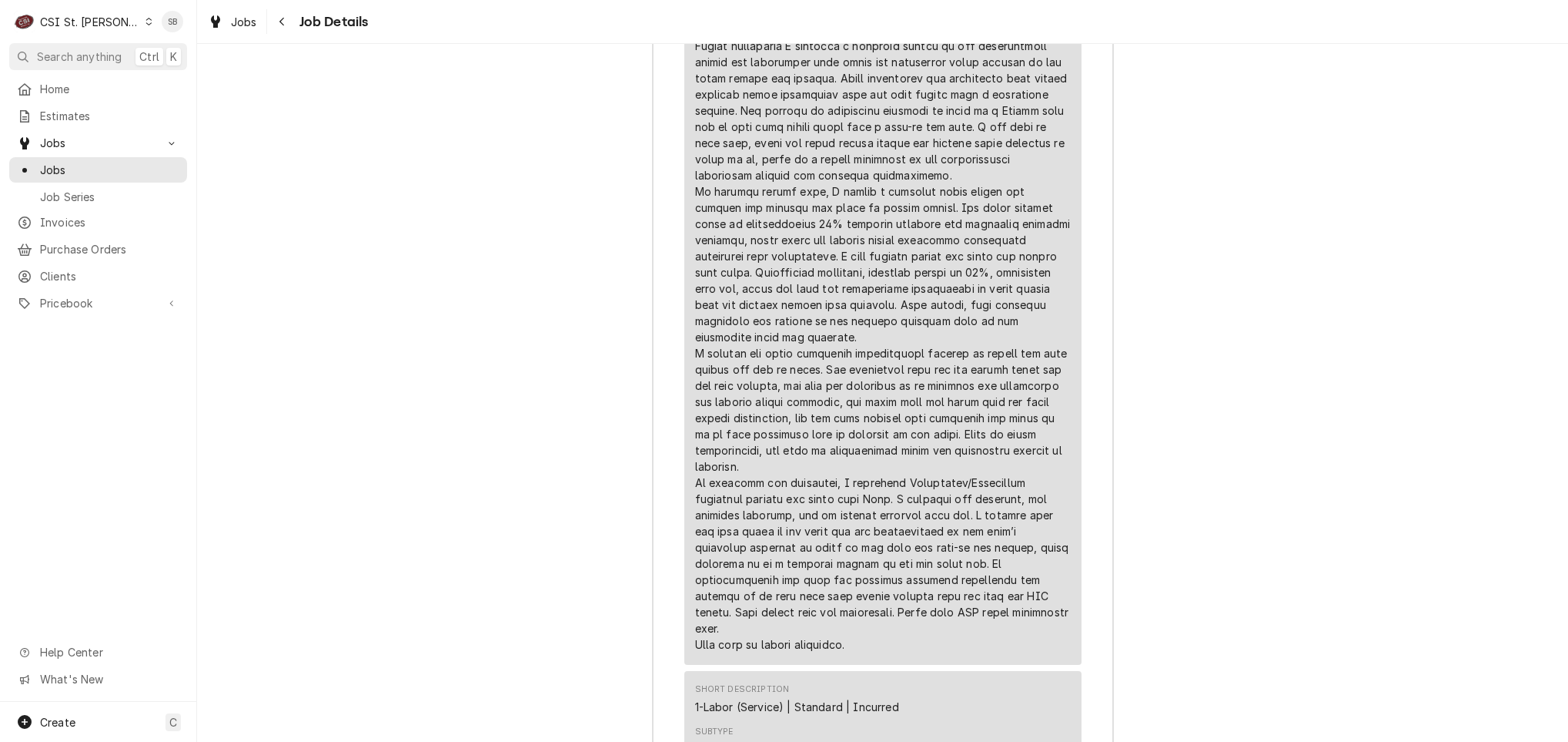
scroll to position [3959, 0]
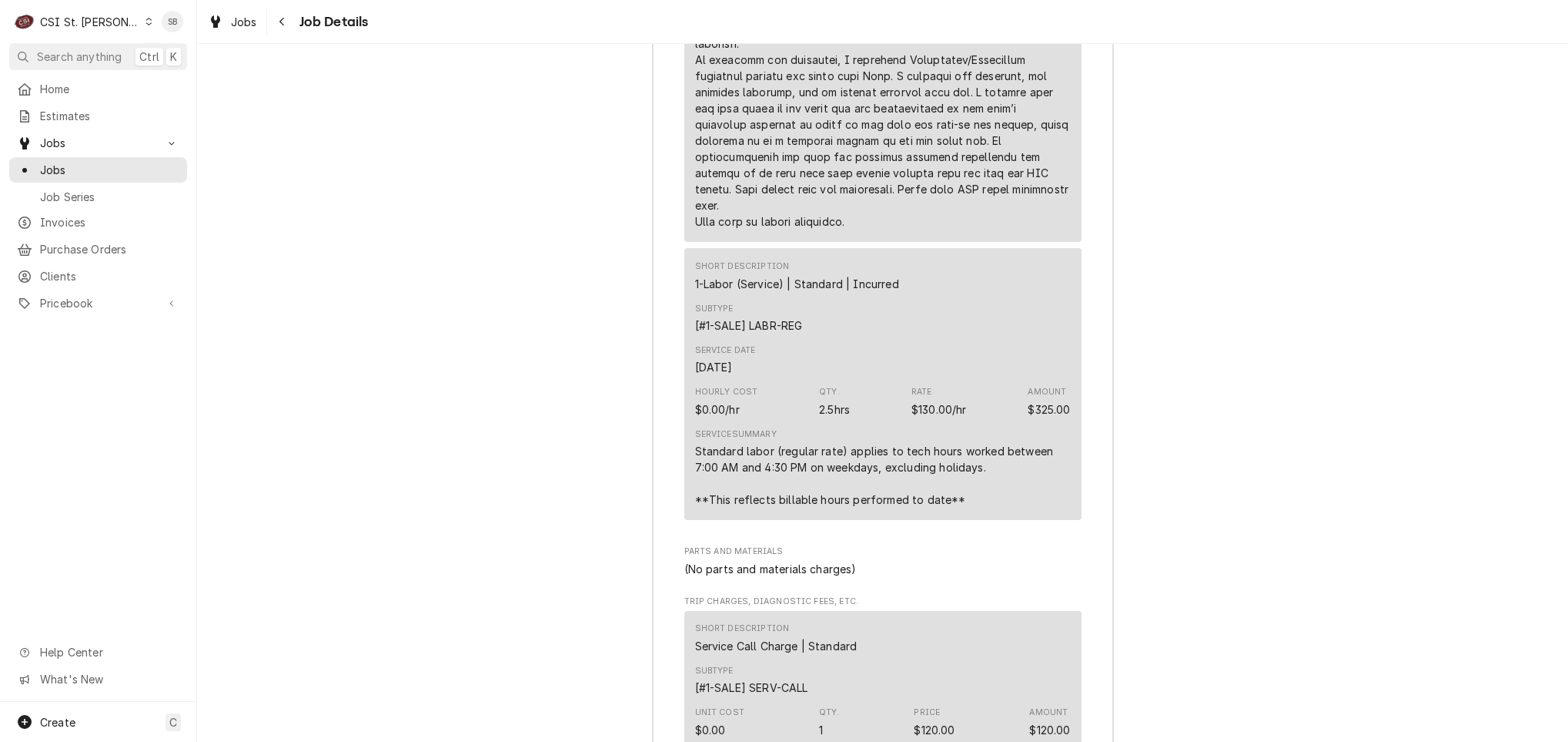
drag, startPoint x: 679, startPoint y: 318, endPoint x: 853, endPoint y: 296, distance: 175.4
drag, startPoint x: 853, startPoint y: 296, endPoint x: 756, endPoint y: 262, distance: 102.8
copy div "in front of a Baxter oven and in line with supply vents from a make-up air unit…"
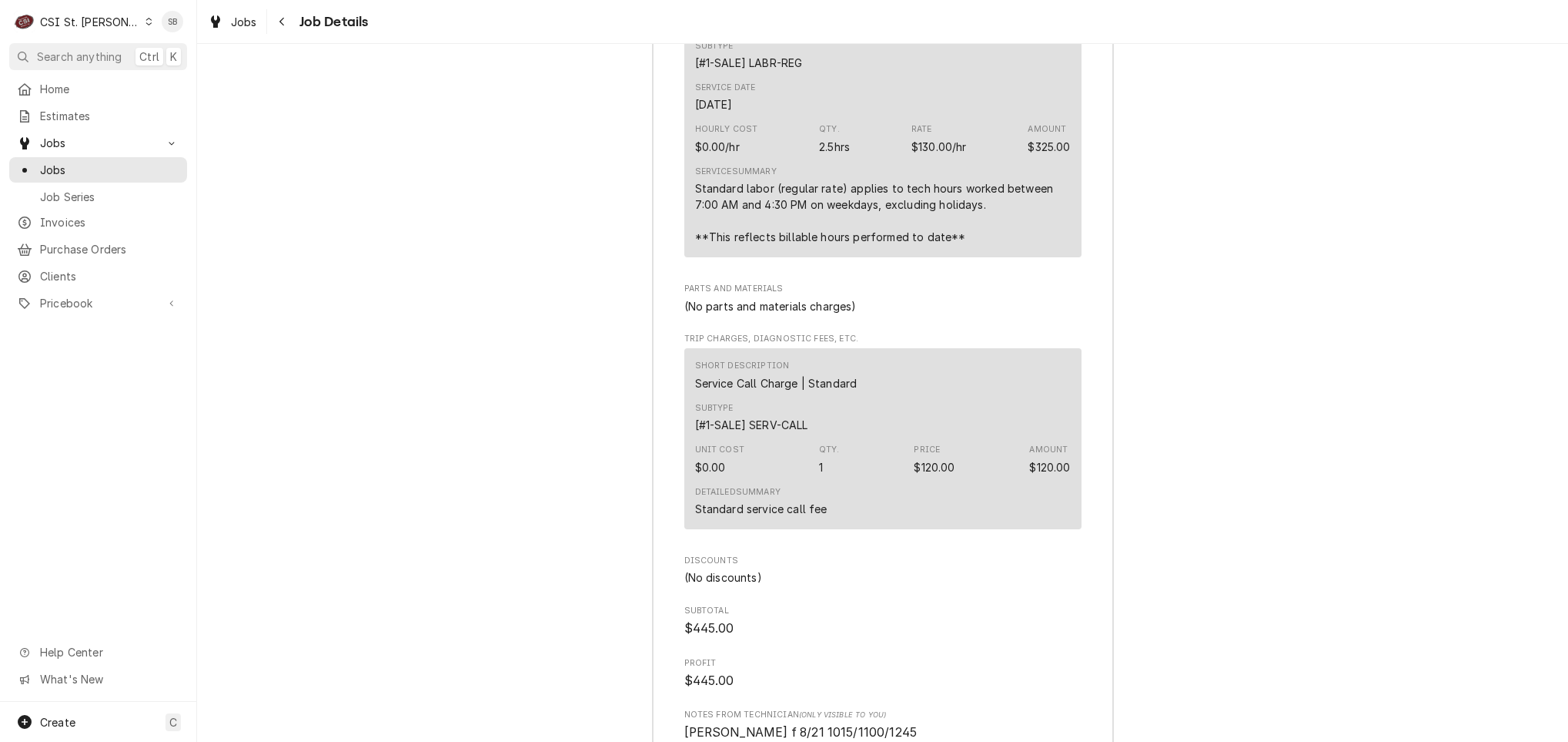
scroll to position [4537, 0]
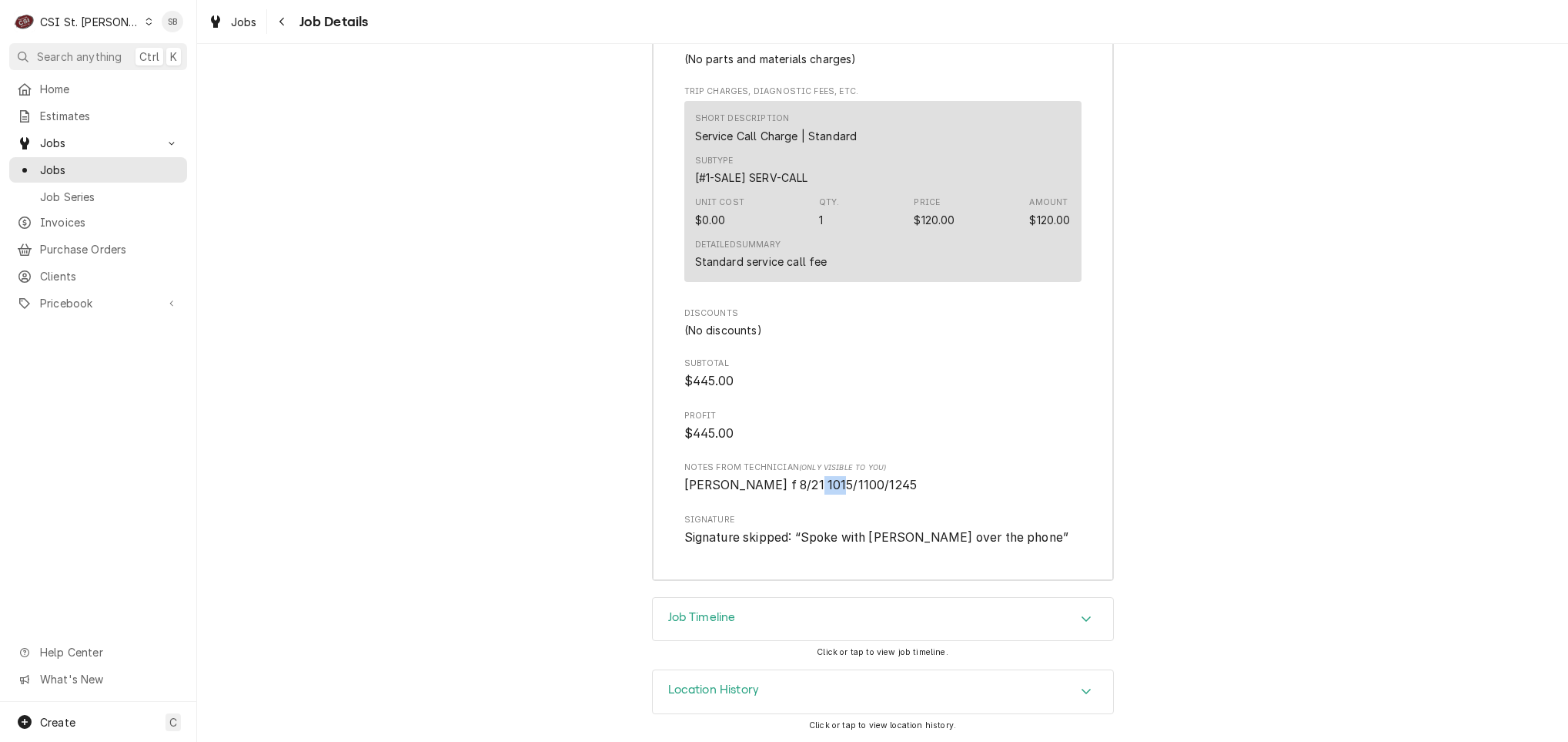
drag, startPoint x: 786, startPoint y: 485, endPoint x: 815, endPoint y: 484, distance: 29.0
click at [815, 484] on span "Matt f 8/21 1015/1100/1245" at bounding box center [801, 485] width 233 height 14
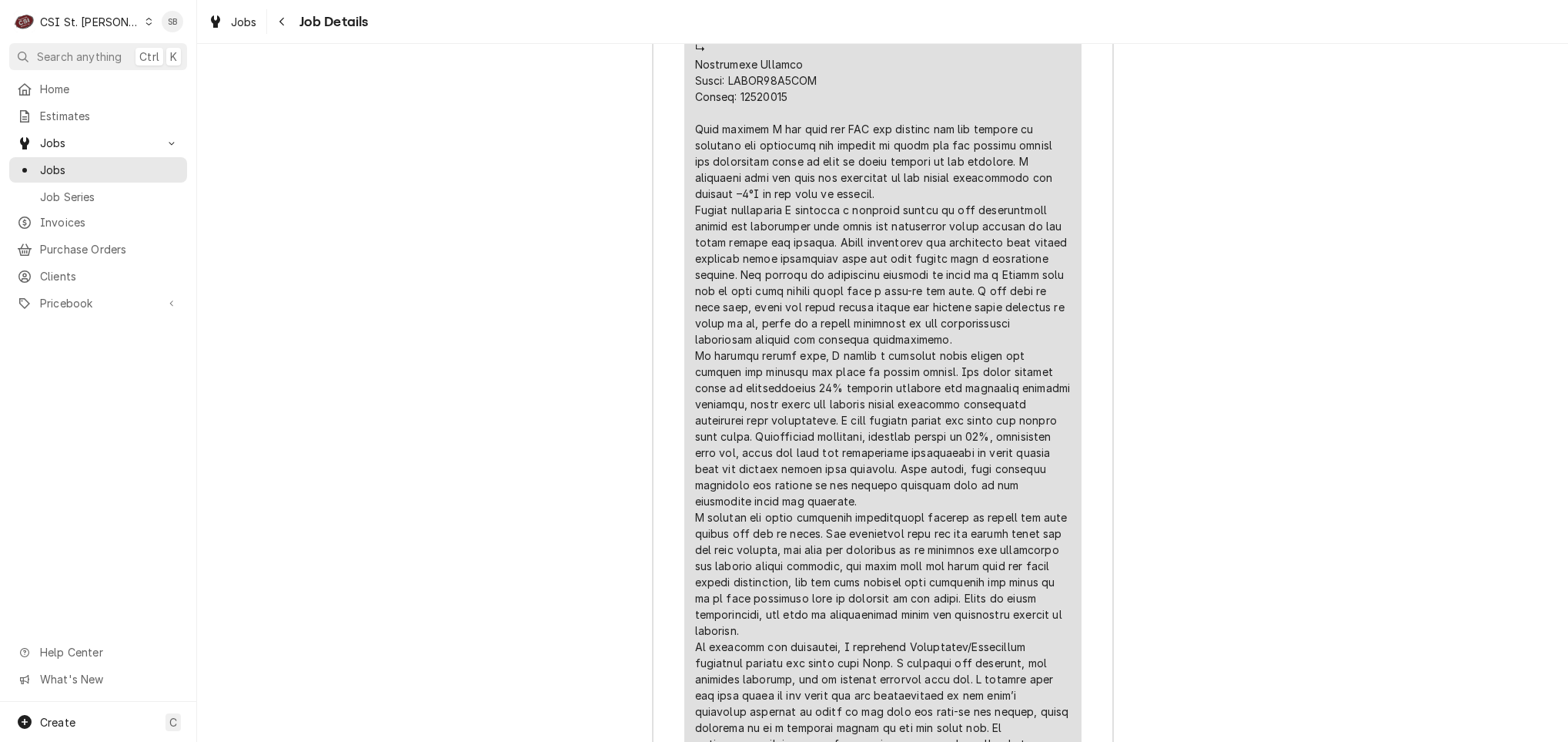
scroll to position [2920, 0]
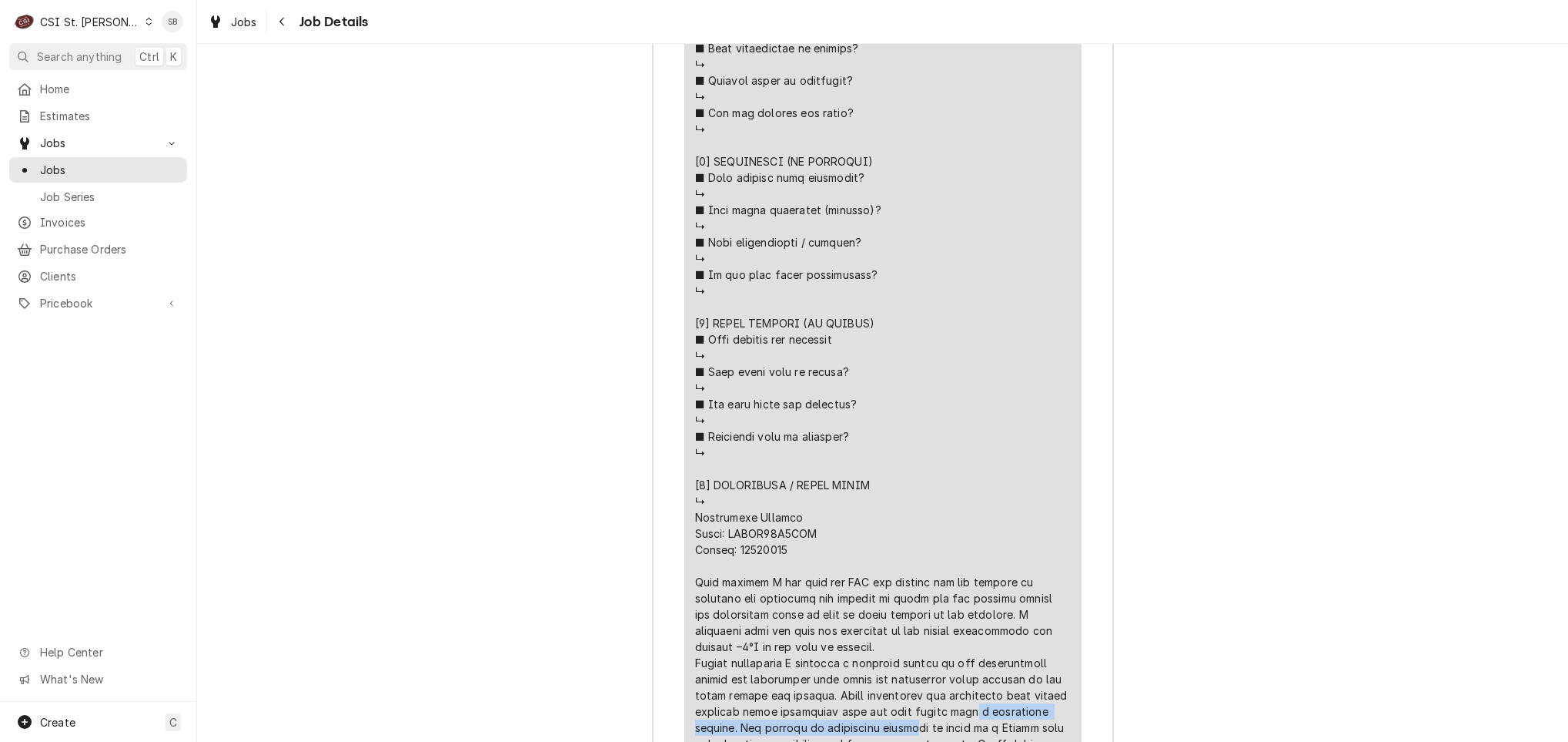
drag, startPoint x: 778, startPoint y: 631, endPoint x: 689, endPoint y: 602, distance: 93.6
click at [695, 602] on div "Line Item" at bounding box center [883, 444] width 376 height 1650
drag, startPoint x: 689, startPoint y: 602, endPoint x: 709, endPoint y: 606, distance: 20.4
copy div "a mechanical failure. The freezer is positioned direct"
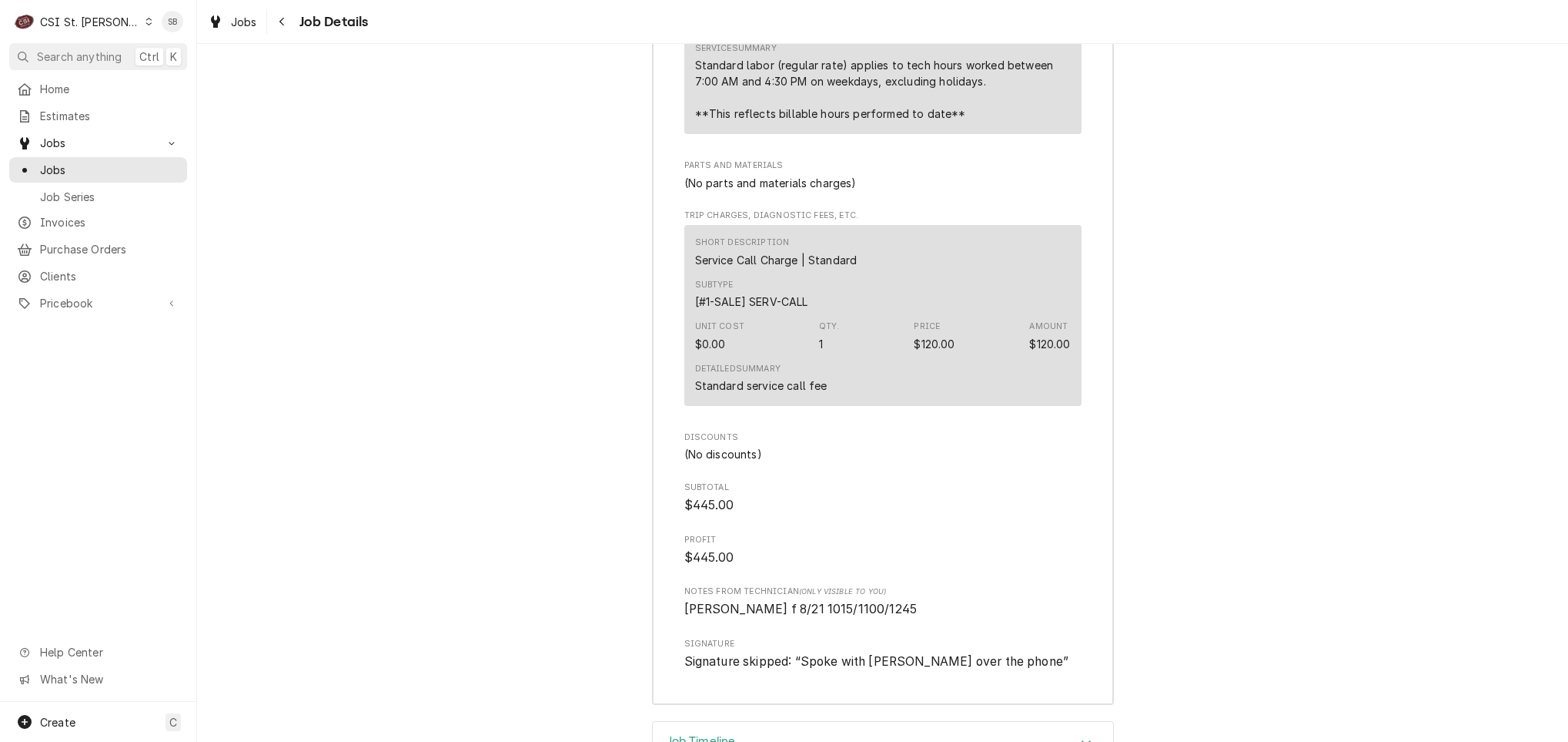
scroll to position [4537, 0]
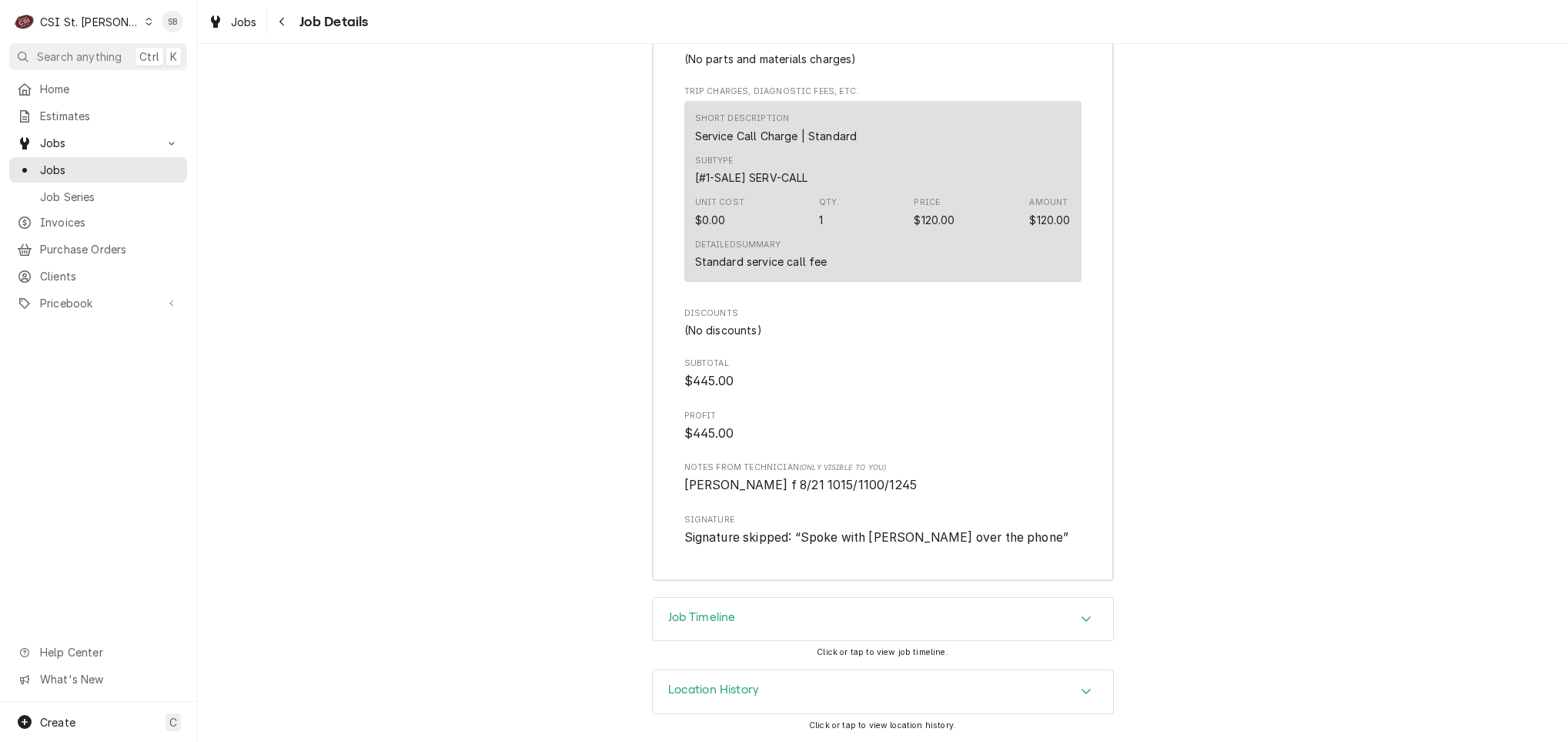
click at [793, 639] on div "Job Timeline" at bounding box center [883, 619] width 460 height 43
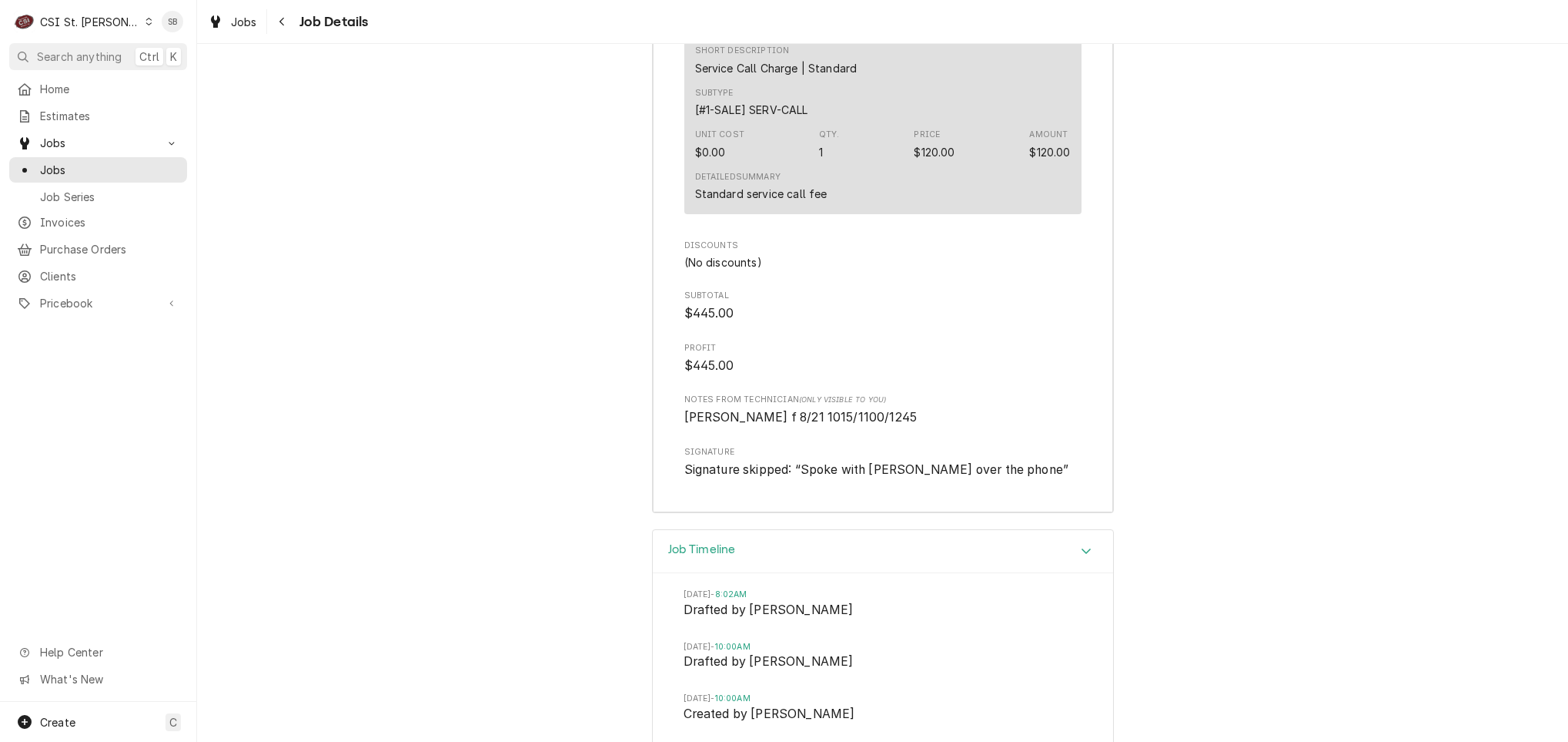
scroll to position [4992, 0]
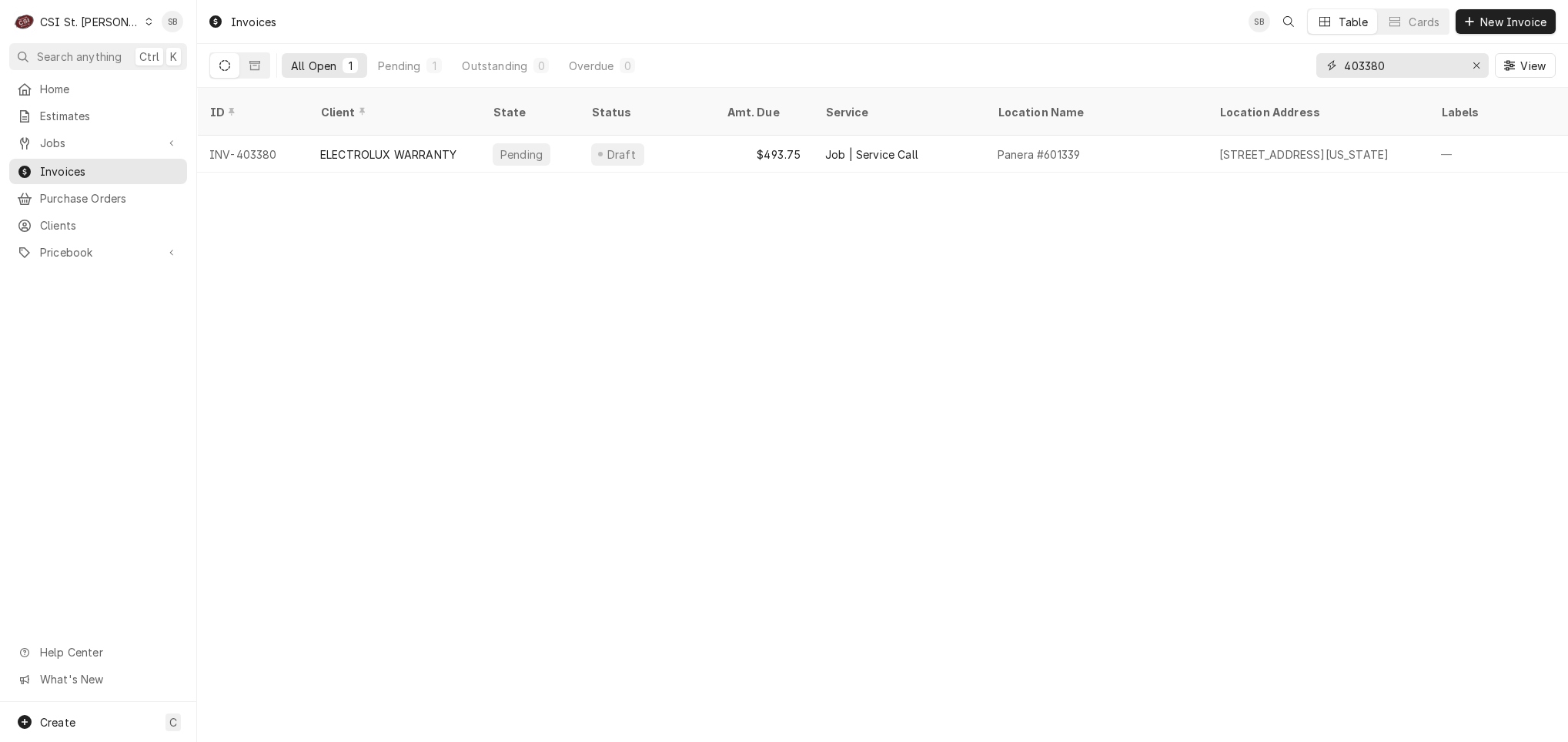
click at [1365, 53] on input "403380" at bounding box center [1402, 65] width 115 height 25
paste input "1"
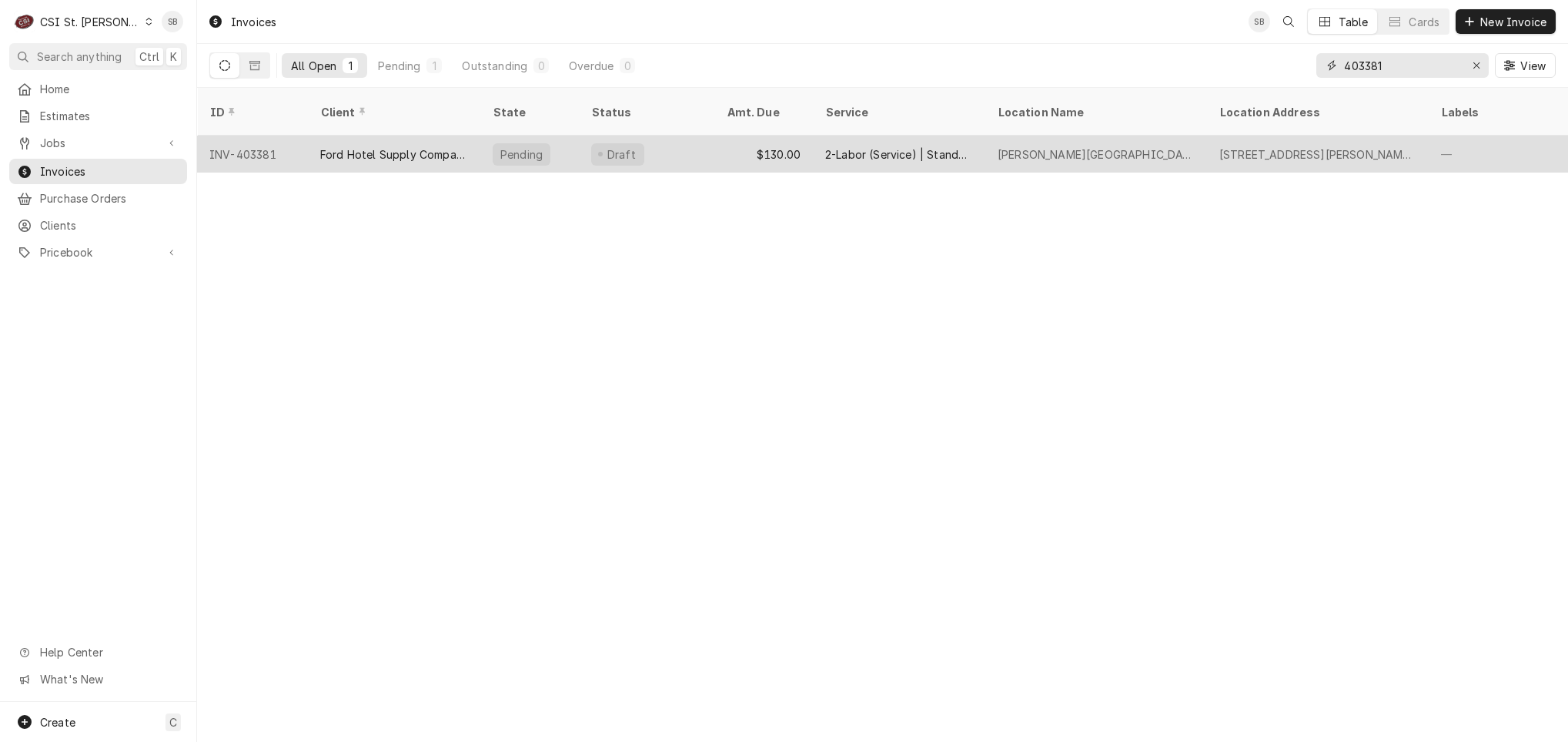
type input "403381"
click at [379, 144] on div "Ford Hotel Supply Company" at bounding box center [394, 154] width 172 height 37
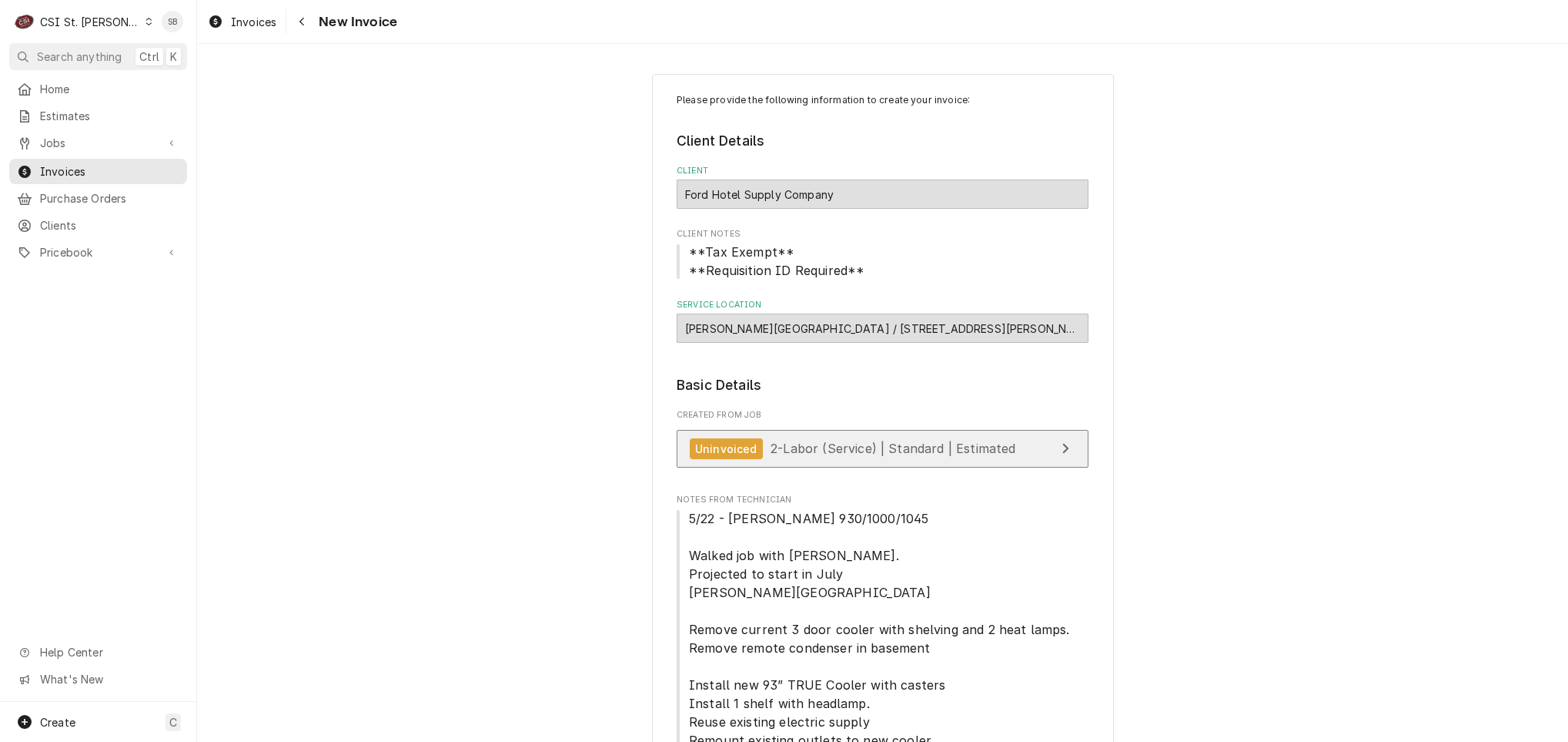
click at [809, 446] on span "2-Labor (Service) | Standard | Estimated" at bounding box center [892, 448] width 244 height 15
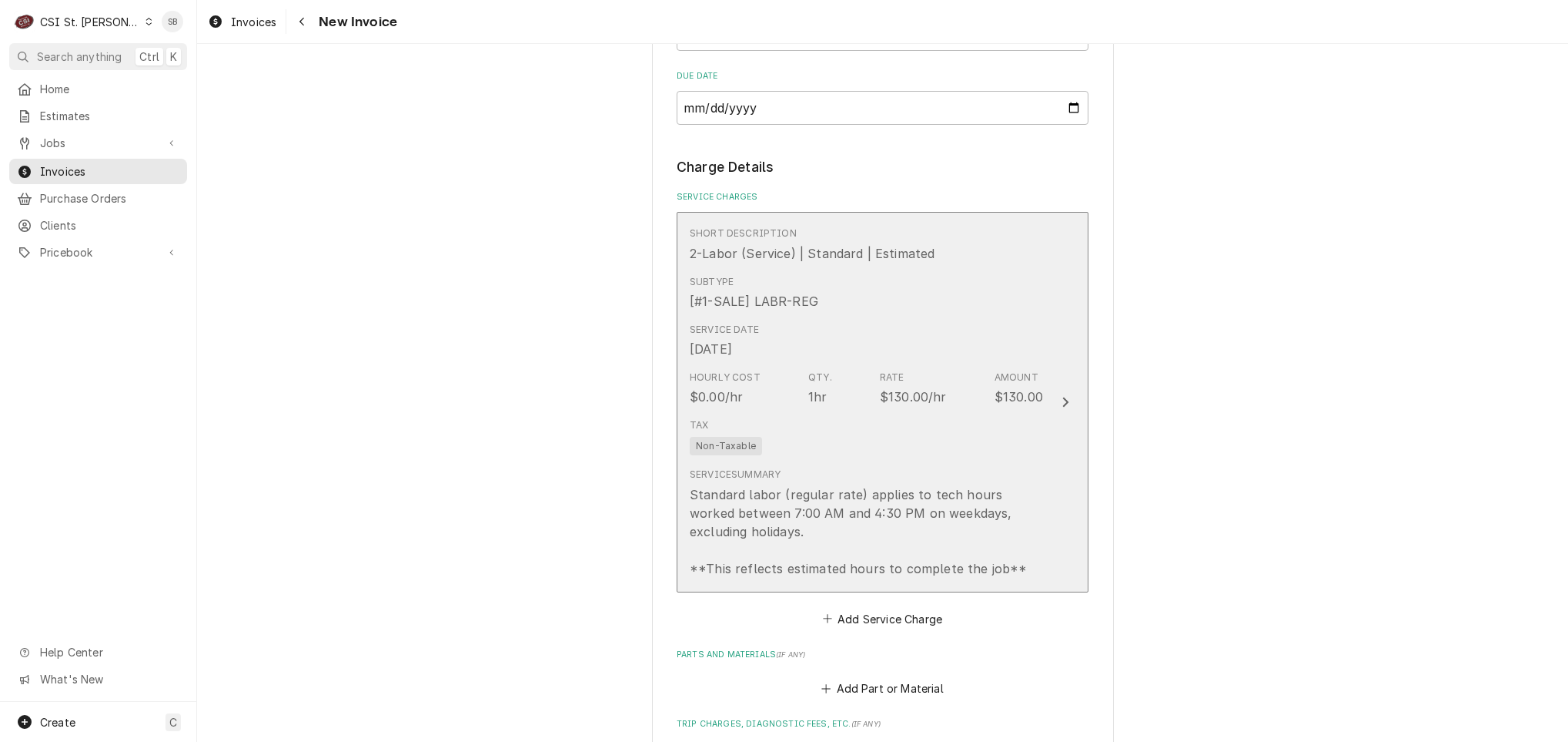
scroll to position [1155, 0]
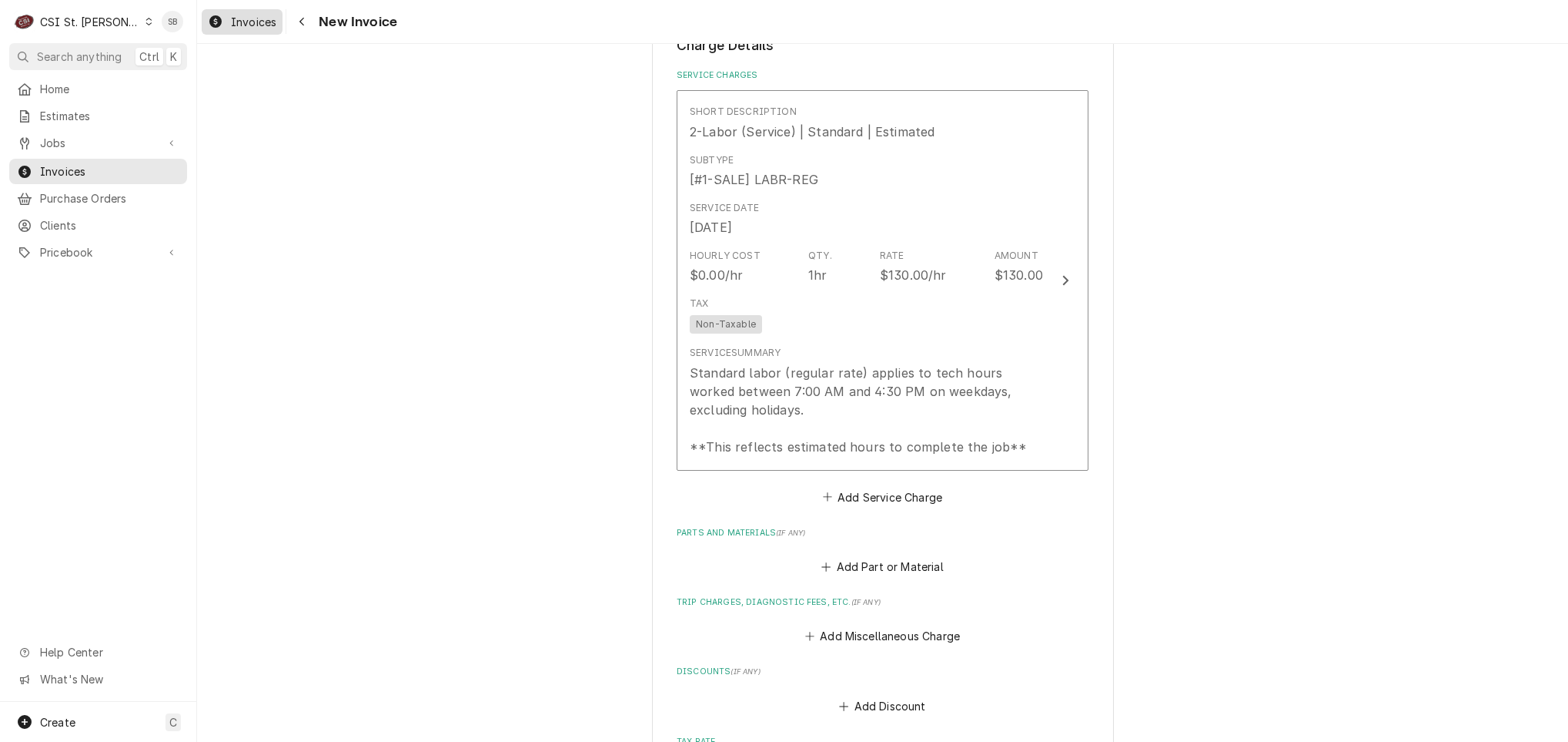
click at [234, 12] on div "Invoices" at bounding box center [241, 22] width 75 height 19
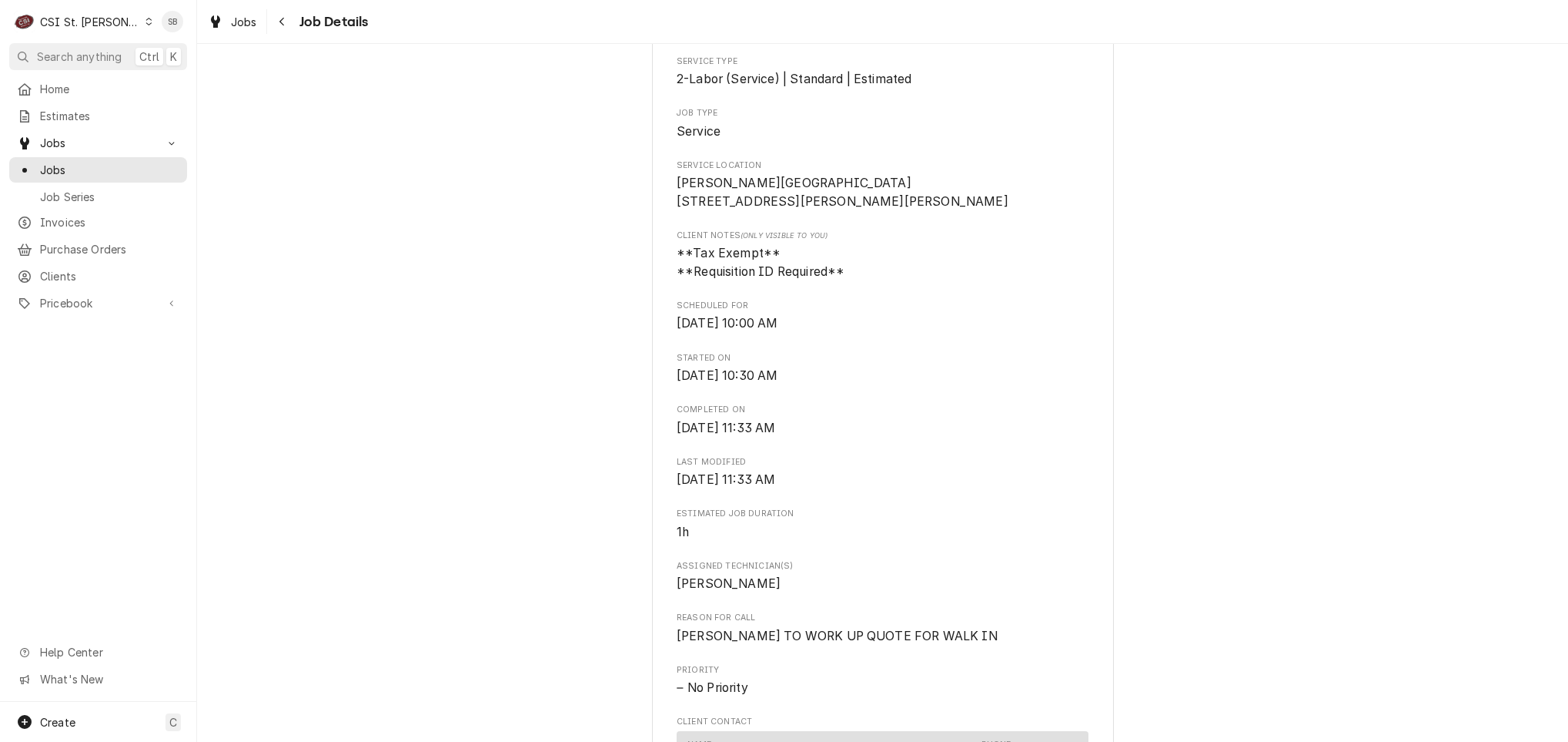
scroll to position [231, 0]
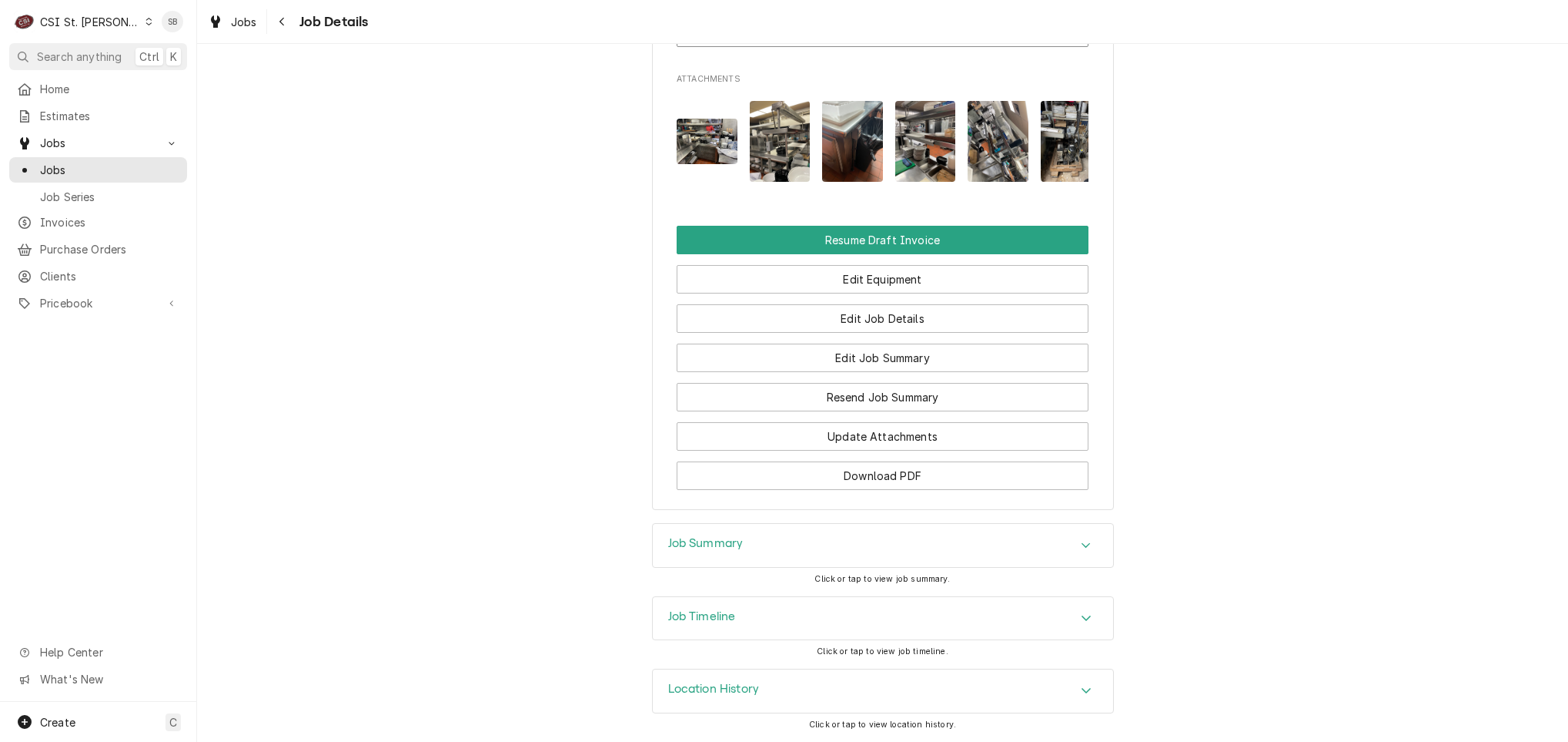
click at [729, 541] on h3 "Job Summary" at bounding box center [706, 543] width 75 height 14
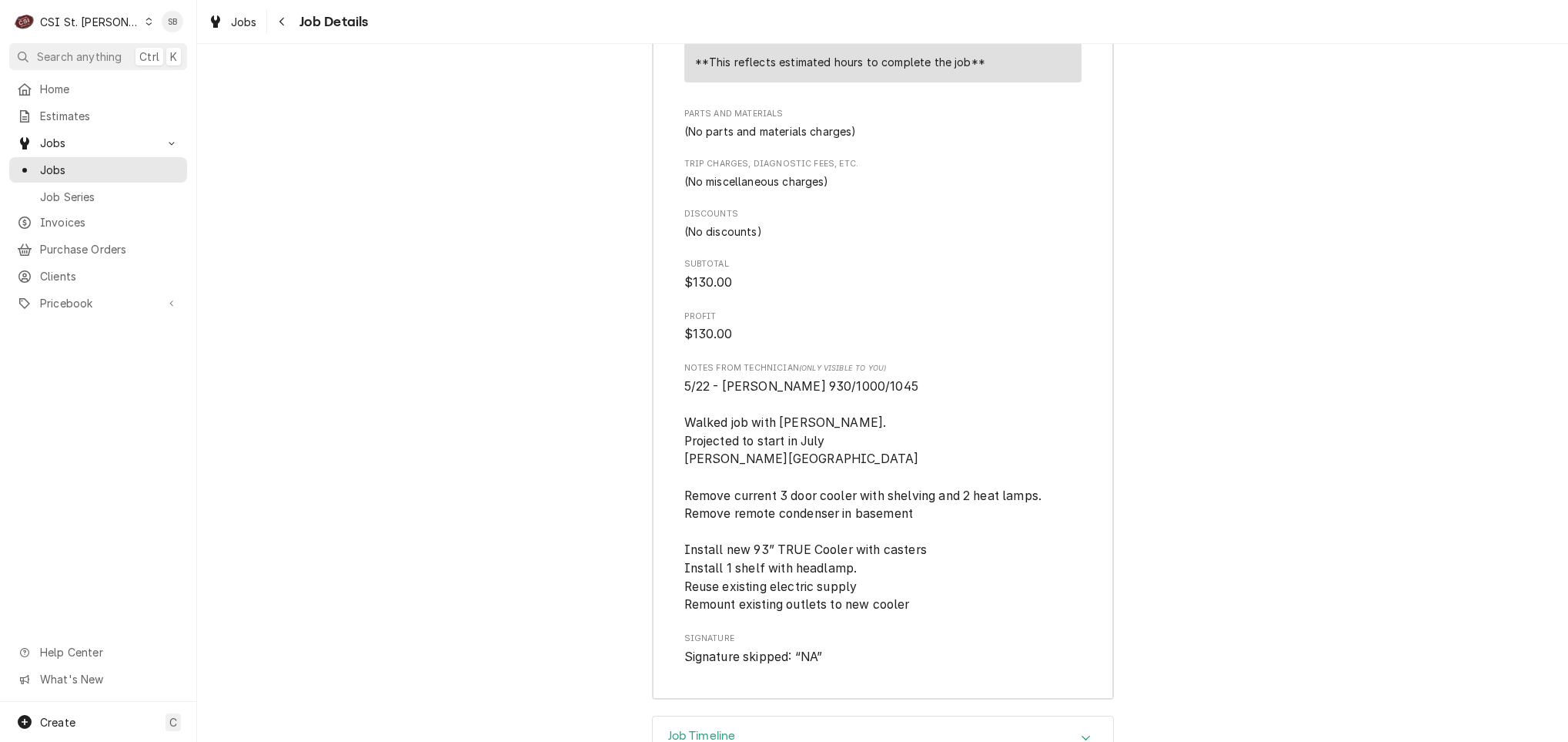
scroll to position [2290, 0]
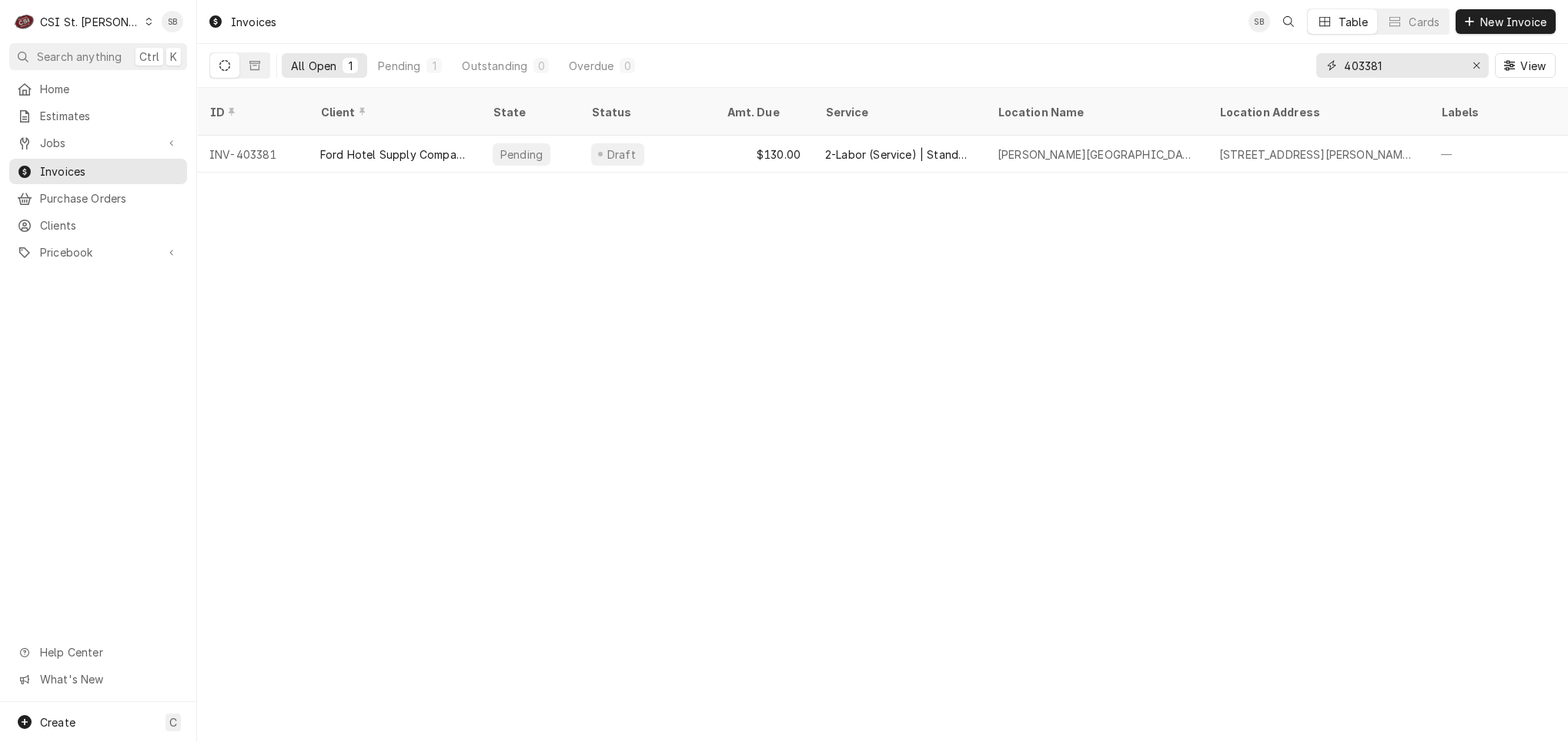
click at [1359, 65] on input "403381" at bounding box center [1402, 65] width 115 height 25
paste input "2"
type input "403382"
